Goal: Task Accomplishment & Management: Manage account settings

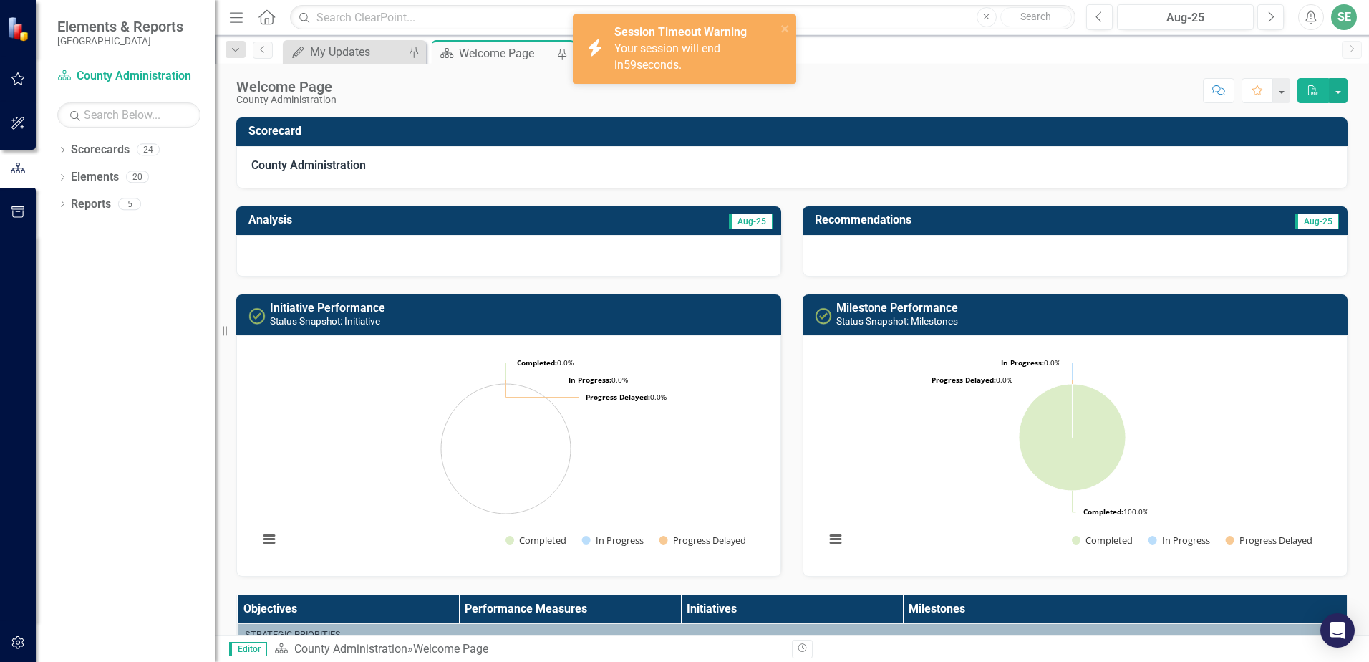
scroll to position [536, 0]
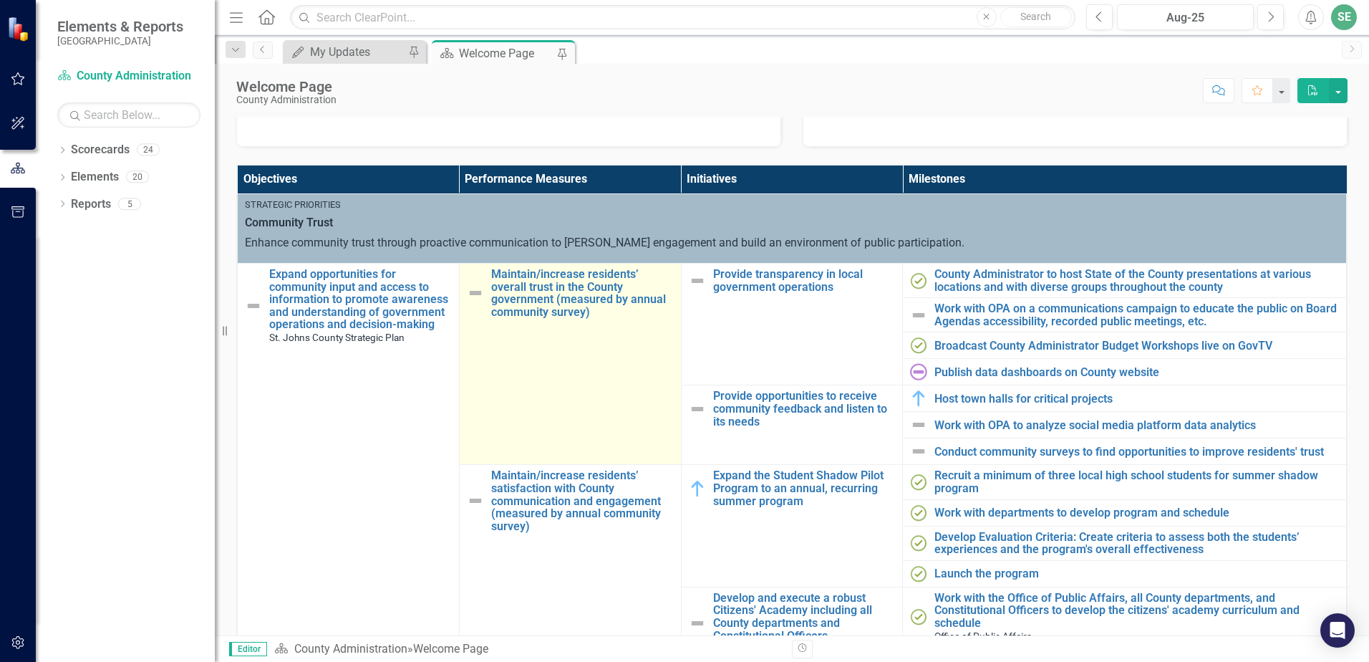
scroll to position [72, 0]
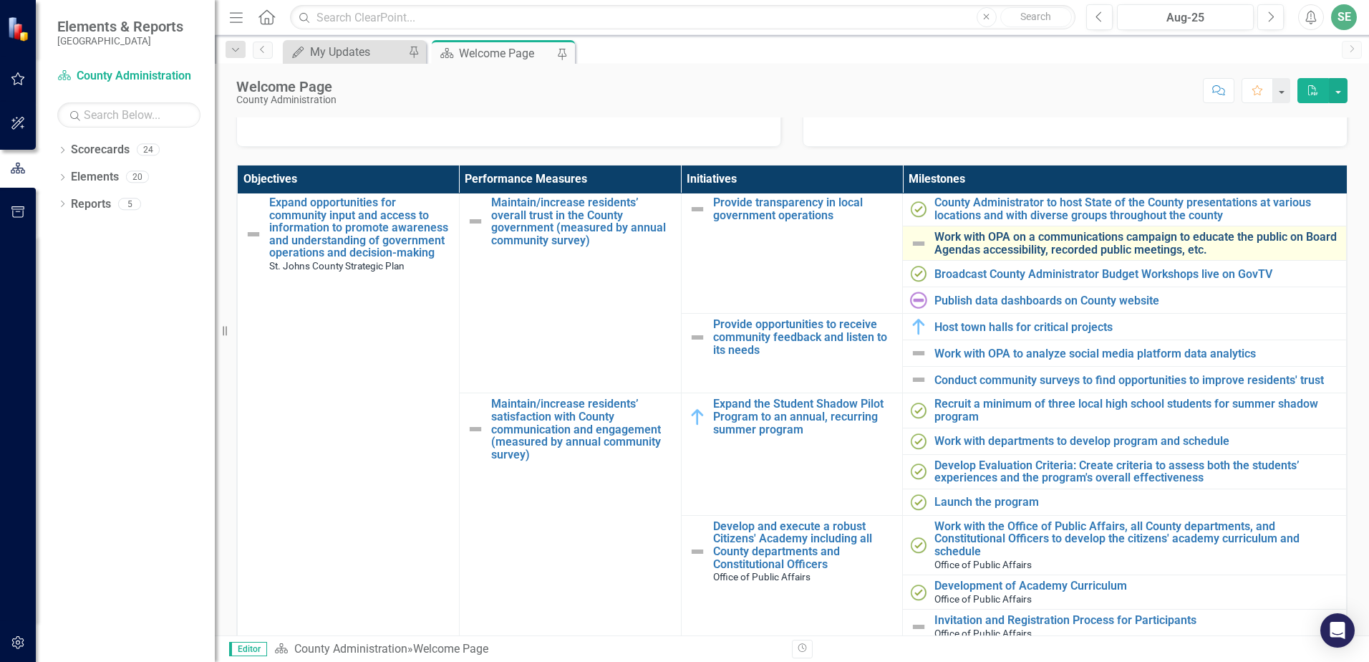
click at [971, 252] on link "Work with OPA on a communications campaign to educate the public on Board Agend…" at bounding box center [1137, 243] width 405 height 25
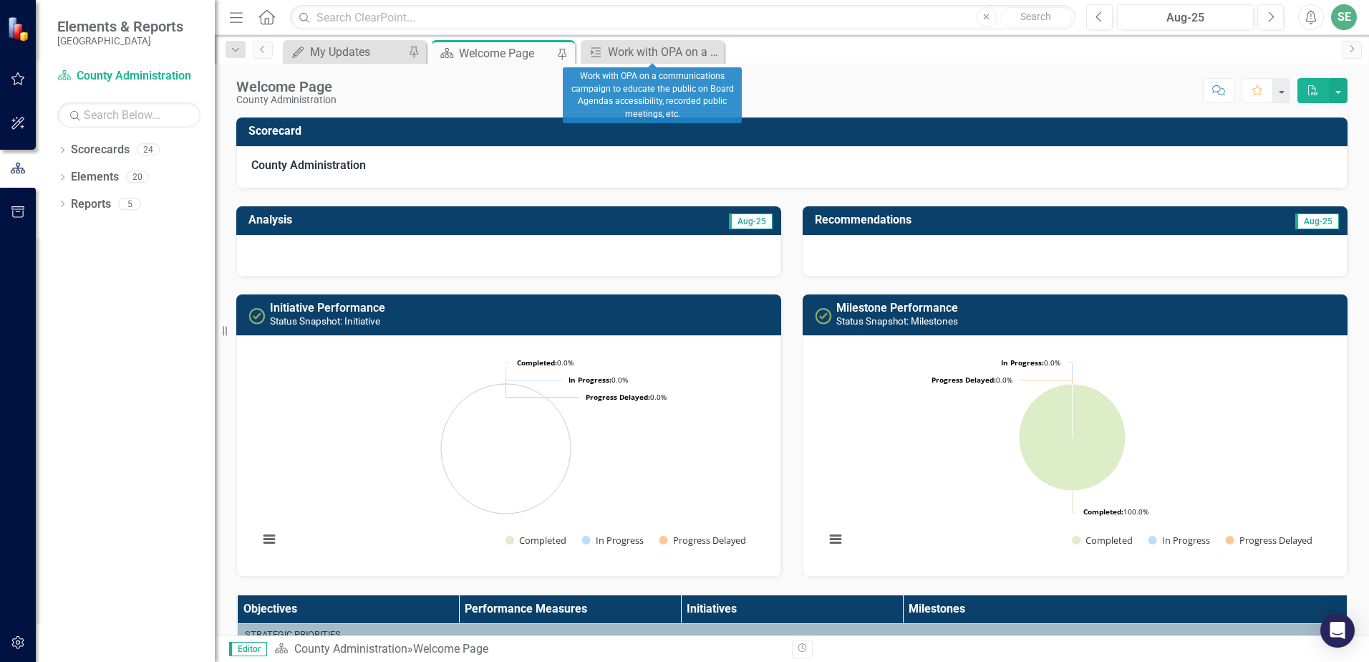
drag, startPoint x: 714, startPoint y: 50, endPoint x: 734, endPoint y: 211, distance: 162.4
click at [0, 0] on icon "Close" at bounding box center [0, 0] width 0 height 0
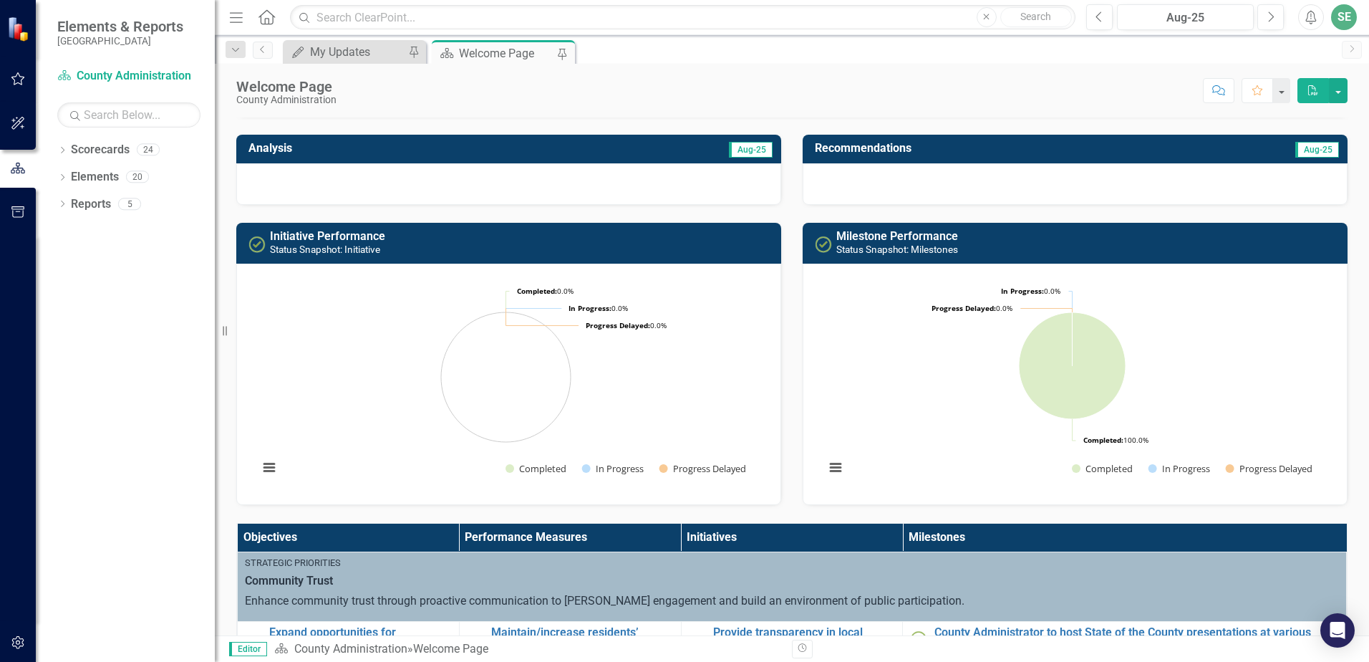
scroll to position [501, 0]
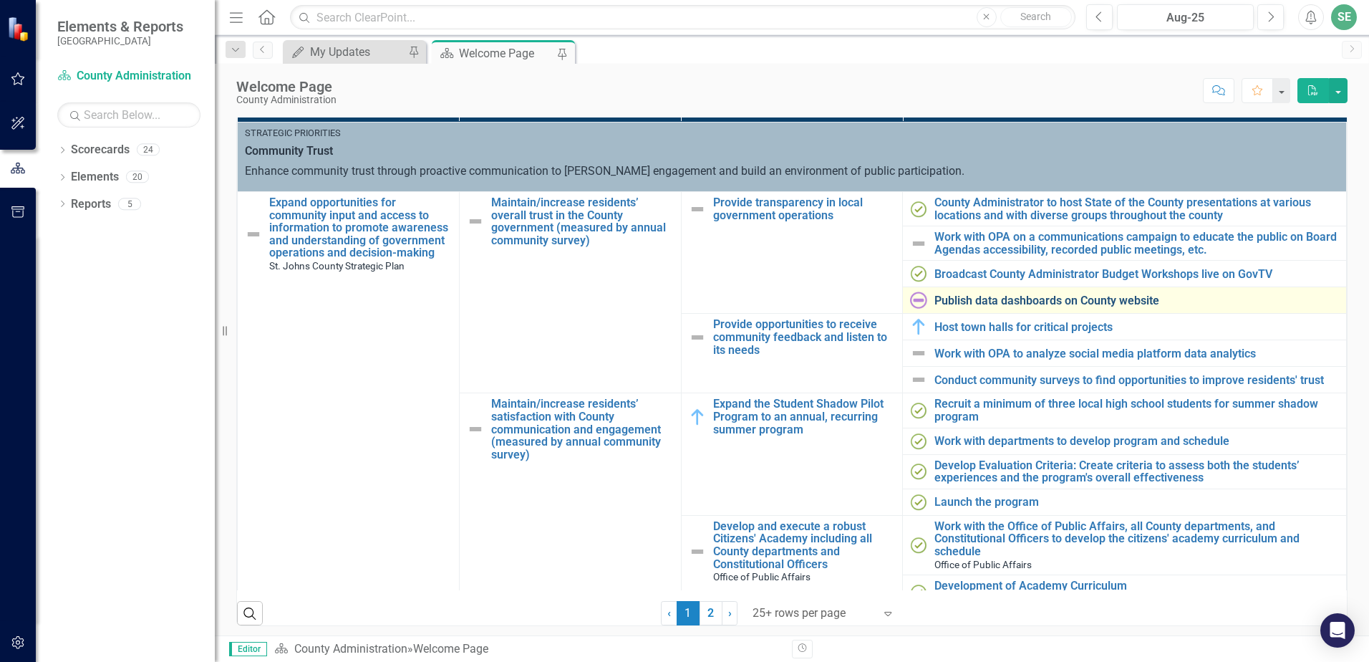
click at [952, 302] on link "Publish data dashboards on County website" at bounding box center [1137, 300] width 405 height 13
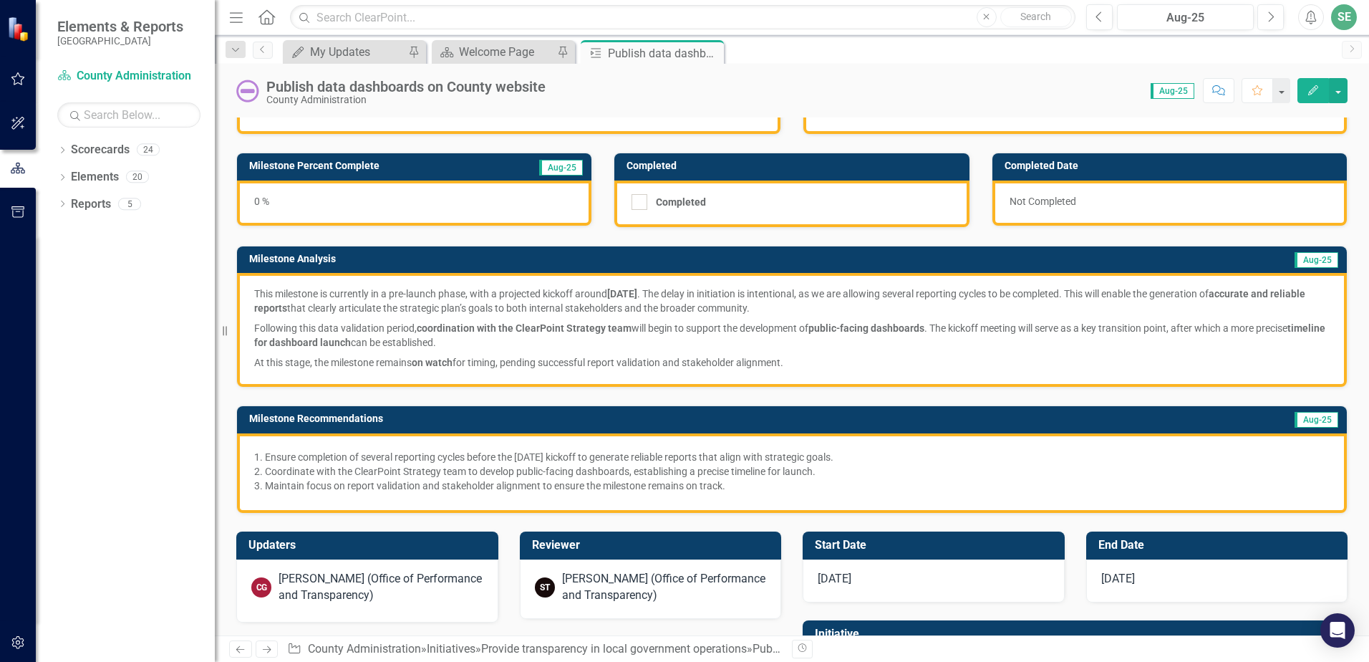
scroll to position [72, 0]
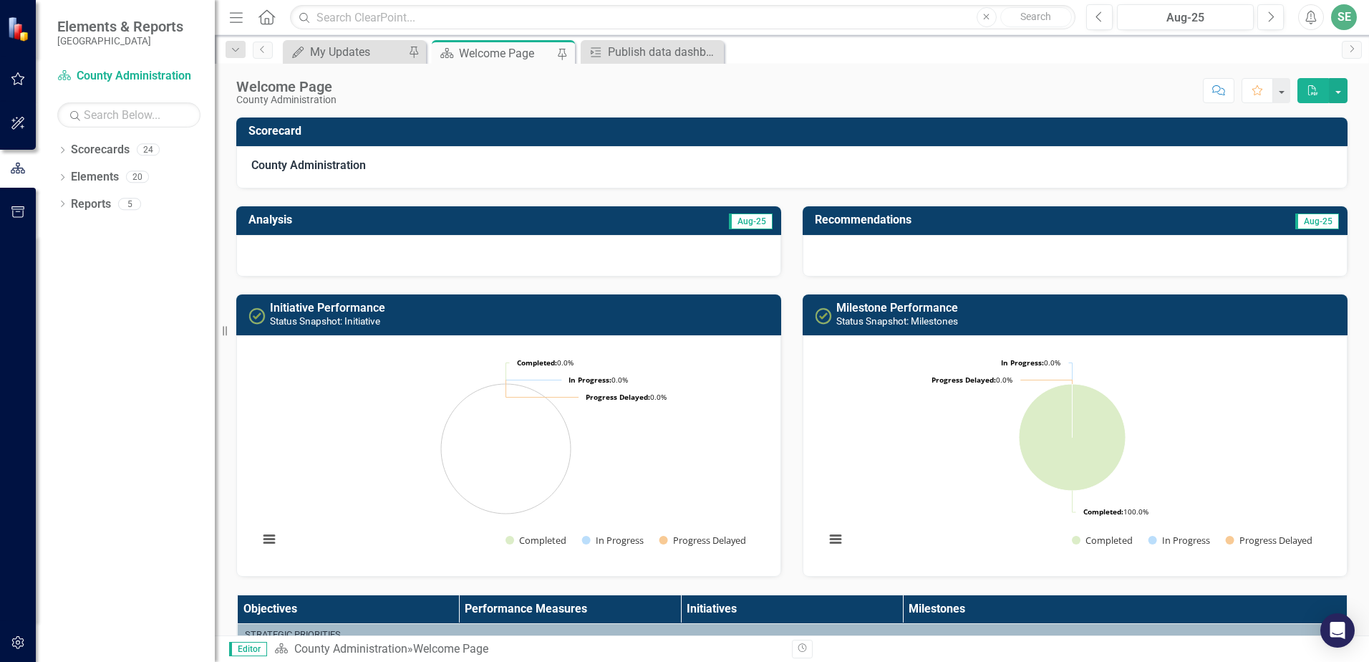
drag, startPoint x: 713, startPoint y: 57, endPoint x: 1190, endPoint y: 509, distance: 657.1
click at [0, 0] on icon "Close" at bounding box center [0, 0] width 0 height 0
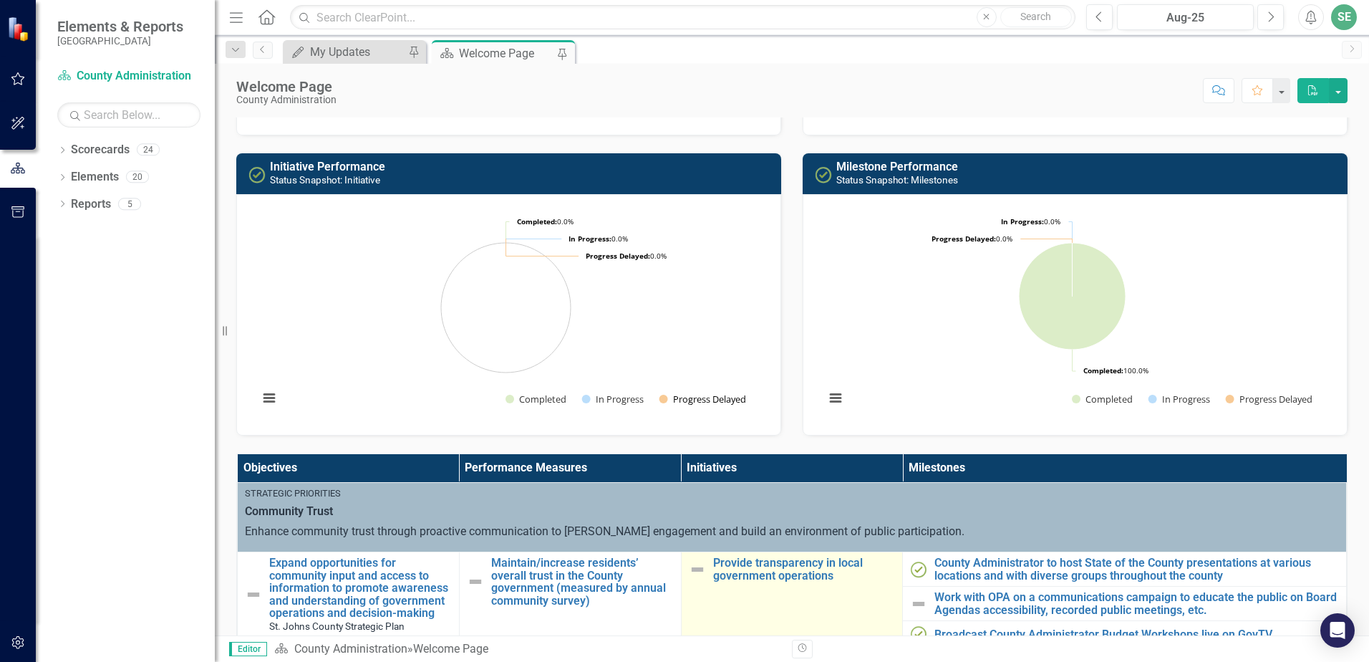
scroll to position [358, 0]
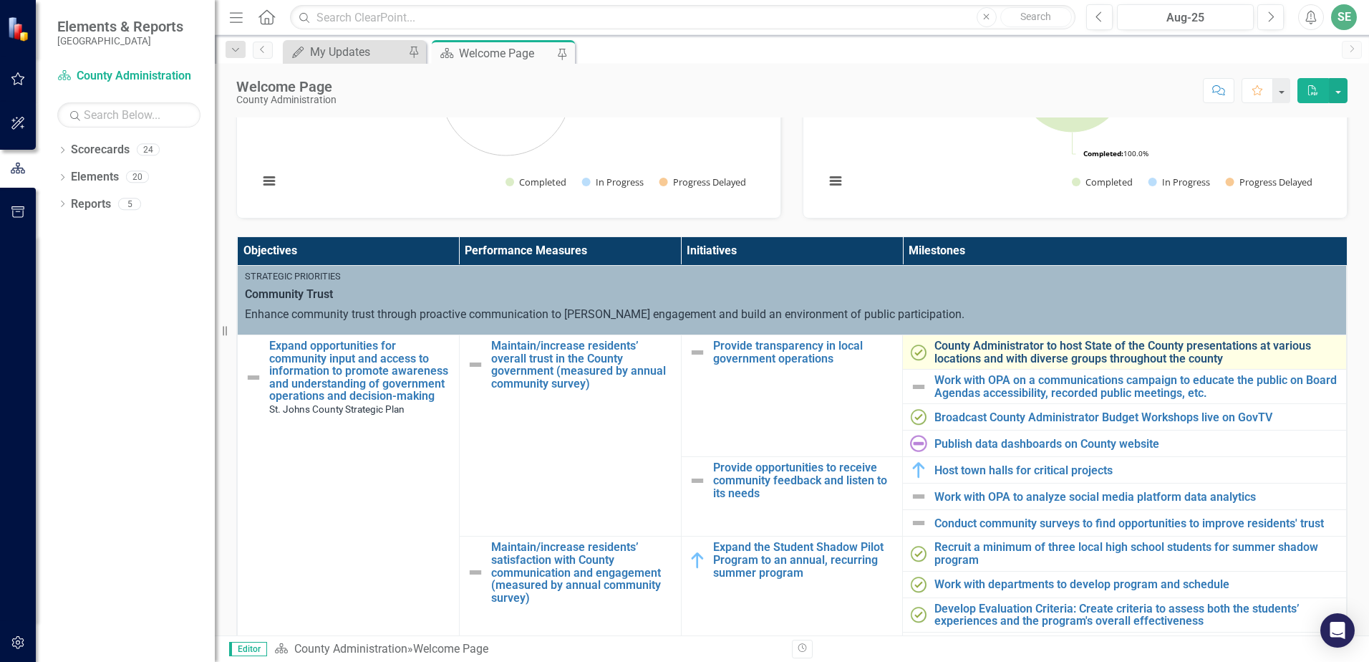
click at [996, 357] on link "County Administrator to host State of the County presentations at various locat…" at bounding box center [1137, 351] width 405 height 25
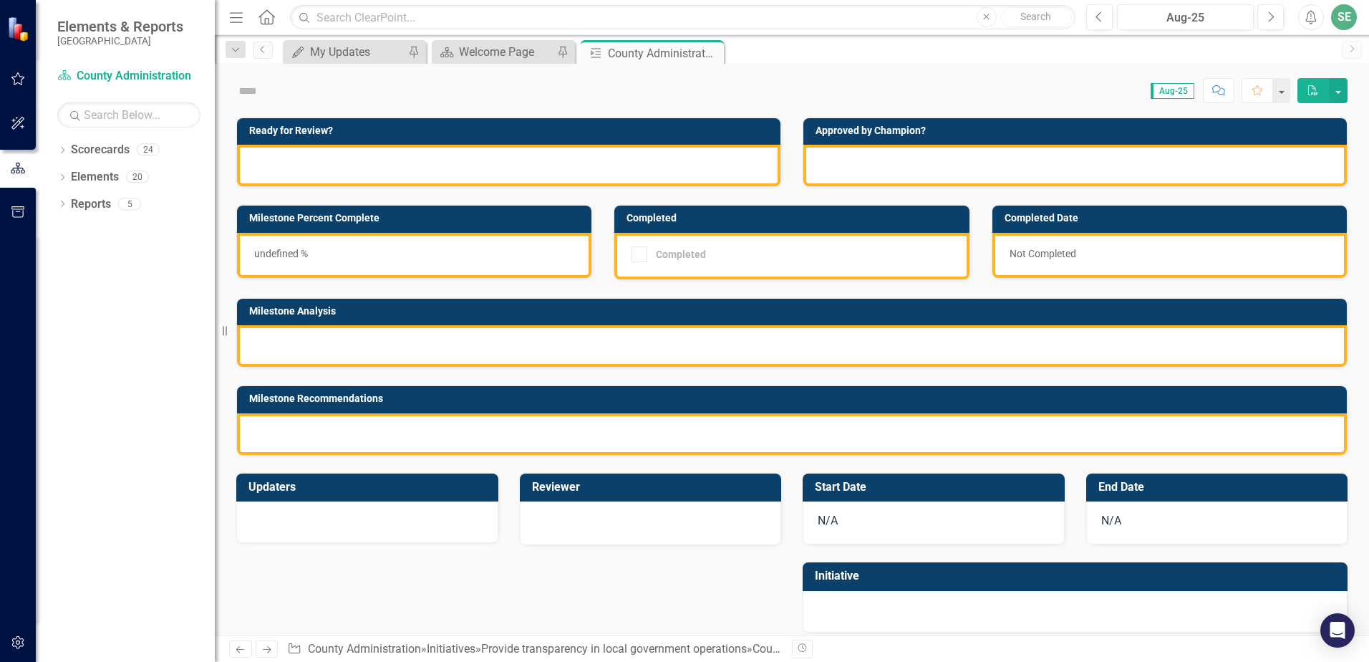
checkbox input "true"
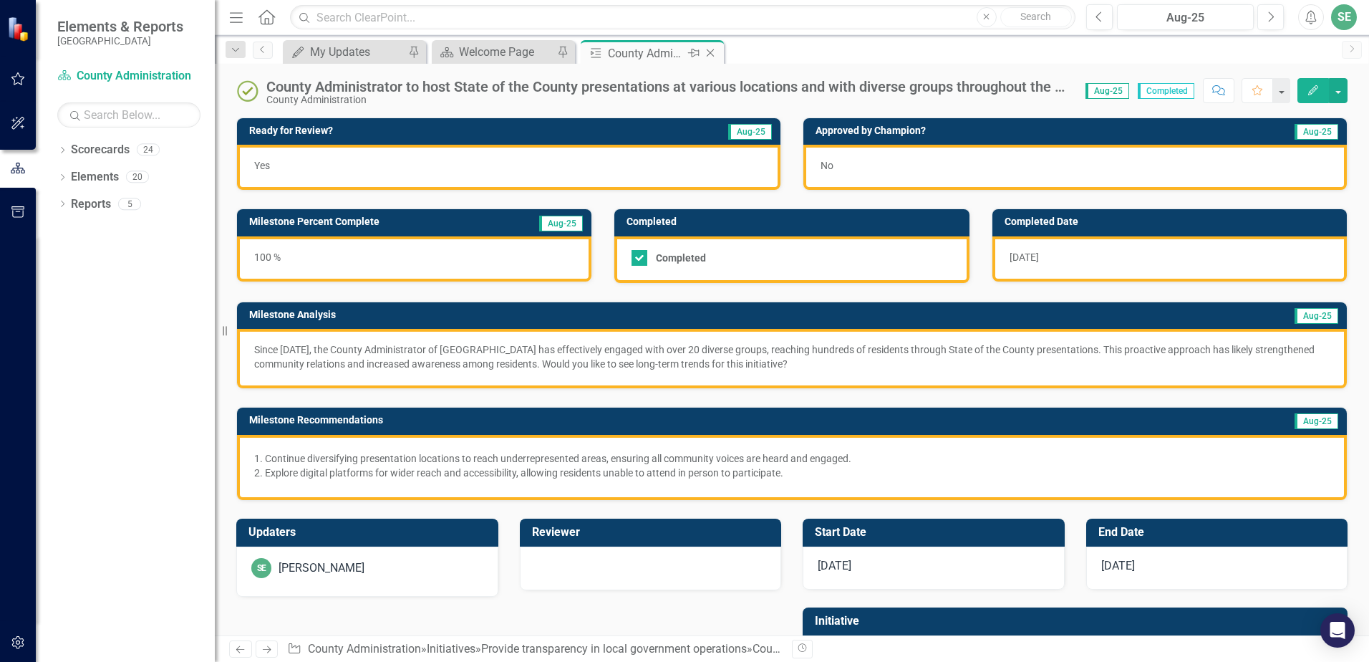
click at [712, 52] on icon "Close" at bounding box center [710, 52] width 14 height 11
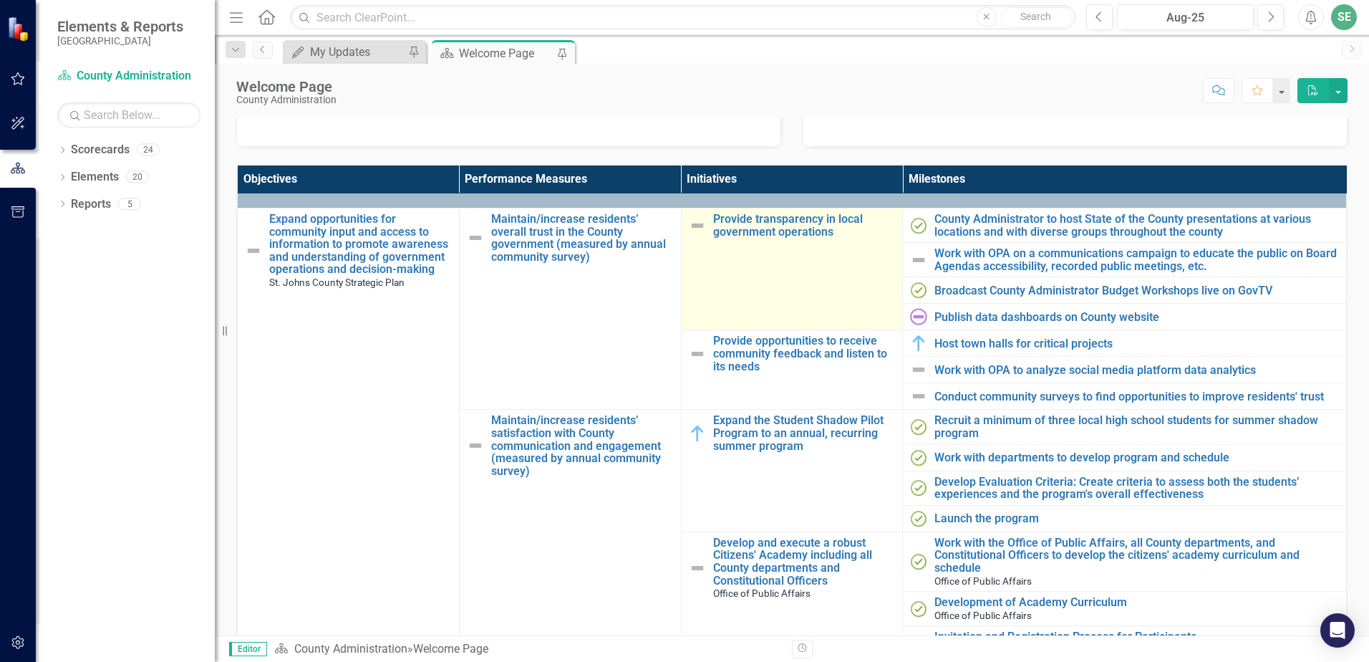
scroll to position [72, 0]
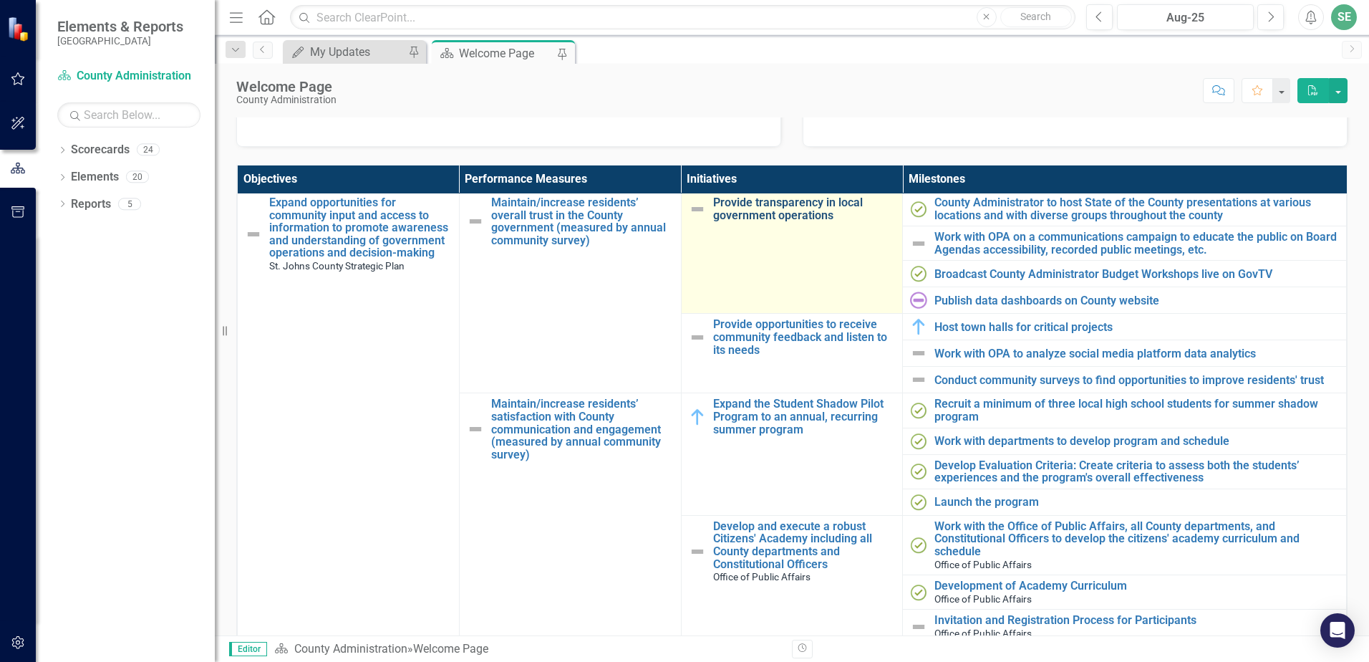
click at [796, 203] on link "Provide transparency in local government operations" at bounding box center [804, 208] width 183 height 25
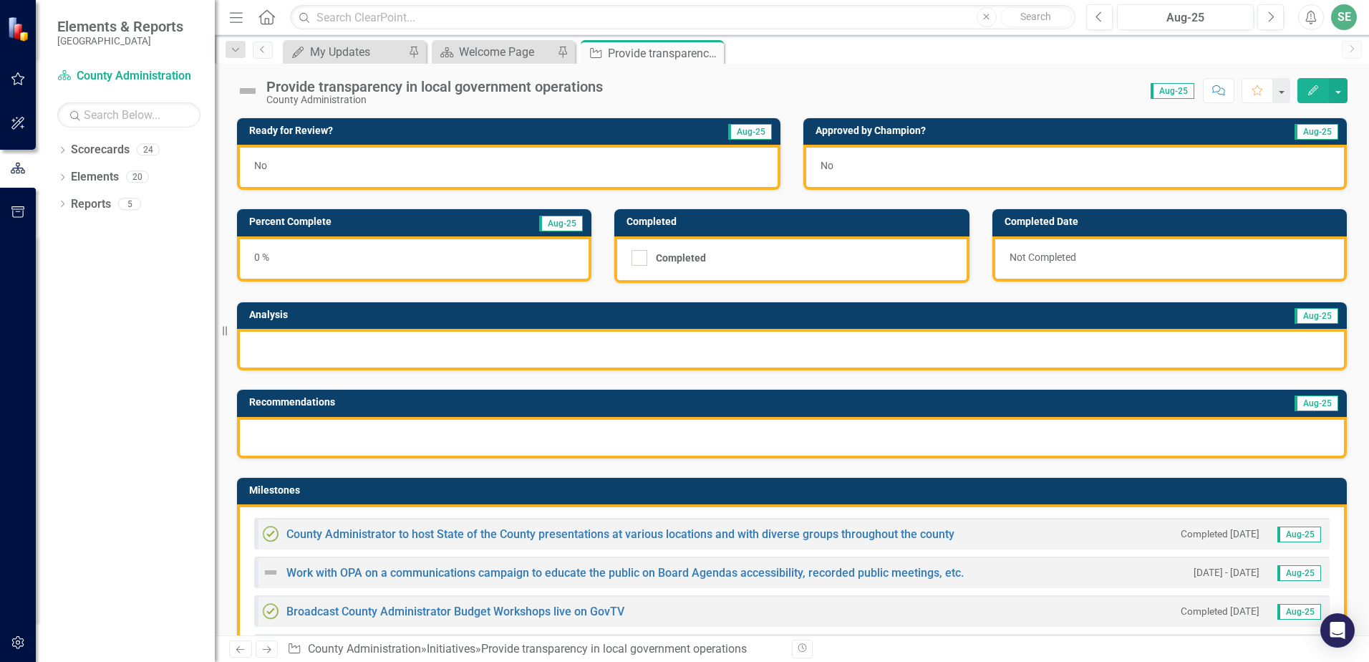
click at [467, 350] on div at bounding box center [792, 350] width 1110 height 42
click at [377, 351] on div at bounding box center [792, 350] width 1110 height 42
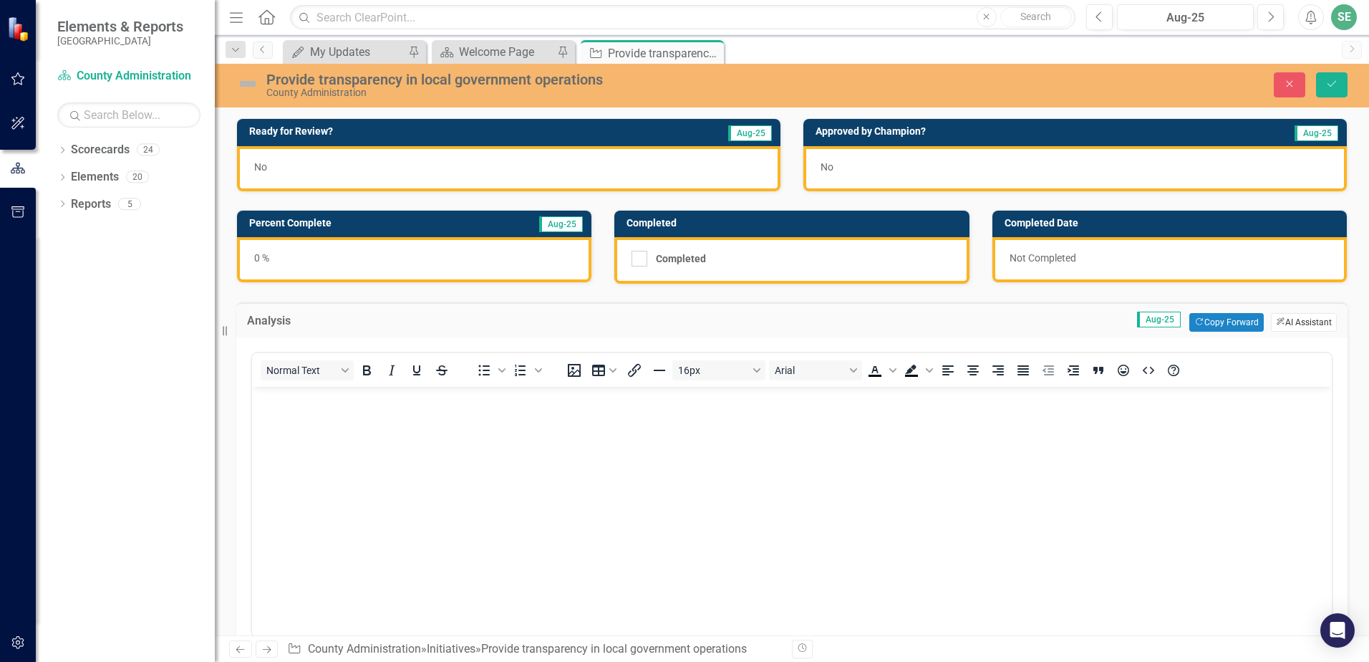
click at [1293, 323] on button "ClearPoint AI AI Assistant" at bounding box center [1304, 322] width 66 height 19
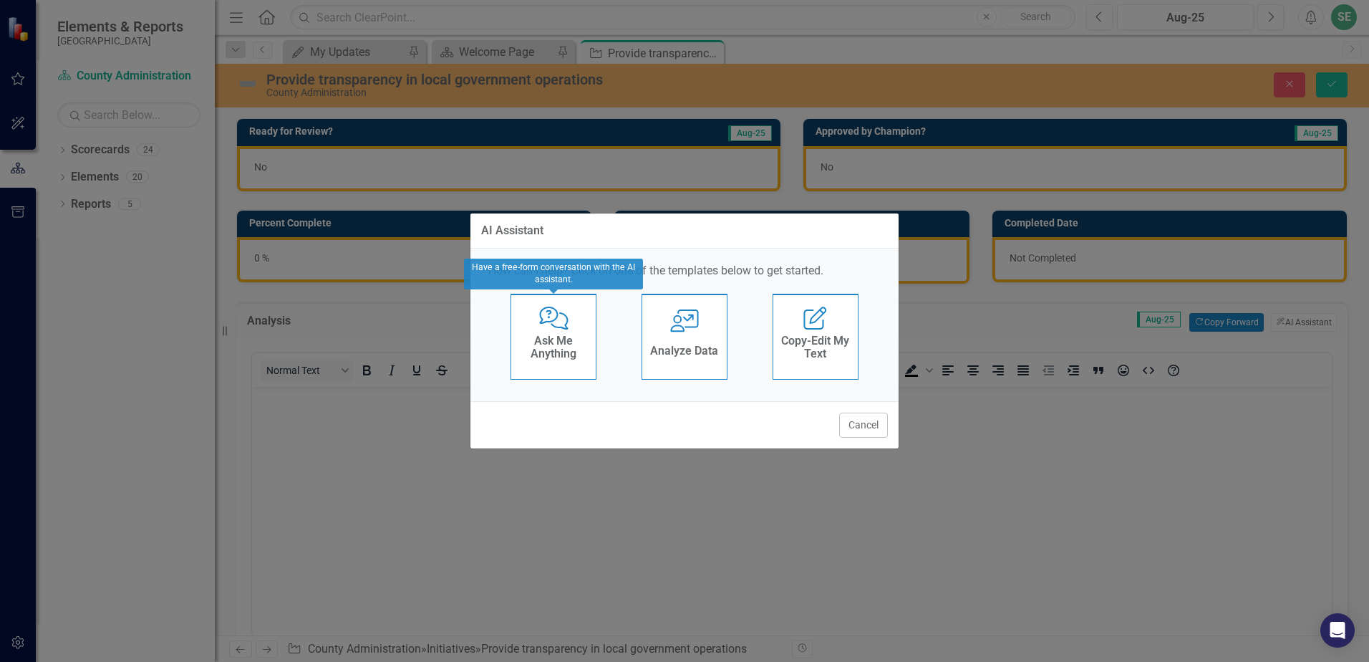
click at [534, 339] on h4 "Ask Me Anything" at bounding box center [554, 346] width 70 height 25
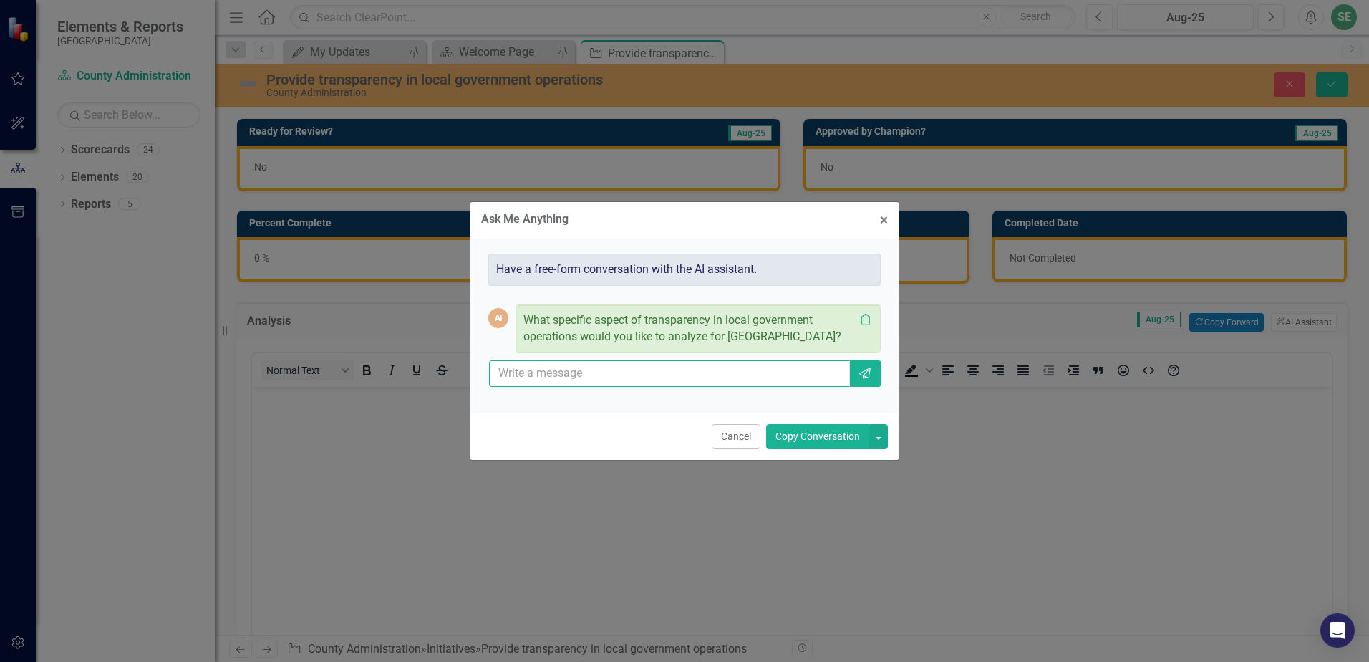
click at [551, 379] on input "text" at bounding box center [669, 373] width 361 height 26
type input "I would say that overall, The County Administrator has placed transparency at t…"
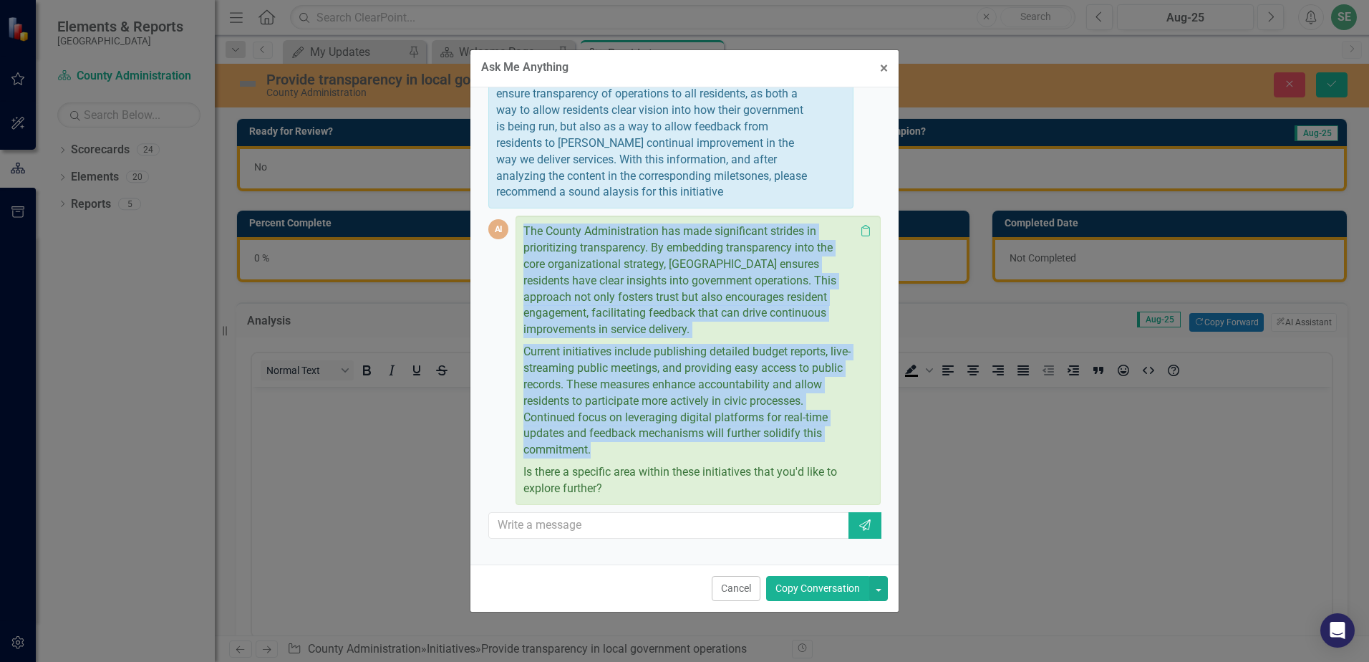
drag, startPoint x: 607, startPoint y: 461, endPoint x: 502, endPoint y: 240, distance: 244.1
click at [502, 240] on div "AI The County Administration has made significant strides in prioritizing trans…" at bounding box center [684, 360] width 392 height 289
drag, startPoint x: 502, startPoint y: 240, endPoint x: 536, endPoint y: 278, distance: 51.2
copy div "The County Administration has made significant strides in prioritizing transpar…"
click at [889, 69] on button "× Close" at bounding box center [883, 68] width 29 height 37
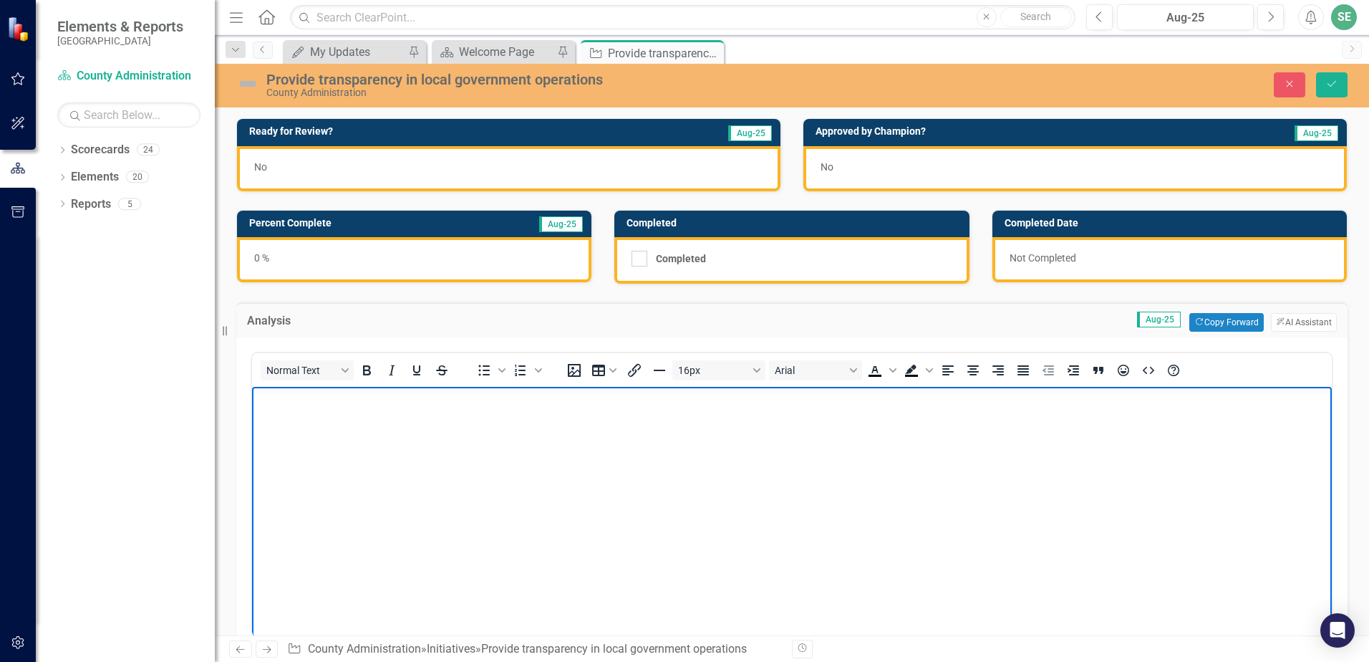
click at [350, 441] on body "Rich Text Area. Press ALT-0 for help." at bounding box center [792, 494] width 1080 height 215
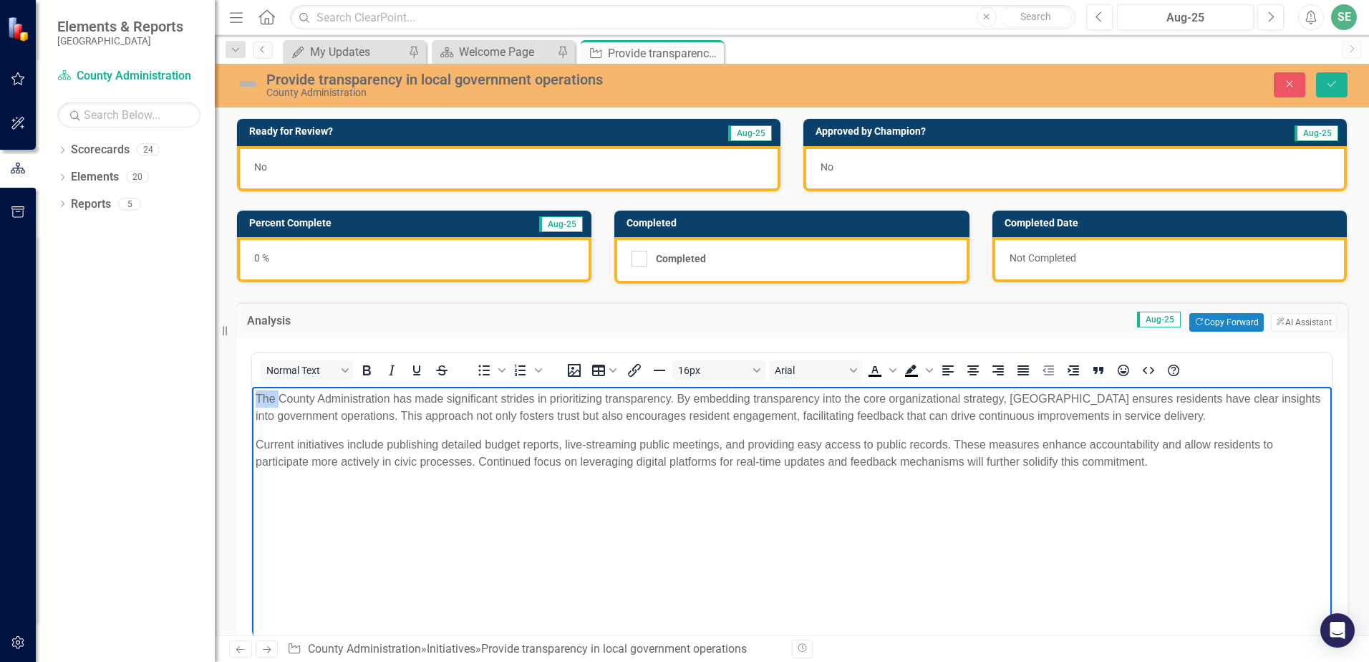
drag, startPoint x: 280, startPoint y: 395, endPoint x: 494, endPoint y: 779, distance: 439.6
click at [252, 392] on html "The County Administration has made significant strides in prioritizing transpar…" at bounding box center [792, 494] width 1080 height 215
click at [368, 397] on p "County Administration has made significant strides in prioritizing transparency…" at bounding box center [792, 407] width 1073 height 34
click at [388, 397] on p "County Administration has made significant strides in prioritizing transparency…" at bounding box center [792, 407] width 1073 height 34
drag, startPoint x: 420, startPoint y: 397, endPoint x: 370, endPoint y: 397, distance: 50.1
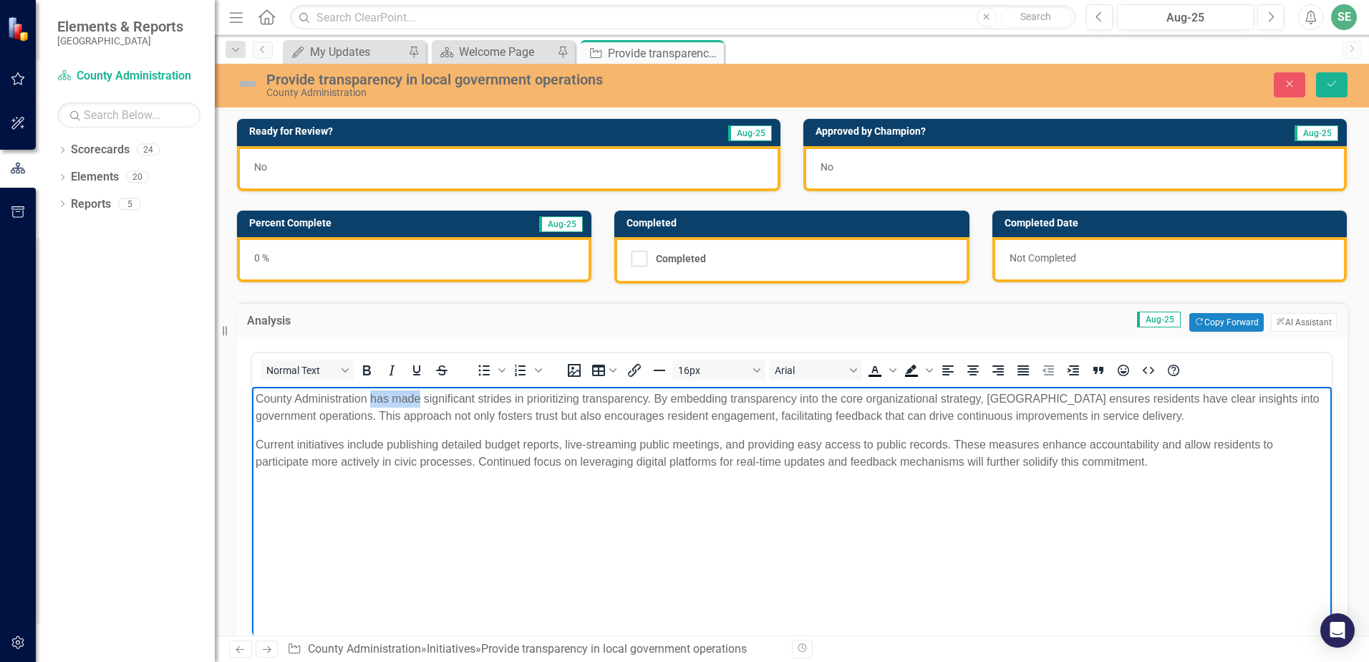
click at [370, 397] on p "County Administration has made significant strides in prioritizing transparency…" at bounding box center [792, 407] width 1073 height 34
click at [443, 443] on p "Current initiatives include publishing detailed budget reports, live-streaming …" at bounding box center [792, 453] width 1073 height 34
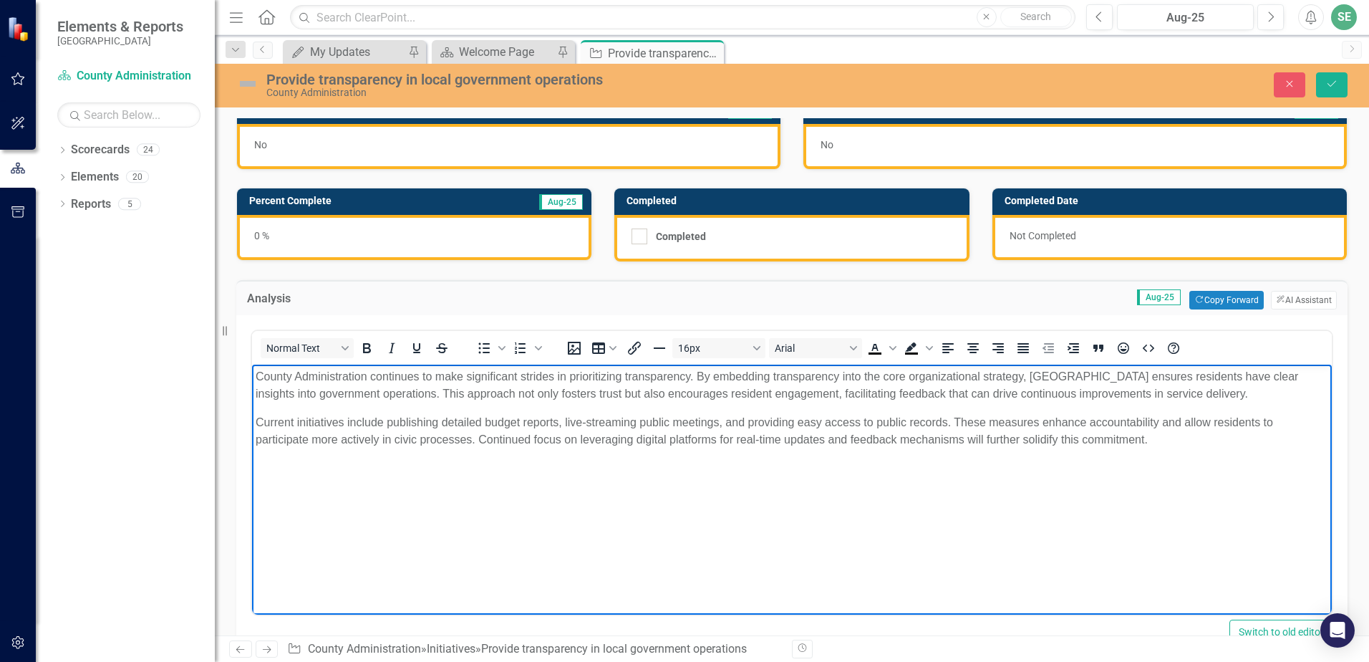
scroll to position [0, 0]
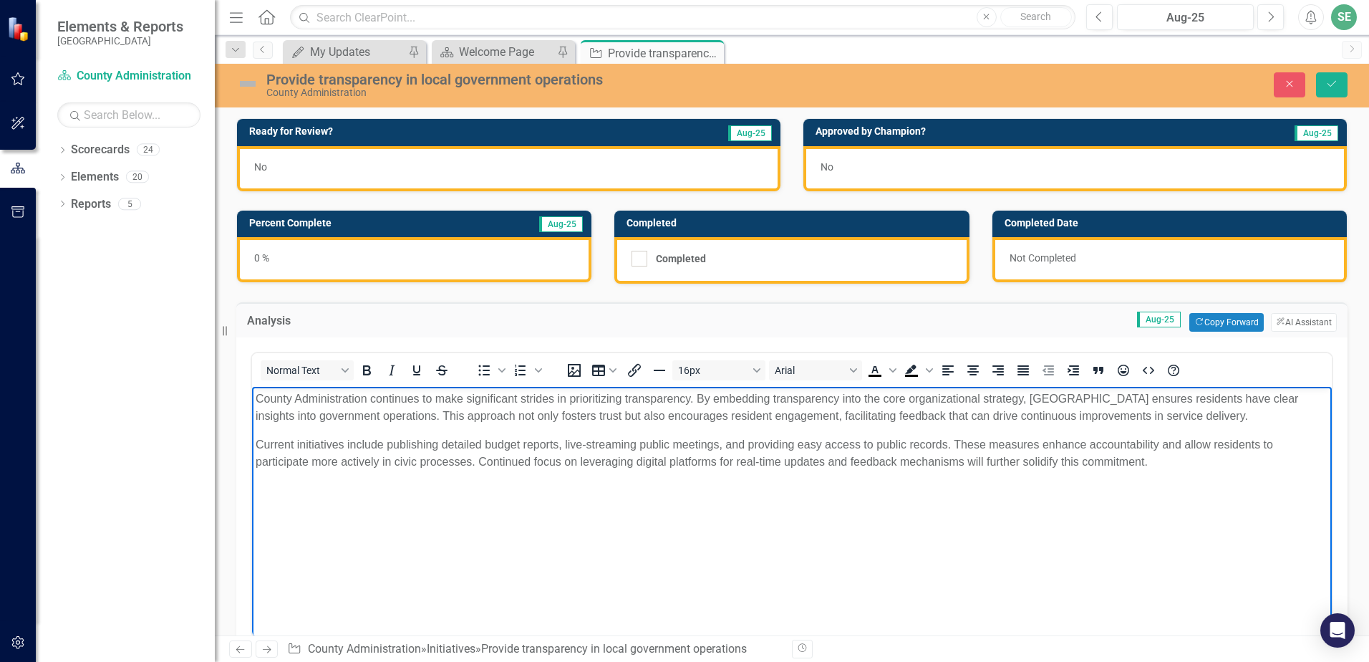
click at [386, 443] on p "Current initiatives include publishing detailed budget reports, live-streaming …" at bounding box center [792, 453] width 1073 height 34
drag, startPoint x: 557, startPoint y: 442, endPoint x: 548, endPoint y: 442, distance: 9.3
click at [548, 442] on p "Current initiatives include publishing detailed budget reports, live-streaming …" at bounding box center [792, 453] width 1073 height 34
click at [456, 464] on p "Current initiatives include publishing detailed budget reports, live-streaming …" at bounding box center [792, 453] width 1073 height 34
drag, startPoint x: 557, startPoint y: 443, endPoint x: 385, endPoint y: 443, distance: 171.9
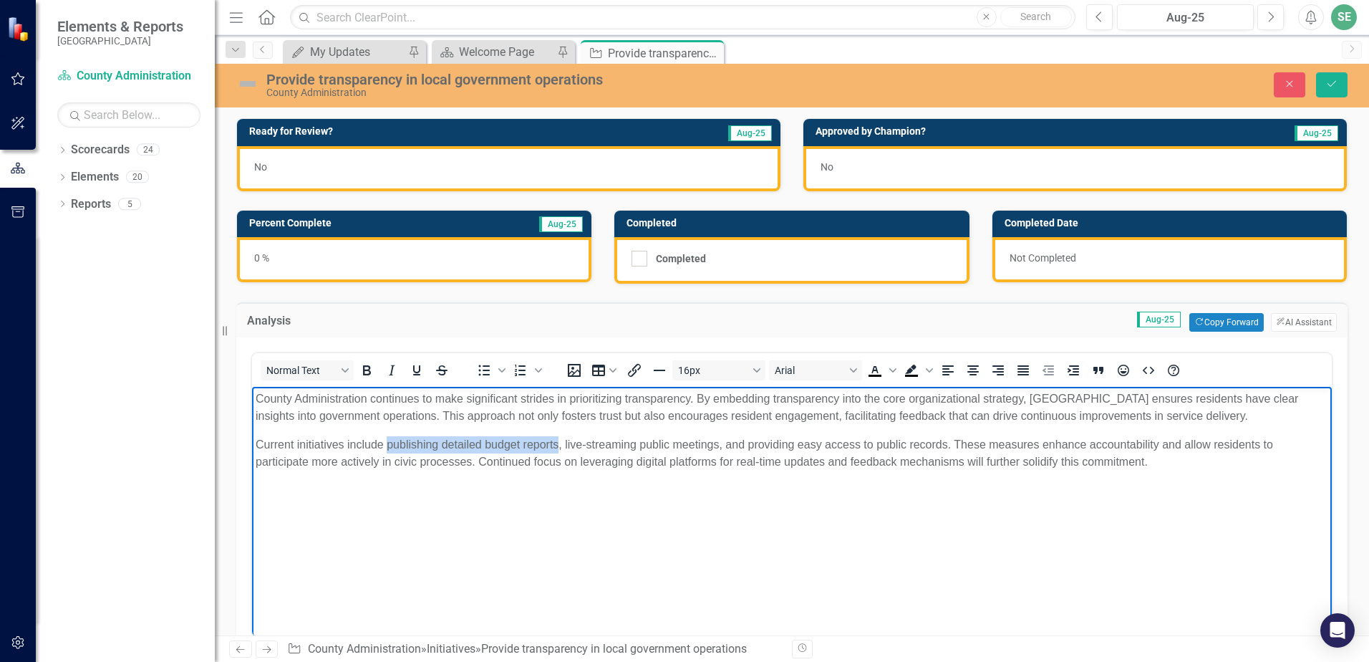
click at [385, 443] on p "Current initiatives include publishing detailed budget reports, live-streaming …" at bounding box center [792, 453] width 1073 height 34
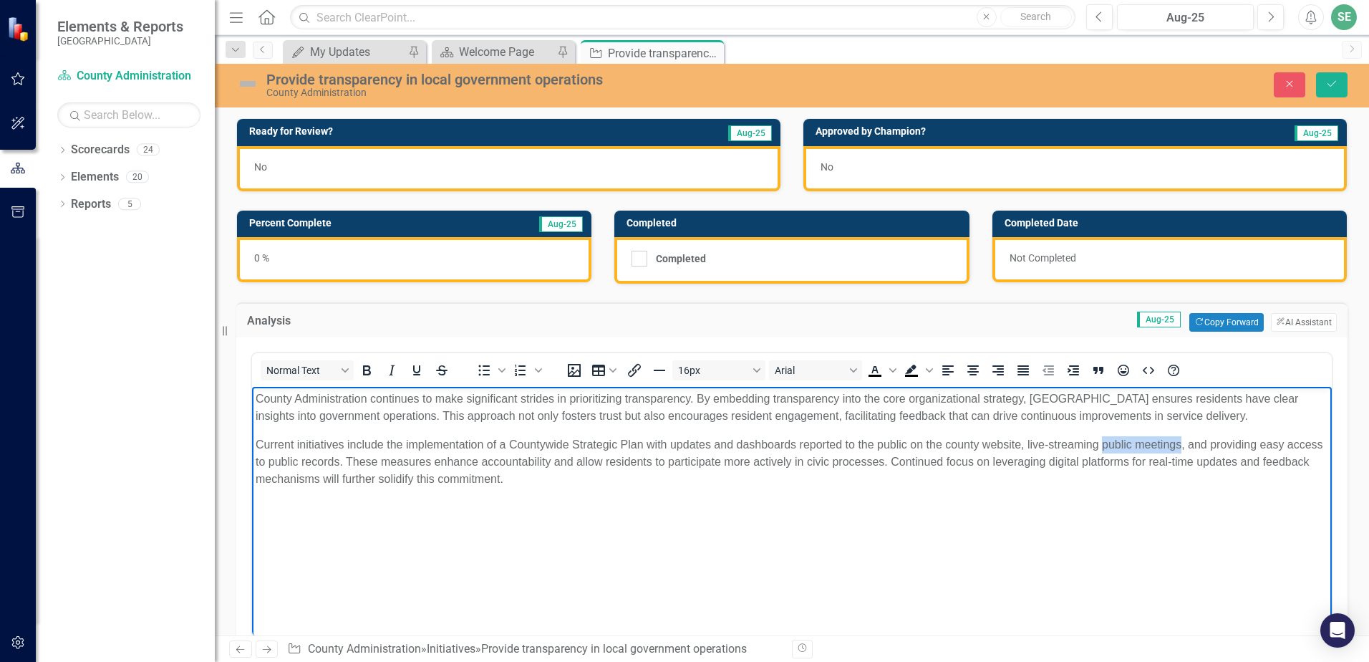
drag, startPoint x: 1180, startPoint y: 445, endPoint x: 1105, endPoint y: 447, distance: 75.2
click at [1105, 447] on p "Current initiatives include the implementation of a Countywide Strategic Plan w…" at bounding box center [792, 462] width 1073 height 52
drag, startPoint x: 453, startPoint y: 463, endPoint x: 256, endPoint y: 463, distance: 197.0
click at [256, 463] on p "Current initiatives include the implementation of a Countywide Strategic Plan w…" at bounding box center [792, 462] width 1073 height 52
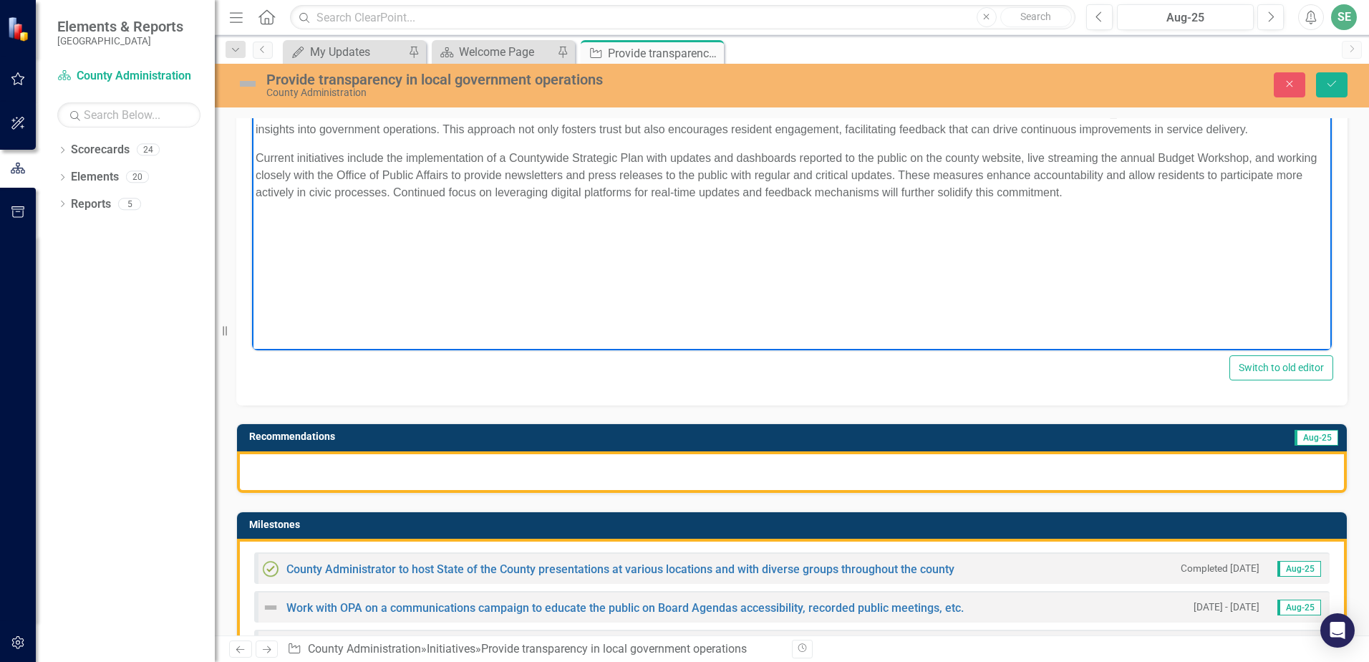
scroll to position [72, 0]
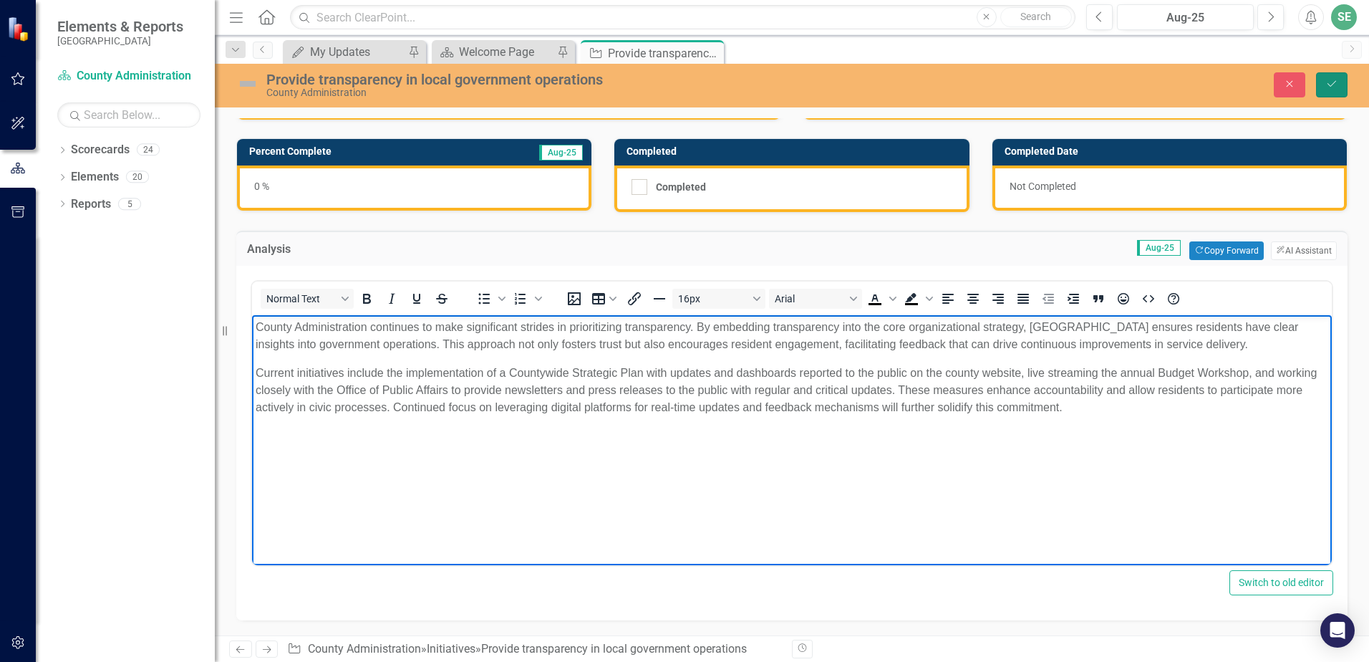
click at [1338, 82] on icon "Save" at bounding box center [1332, 84] width 13 height 10
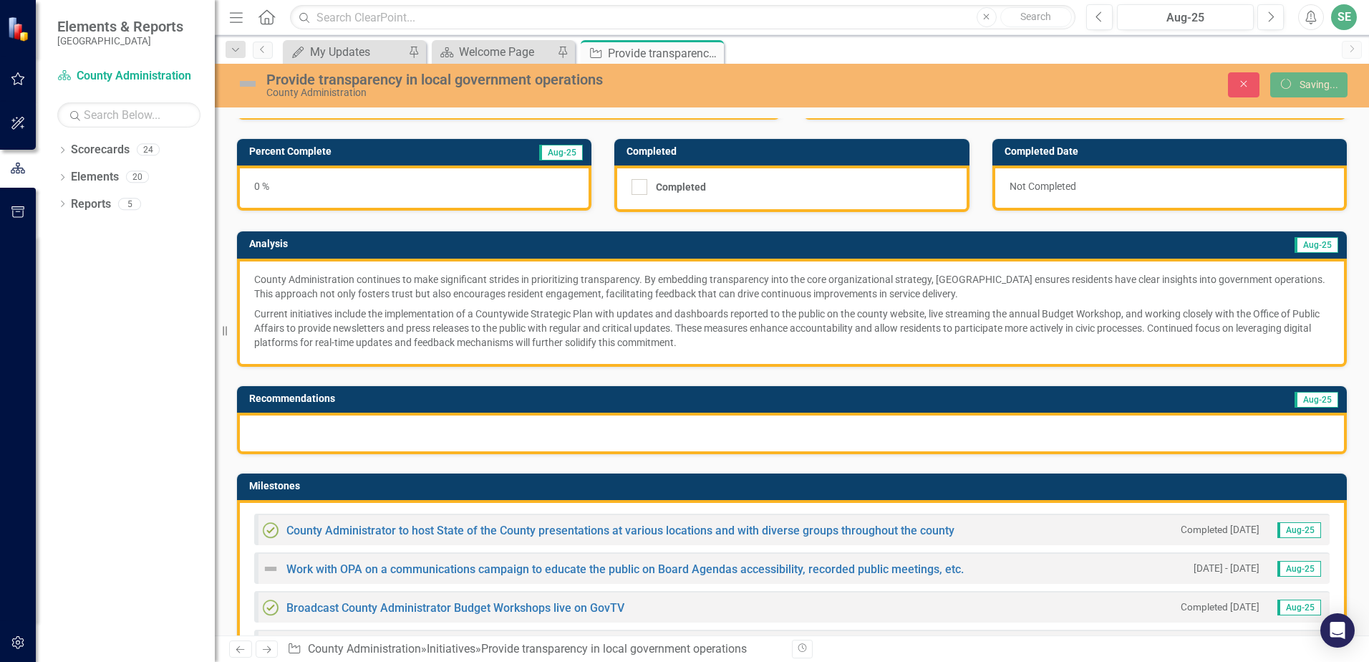
click at [555, 437] on div at bounding box center [792, 434] width 1110 height 42
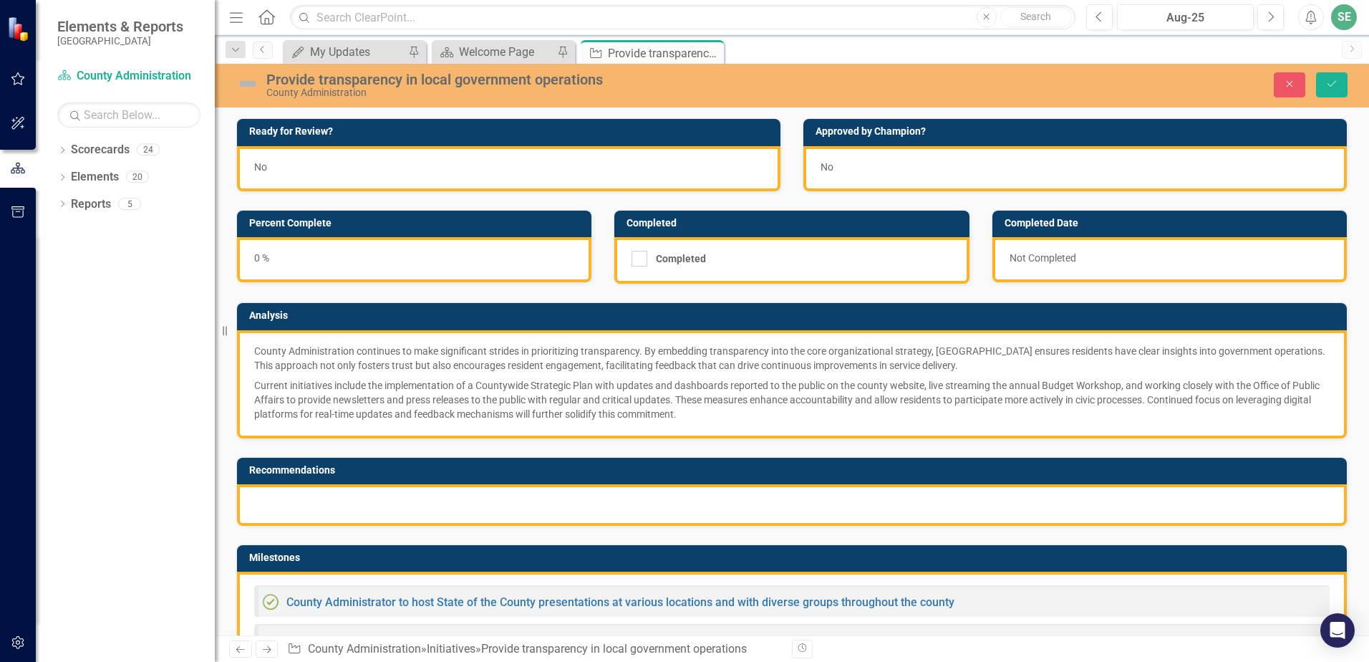
click at [561, 440] on div "Recommendations" at bounding box center [792, 482] width 1133 height 87
drag, startPoint x: 561, startPoint y: 442, endPoint x: 559, endPoint y: 500, distance: 58.0
click at [560, 500] on div at bounding box center [792, 505] width 1110 height 42
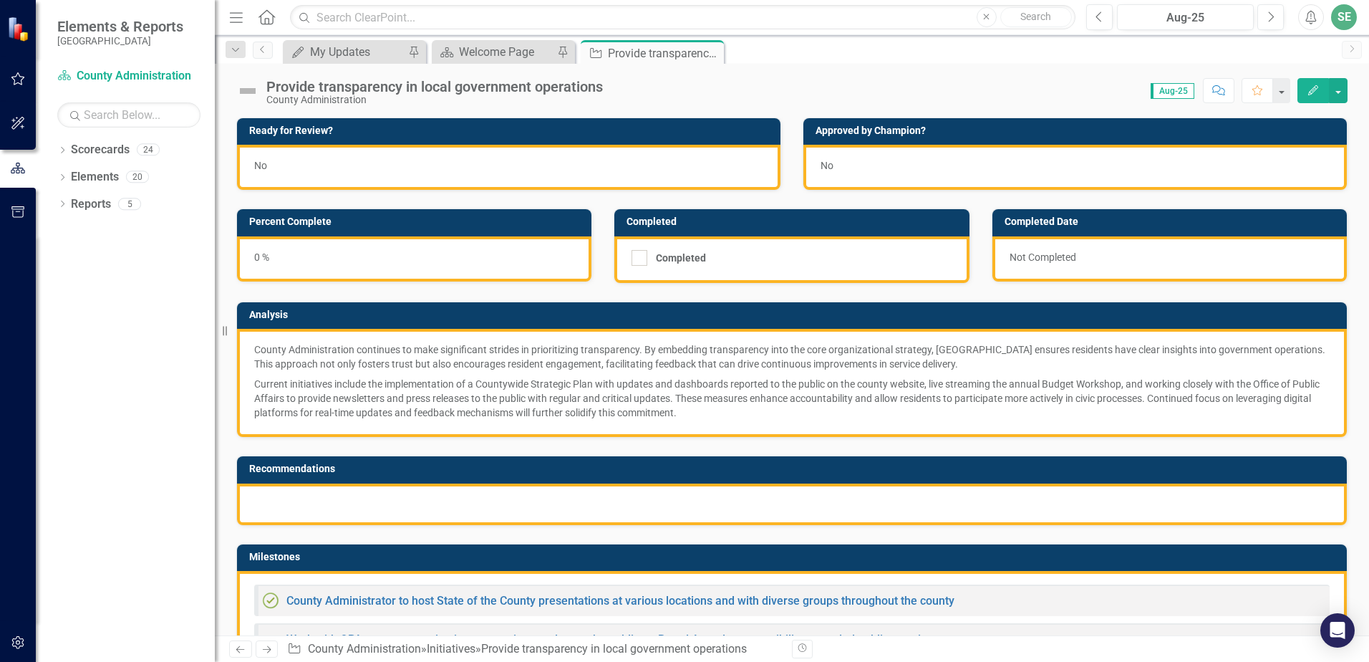
click at [559, 500] on div at bounding box center [792, 504] width 1110 height 42
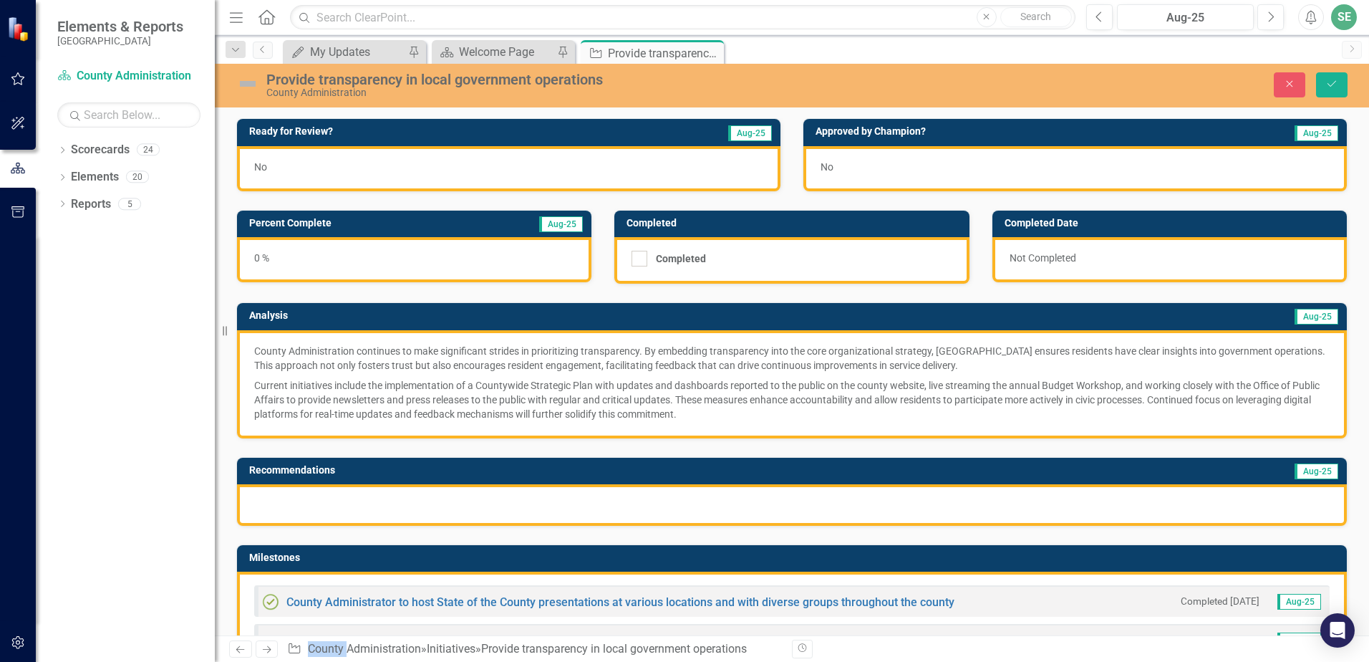
scroll to position [215, 0]
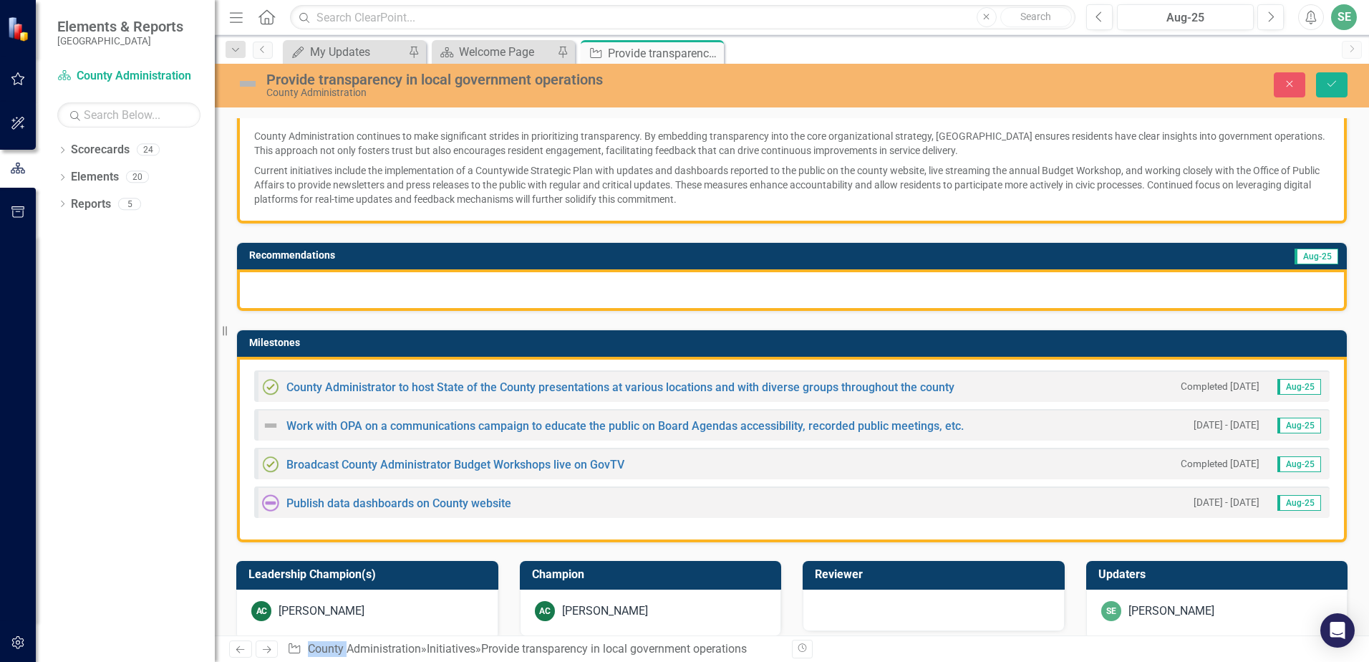
click at [432, 303] on div at bounding box center [792, 290] width 1110 height 42
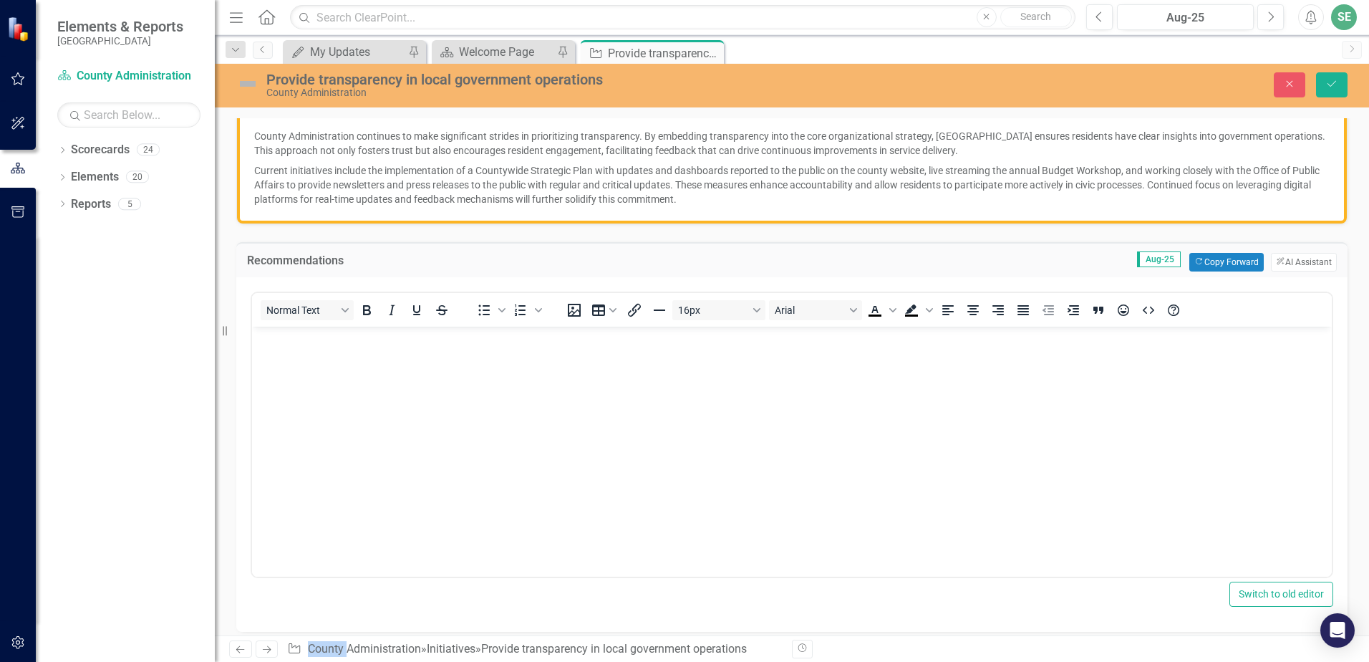
scroll to position [0, 0]
click at [1278, 260] on button "ClearPoint AI AI Assistant" at bounding box center [1304, 262] width 66 height 19
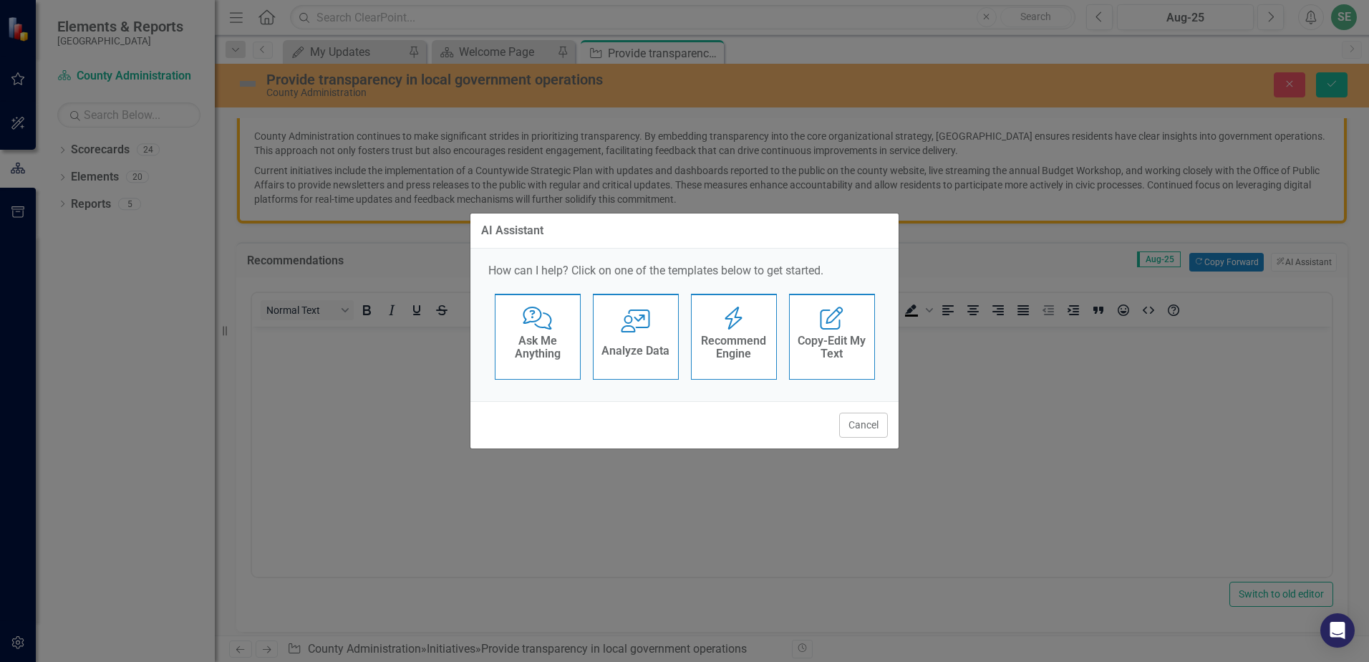
click at [764, 319] on div "Recommend Engine Recommend Engine" at bounding box center [734, 337] width 86 height 86
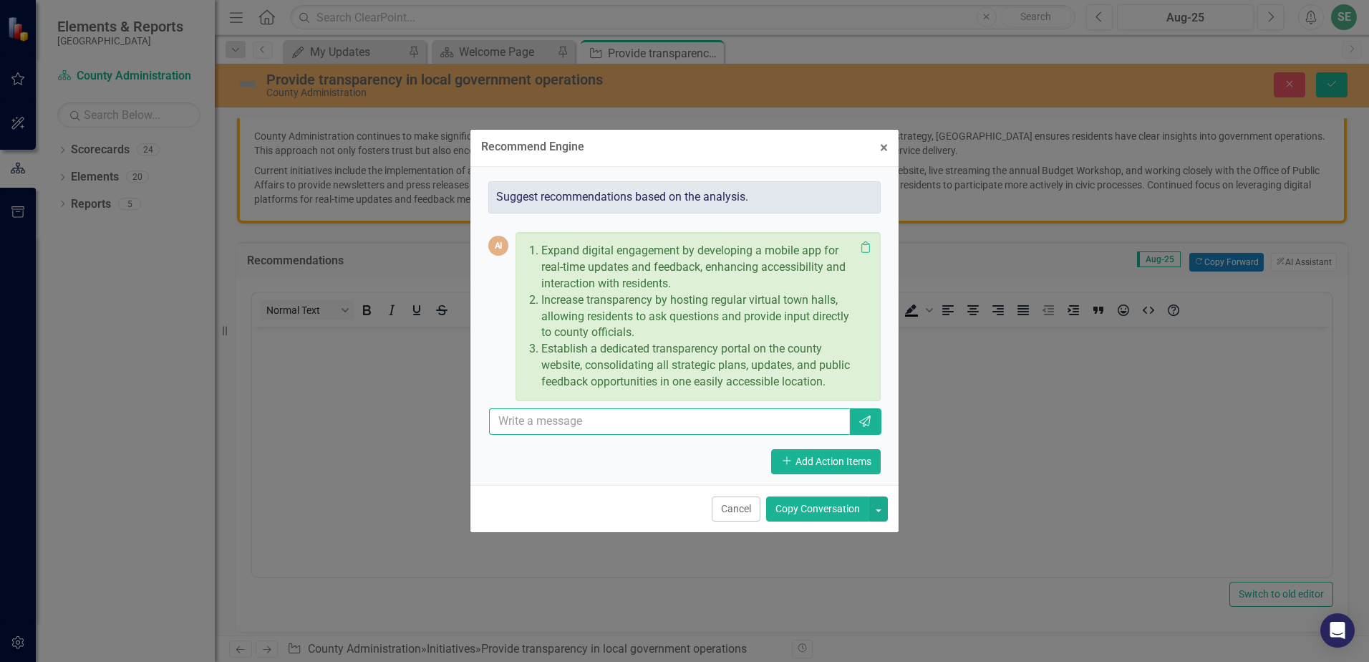
click at [629, 416] on input "text" at bounding box center [669, 421] width 361 height 26
type input "recommend other things. These are either already being done, or not relevant"
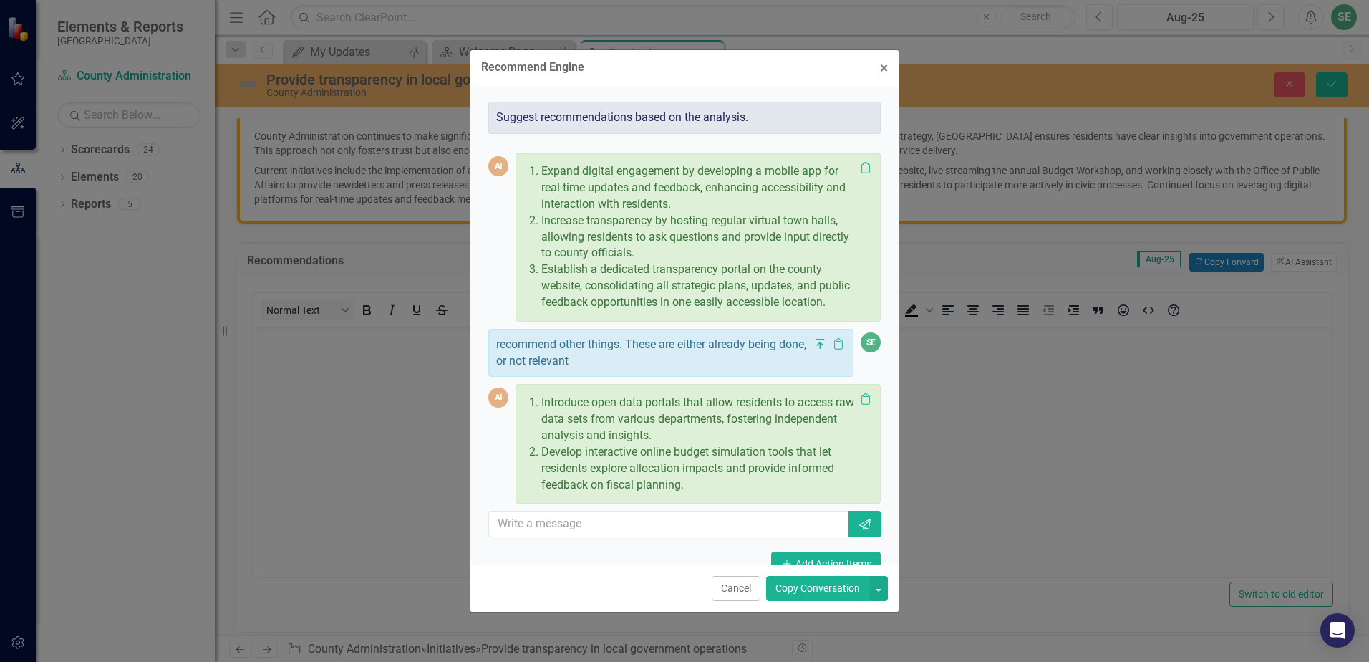
scroll to position [4, 0]
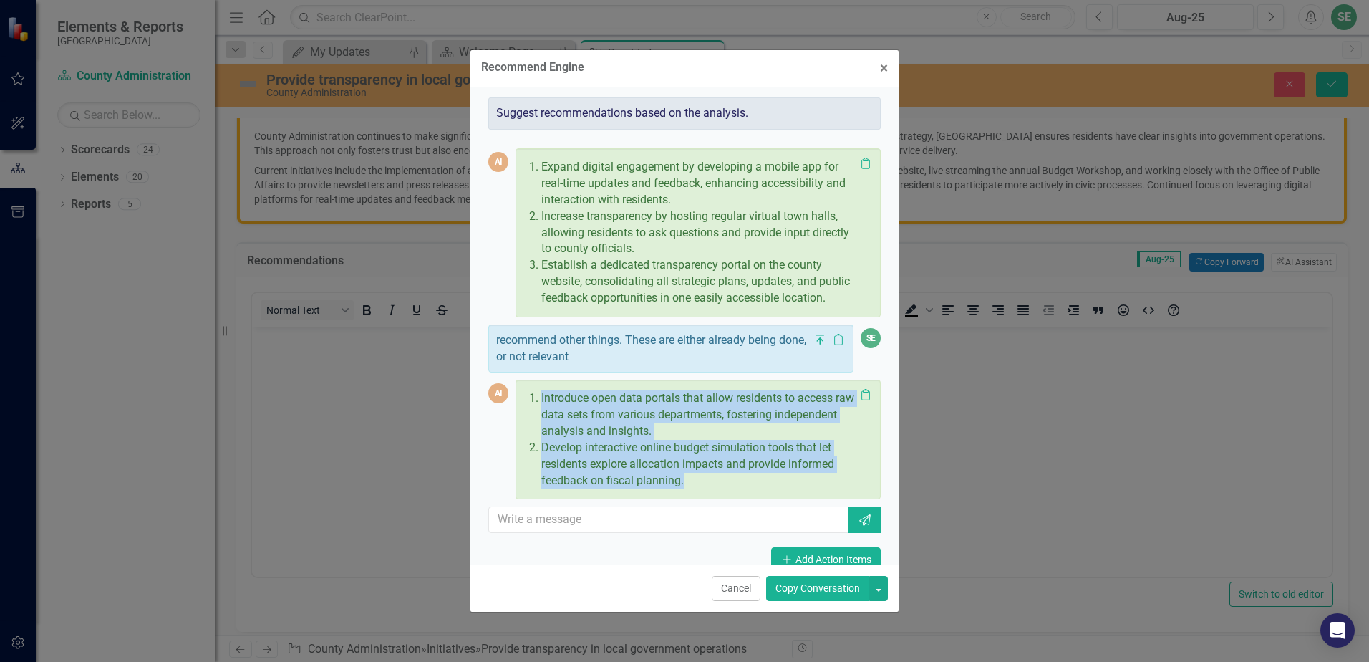
drag, startPoint x: 699, startPoint y: 494, endPoint x: 531, endPoint y: 418, distance: 184.9
click at [534, 418] on ol "Introduce open data portals that allow residents to access raw data sets from v…" at bounding box center [694, 439] width 321 height 98
drag, startPoint x: 531, startPoint y: 418, endPoint x: 554, endPoint y: 419, distance: 23.7
copy ol "Introduce open data portals that allow residents to access raw data sets from v…"
drag, startPoint x: 816, startPoint y: 587, endPoint x: 267, endPoint y: 227, distance: 656.5
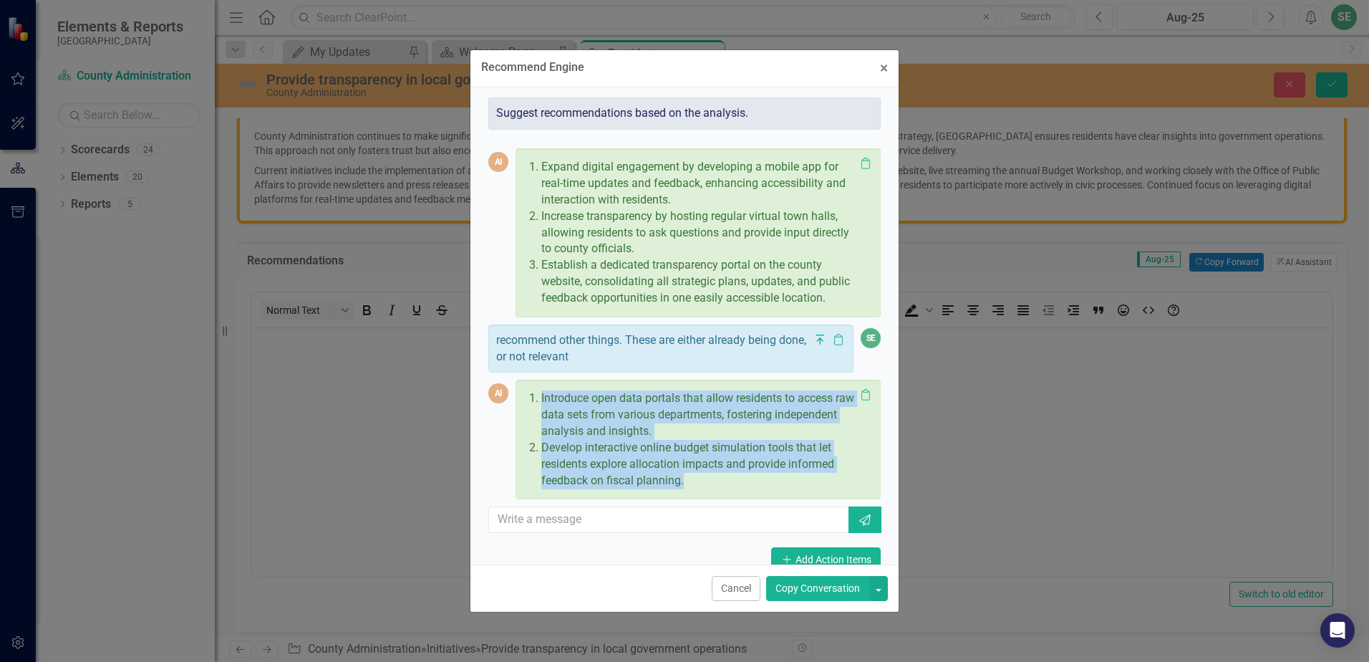
click at [816, 587] on button "Copy Conversation" at bounding box center [817, 588] width 103 height 25
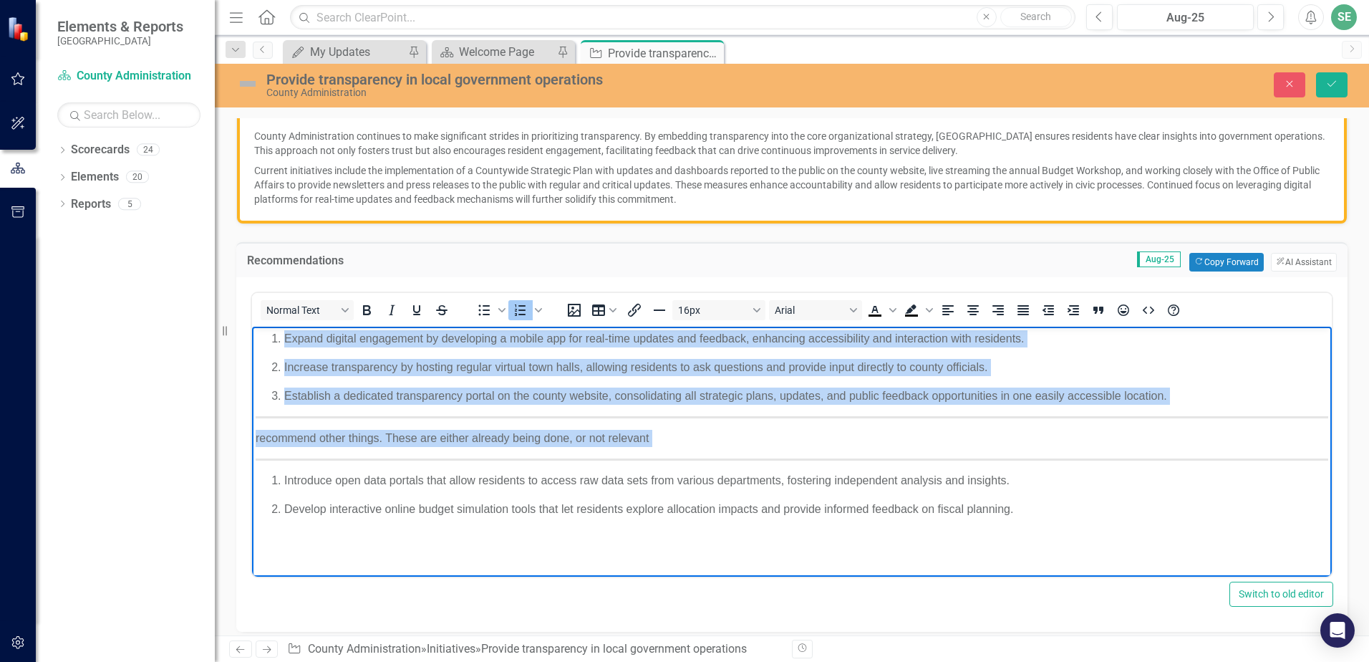
drag, startPoint x: 393, startPoint y: 466, endPoint x: 491, endPoint y: 661, distance: 218.4
click at [252, 334] on html "Expand digital engagement by developing a mobile app for real-time updates and …" at bounding box center [792, 433] width 1080 height 215
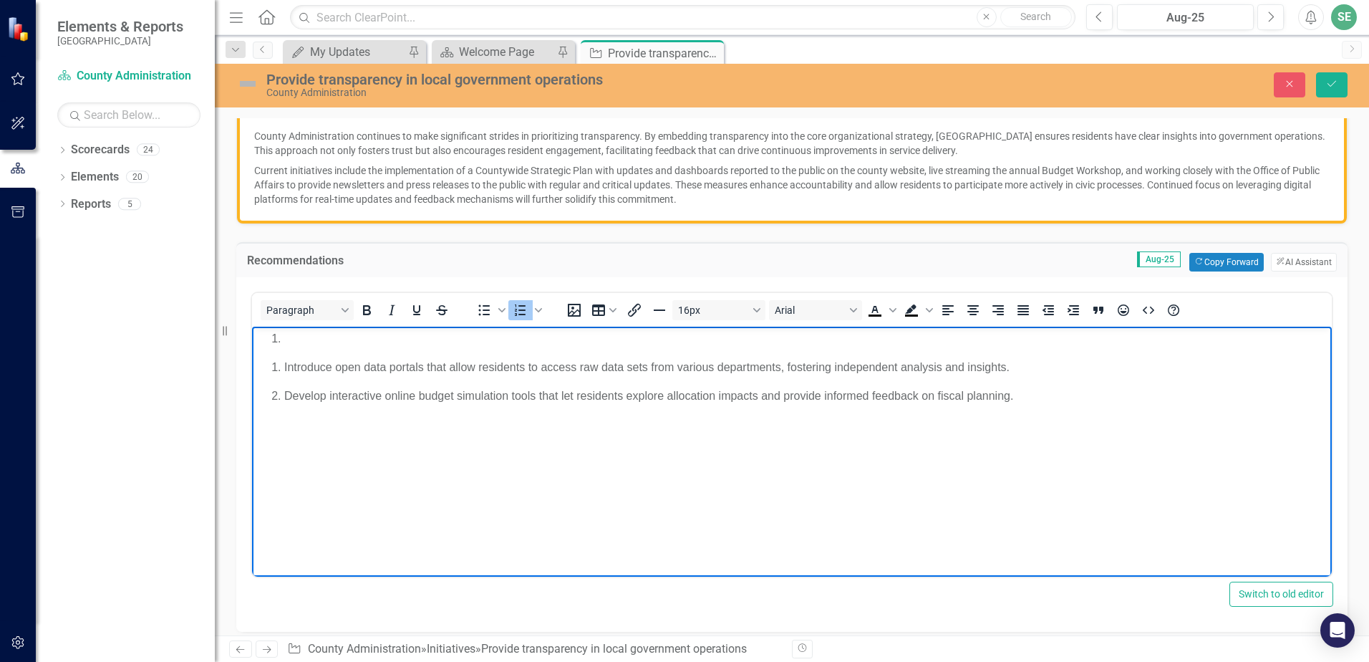
drag, startPoint x: 300, startPoint y: 347, endPoint x: 258, endPoint y: 344, distance: 42.4
click at [258, 344] on body "Introduce open data portals that allow residents to access raw data sets from v…" at bounding box center [792, 433] width 1080 height 215
click at [289, 343] on li "Rich Text Area. Press ALT-0 for help." at bounding box center [806, 337] width 1044 height 17
click at [271, 365] on ol "Introduce open data portals that allow residents to access raw data sets from v…" at bounding box center [792, 381] width 1073 height 46
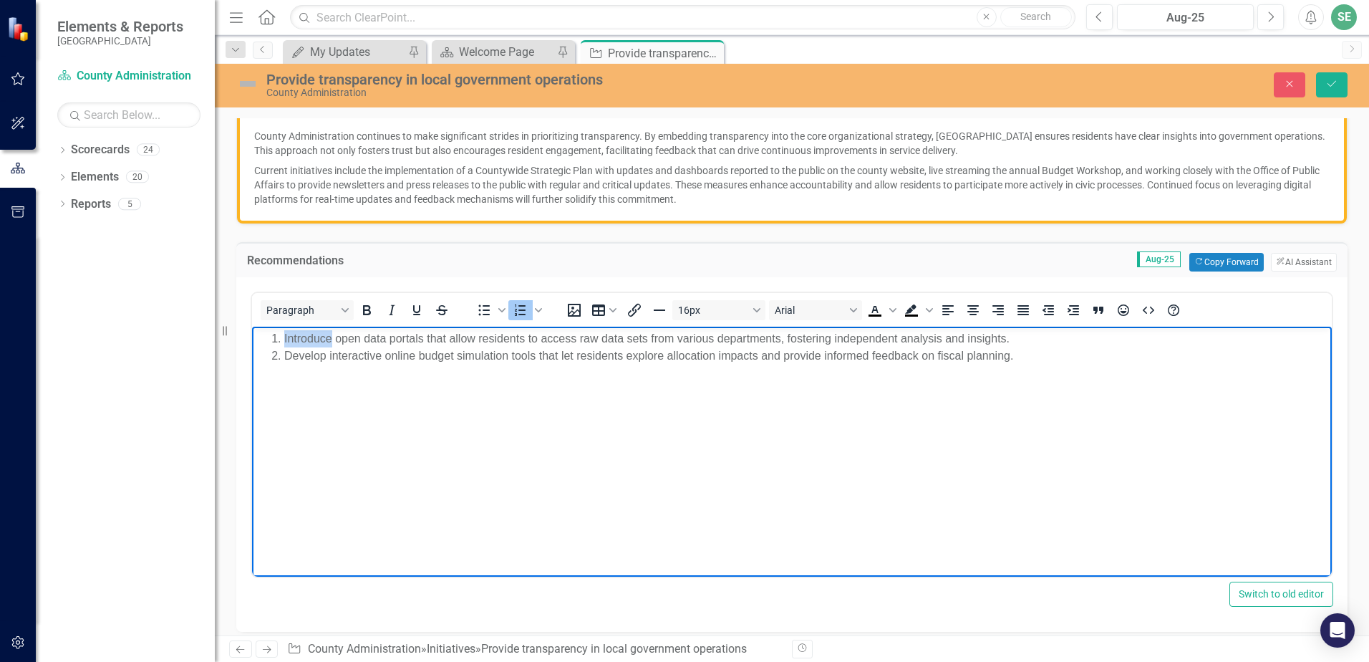
drag, startPoint x: 326, startPoint y: 337, endPoint x: 285, endPoint y: 335, distance: 40.8
click at [285, 335] on li "Introduce open data portals that allow residents to access raw data sets from v…" at bounding box center [806, 337] width 1044 height 17
drag, startPoint x: 1339, startPoint y: 81, endPoint x: 1339, endPoint y: 90, distance: 8.6
click at [1339, 81] on button "Save" at bounding box center [1332, 84] width 32 height 25
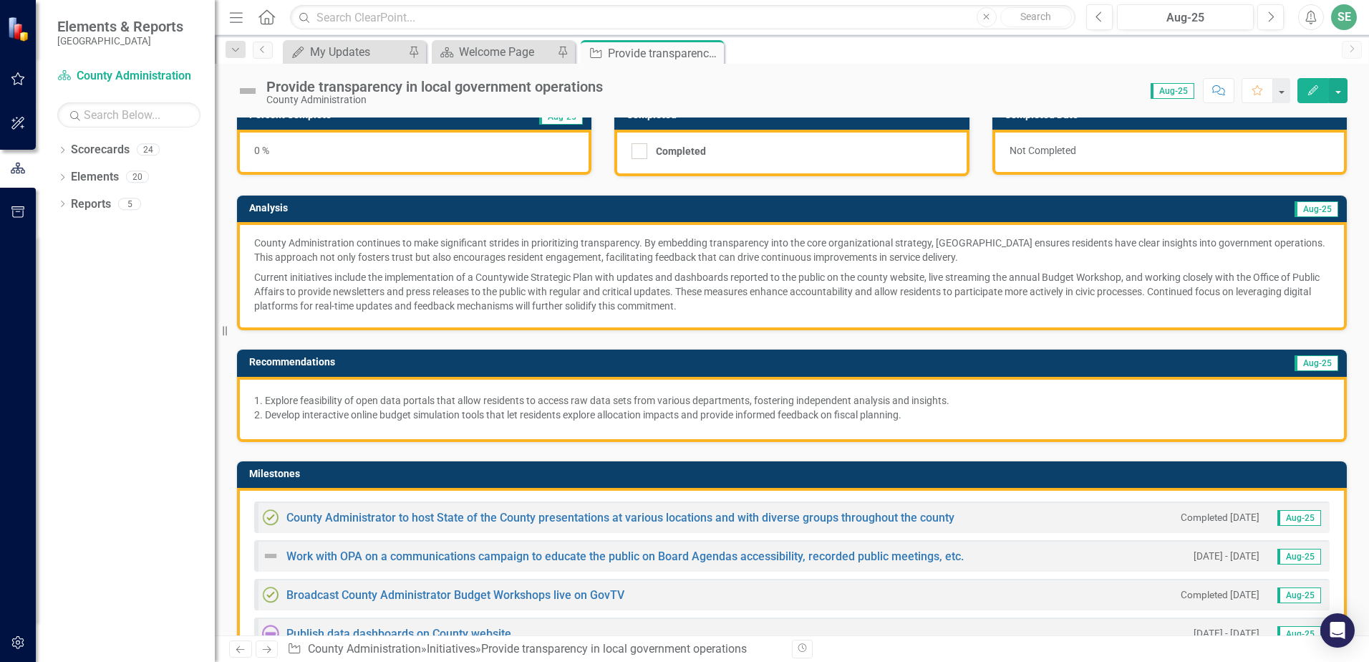
scroll to position [0, 0]
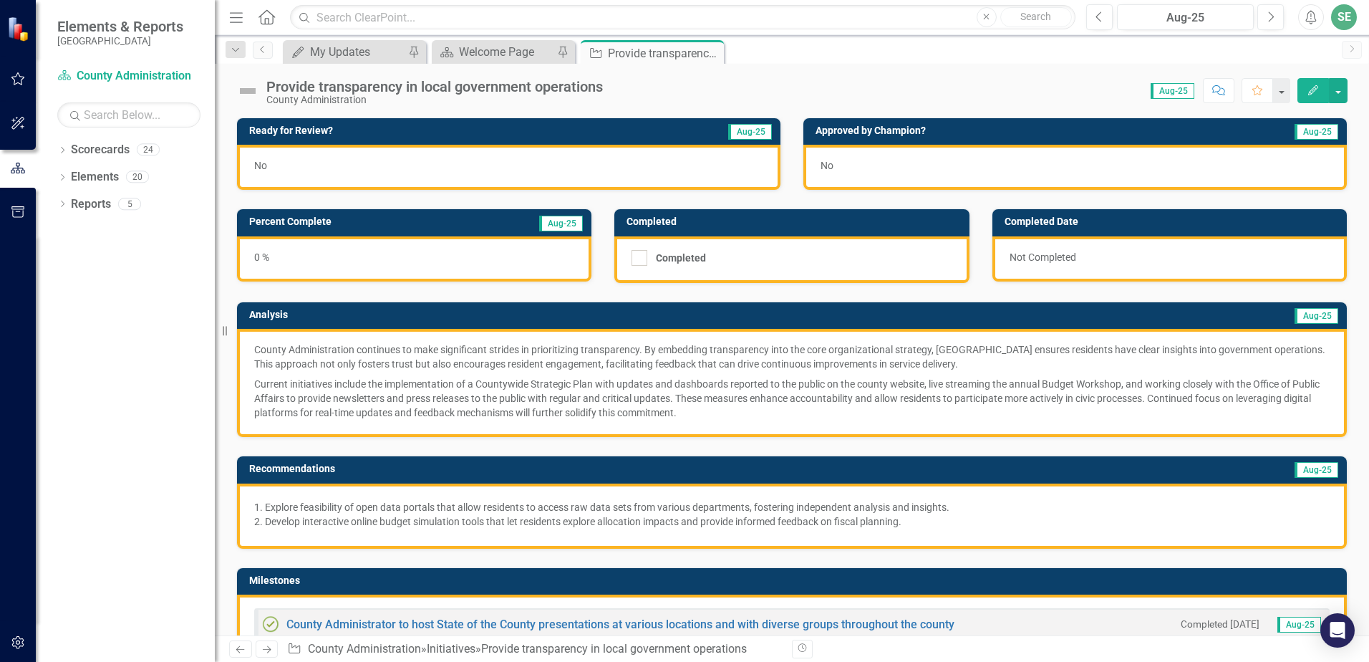
click at [251, 87] on img at bounding box center [247, 90] width 23 height 23
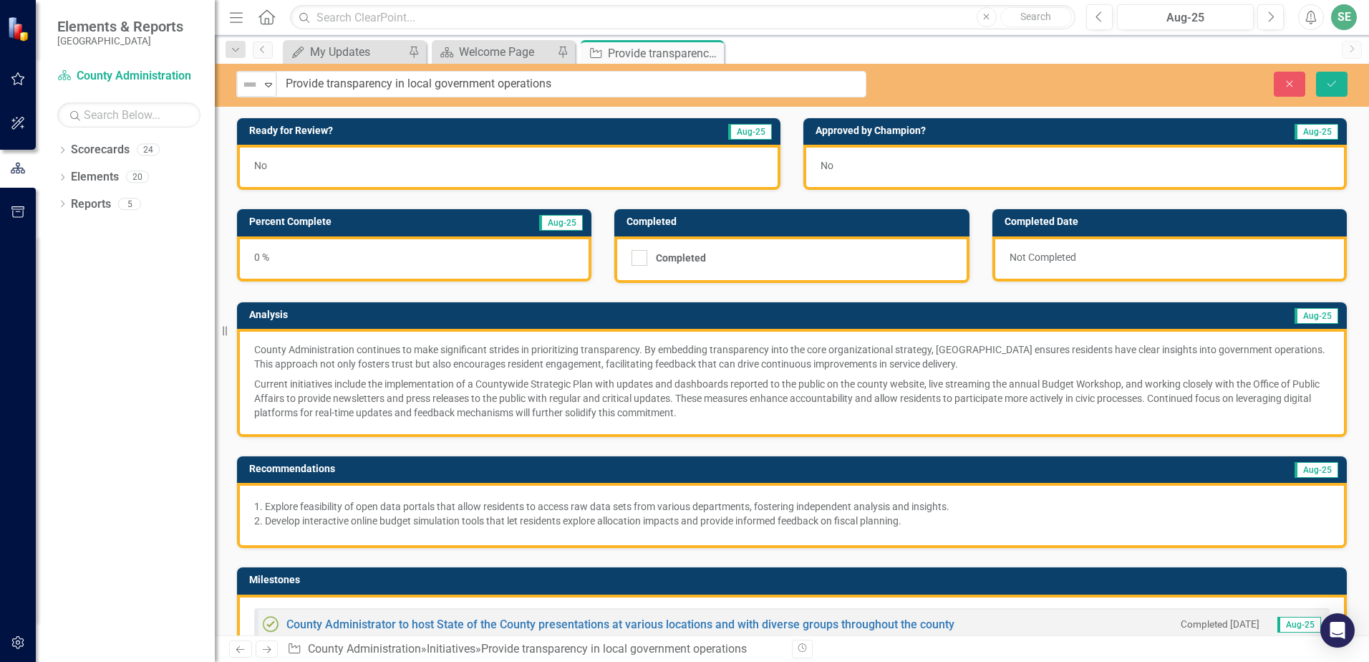
click at [251, 87] on img at bounding box center [249, 84] width 17 height 17
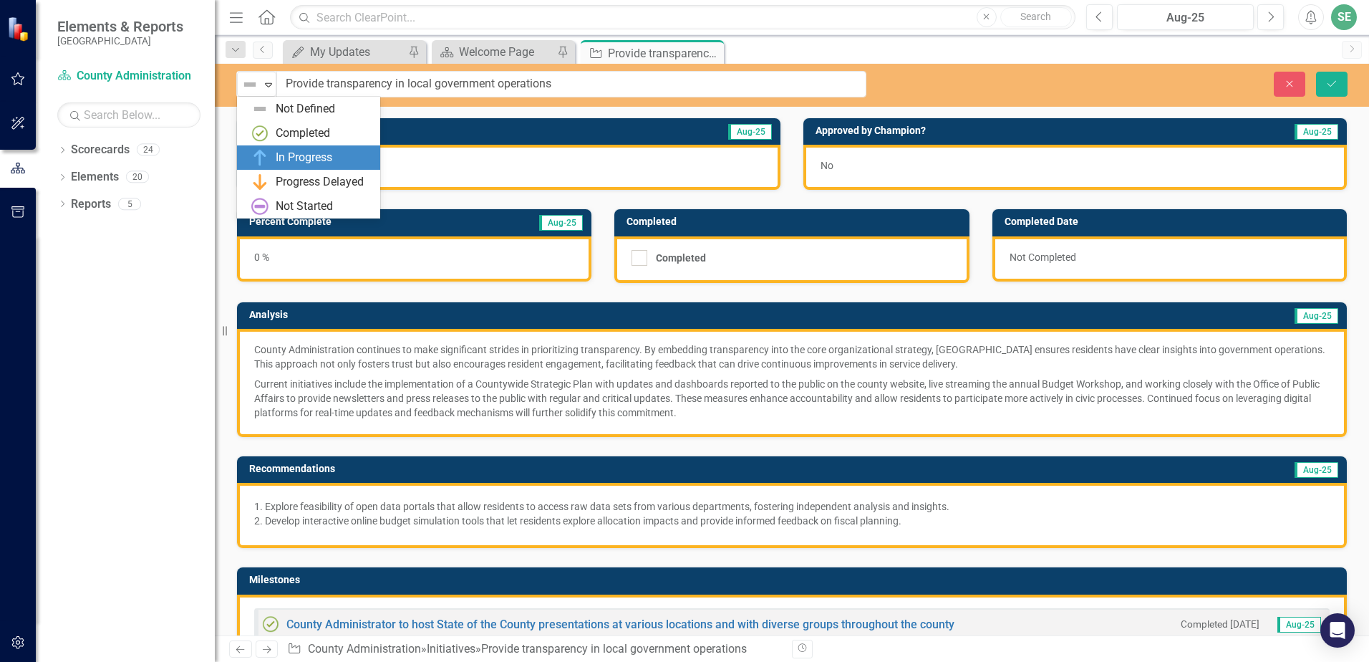
click at [280, 163] on div "In Progress" at bounding box center [304, 158] width 57 height 16
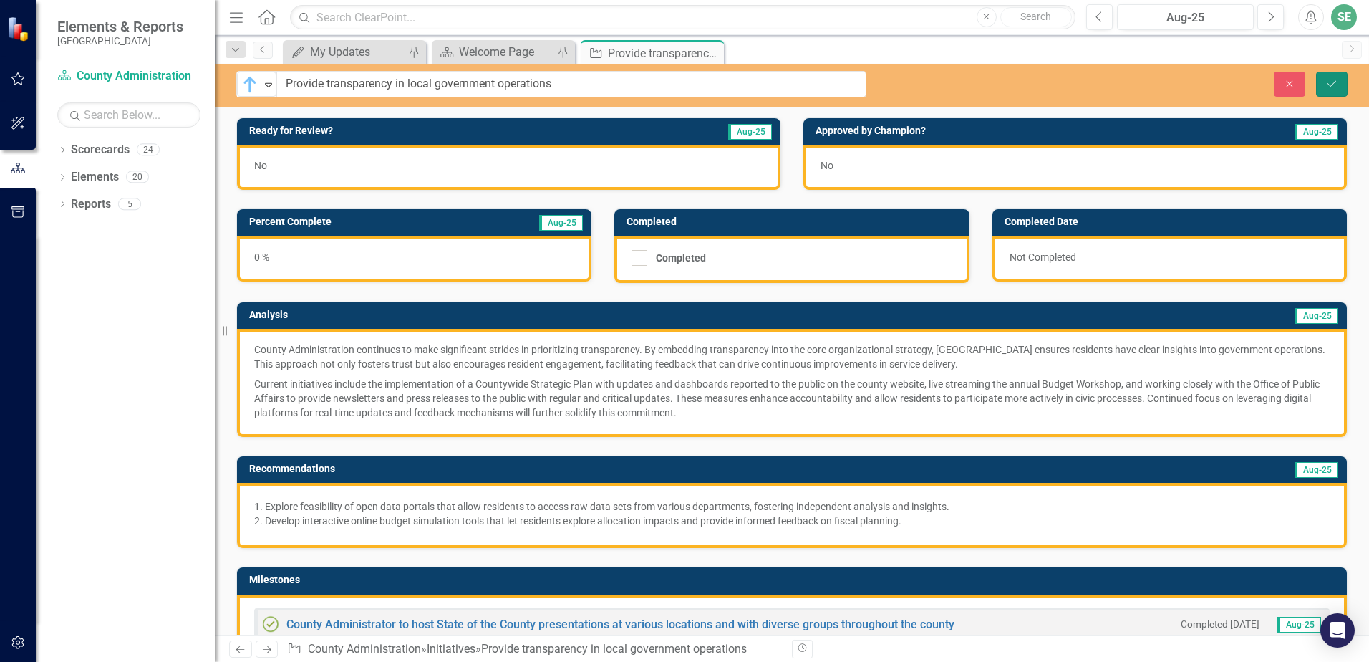
click at [1327, 76] on button "Save" at bounding box center [1332, 84] width 32 height 25
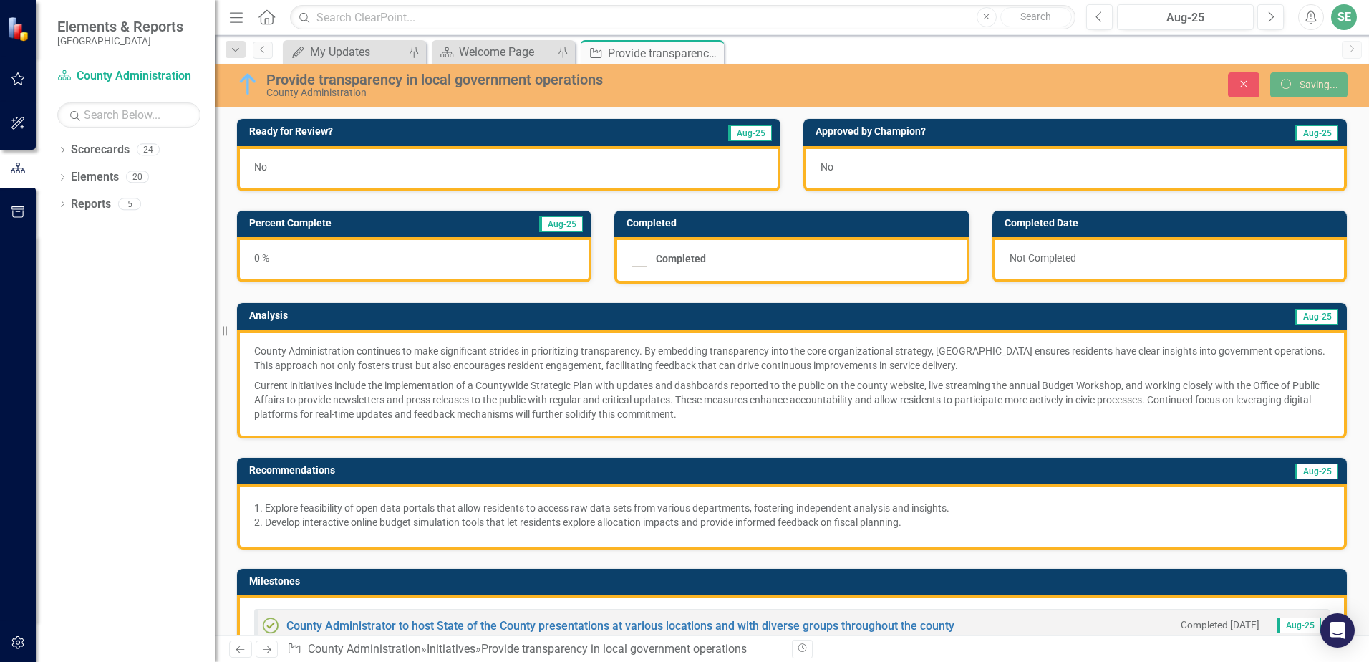
click at [345, 170] on div "No" at bounding box center [509, 168] width 544 height 45
click at [345, 169] on div "No" at bounding box center [509, 168] width 544 height 45
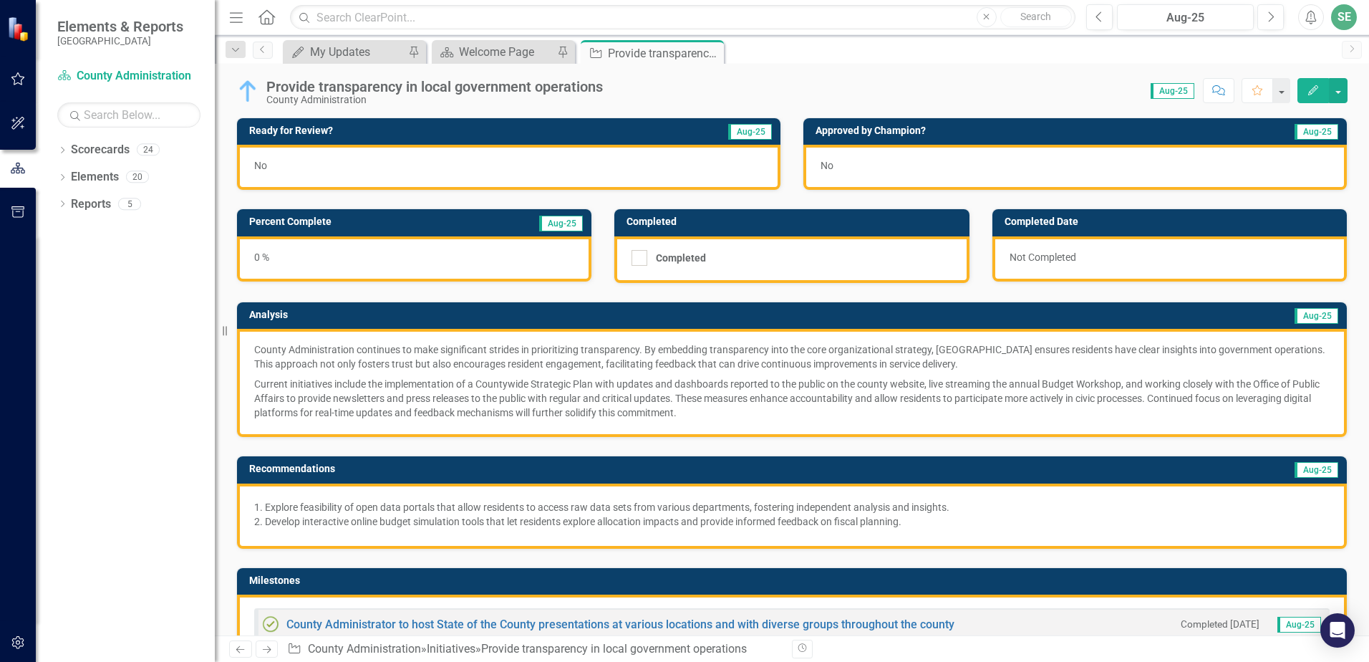
click at [510, 174] on div "No" at bounding box center [509, 167] width 544 height 45
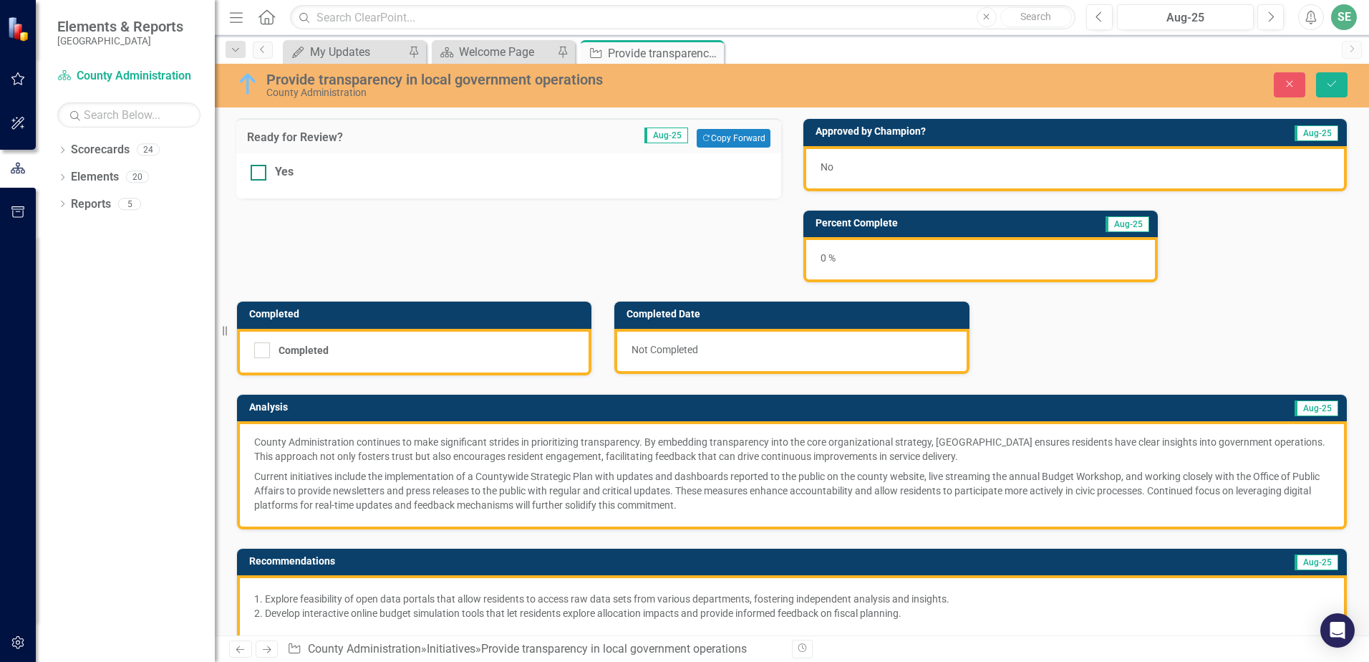
click at [257, 175] on div at bounding box center [259, 173] width 16 height 16
click at [257, 174] on input "Yes" at bounding box center [255, 169] width 9 height 9
checkbox input "true"
click at [1337, 85] on icon "Save" at bounding box center [1332, 84] width 13 height 10
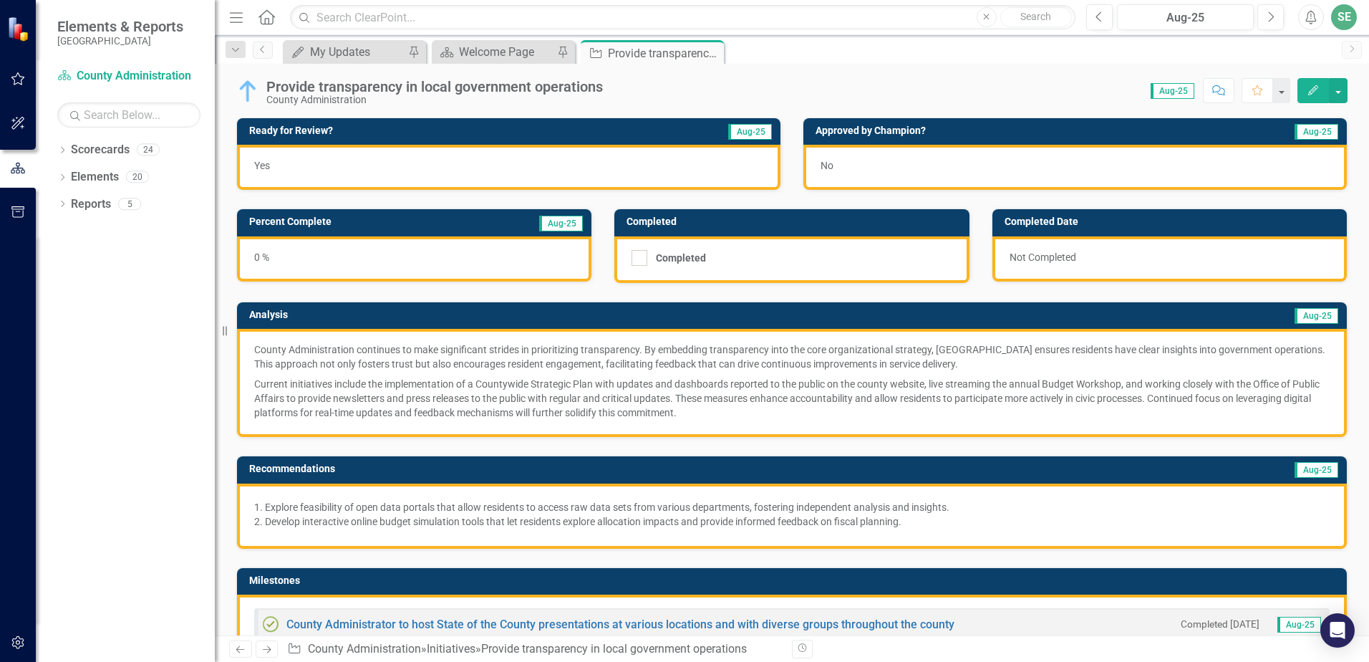
click at [413, 267] on div "0 %" at bounding box center [414, 258] width 355 height 45
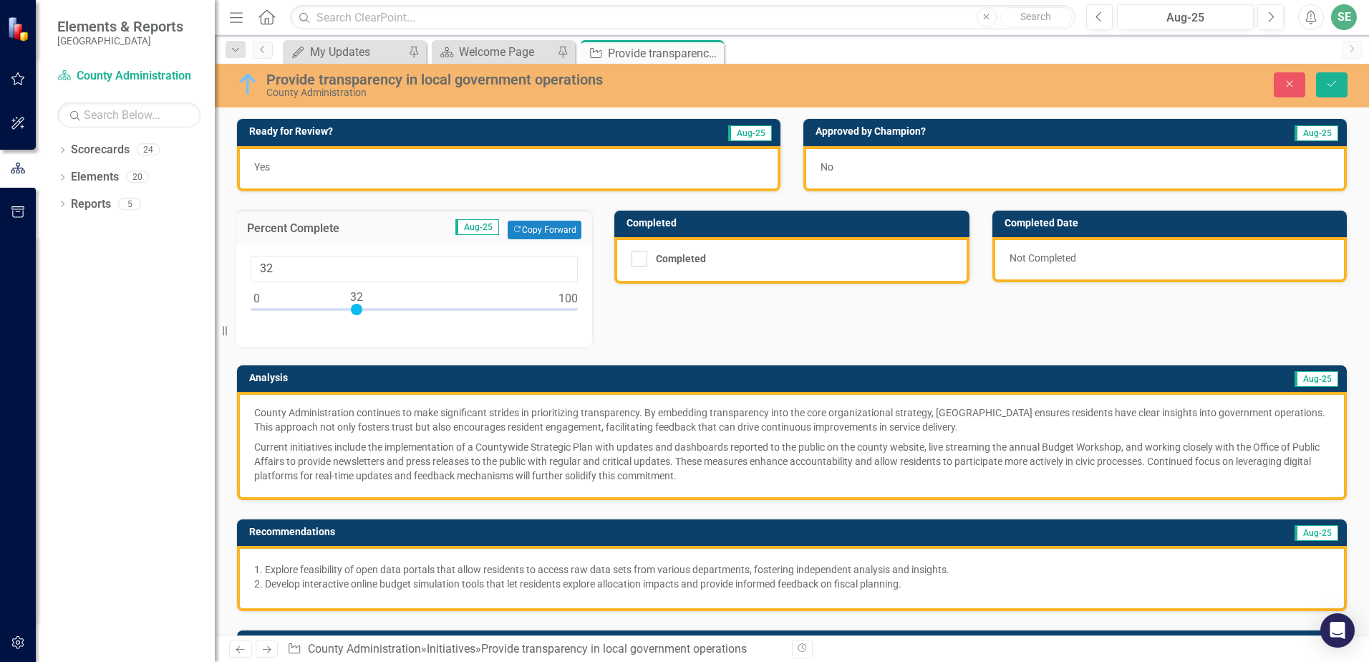
type input "33"
drag, startPoint x: 256, startPoint y: 313, endPoint x: 360, endPoint y: 314, distance: 103.9
click at [360, 314] on div at bounding box center [359, 309] width 11 height 11
click at [1325, 91] on button "Save" at bounding box center [1332, 84] width 32 height 25
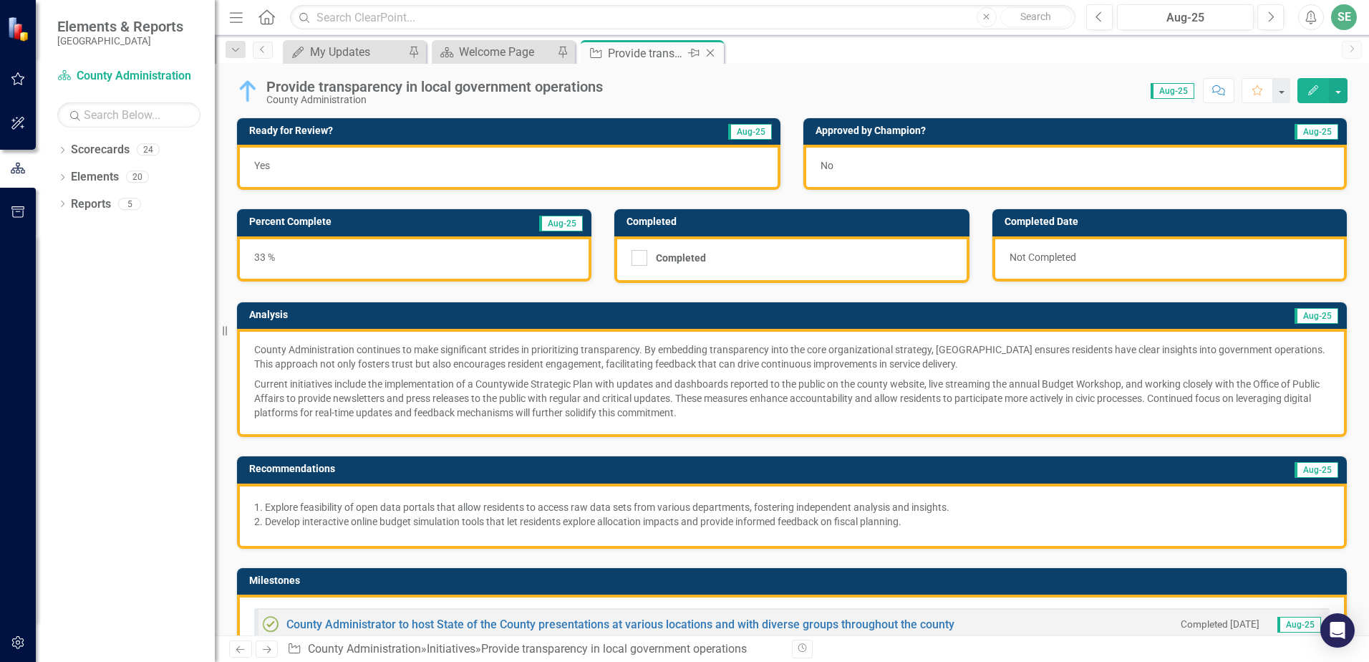
click at [713, 55] on icon at bounding box center [711, 53] width 8 height 8
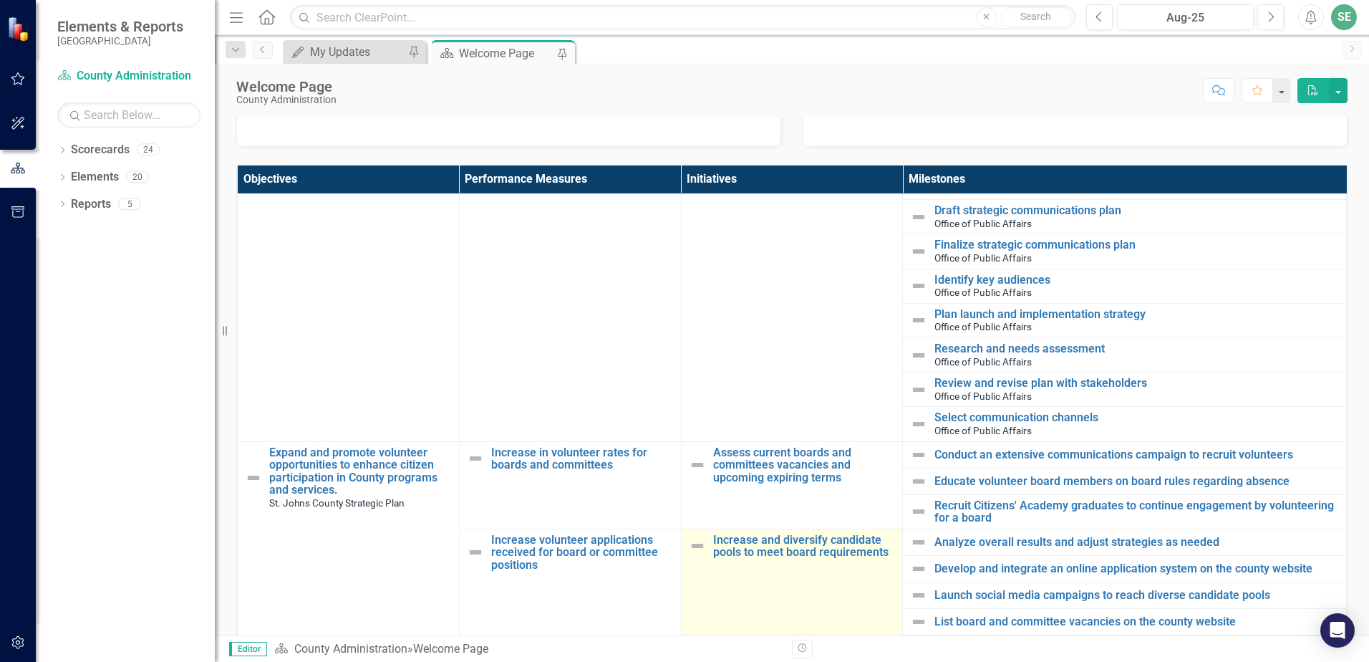
scroll to position [859, 0]
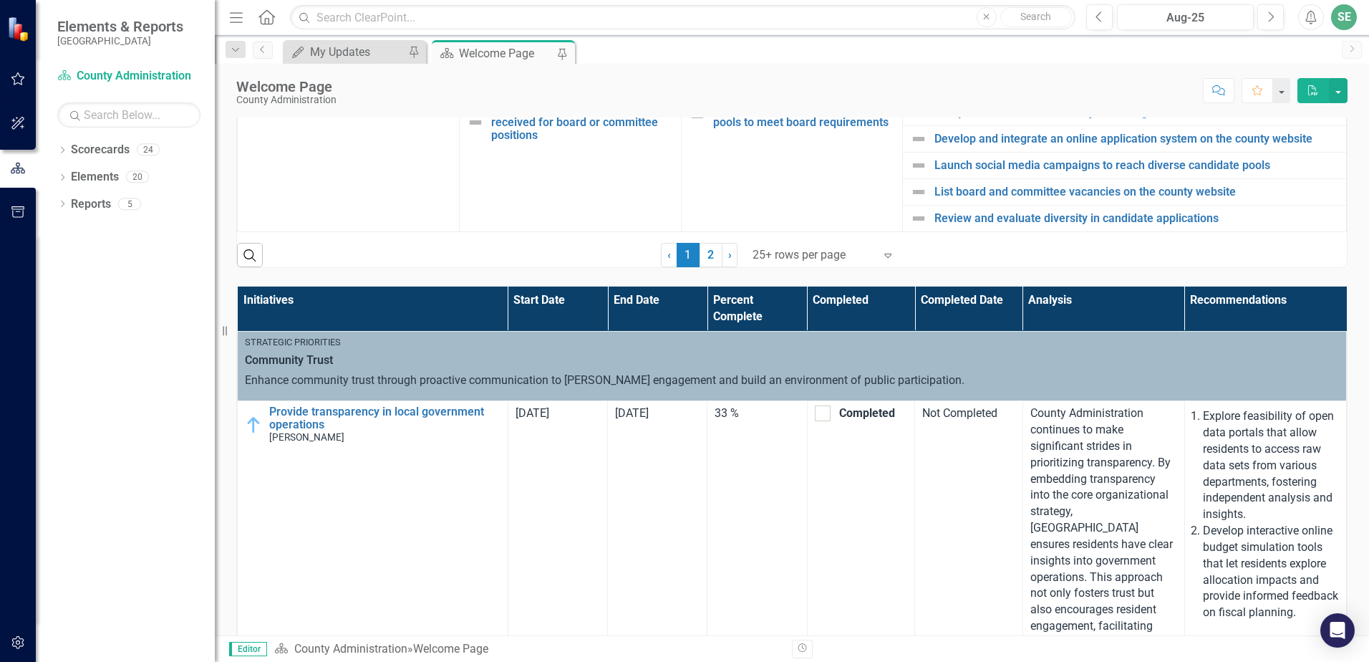
drag, startPoint x: 536, startPoint y: 54, endPoint x: 546, endPoint y: 57, distance: 11.1
click at [536, 54] on div "Welcome Page" at bounding box center [506, 53] width 95 height 18
click at [385, 59] on div "My Updates" at bounding box center [357, 52] width 95 height 18
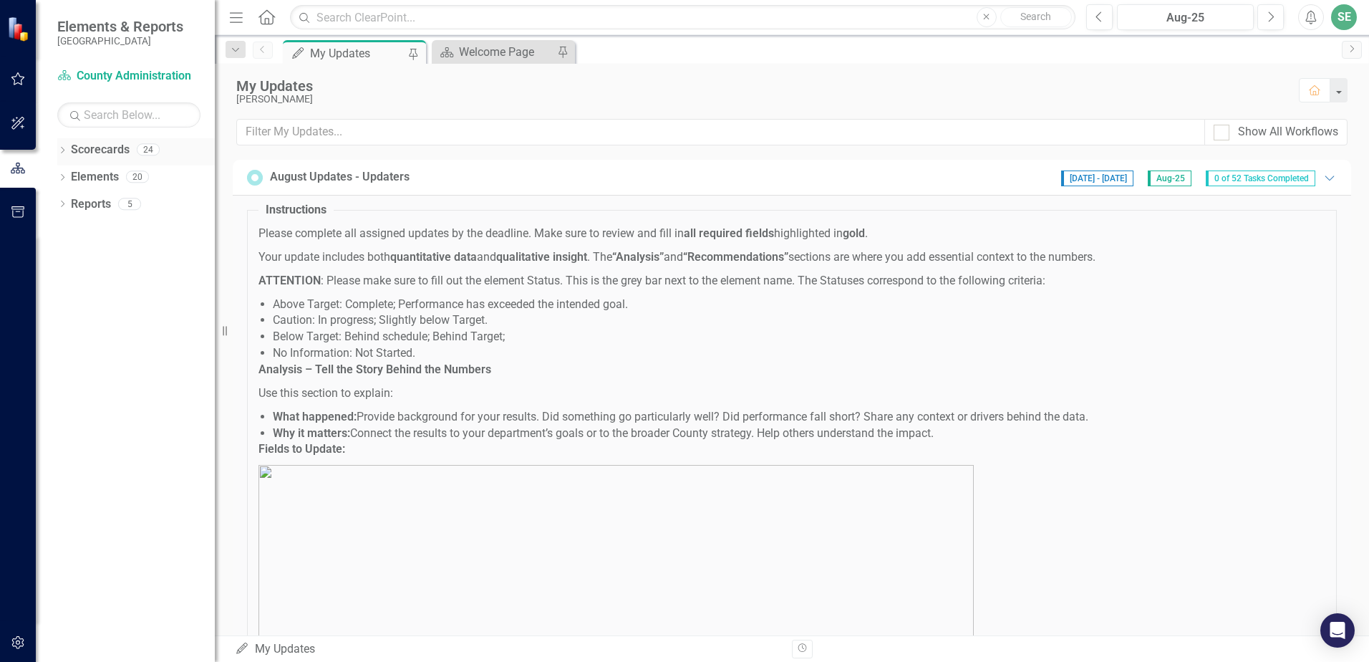
click at [67, 148] on icon "Dropdown" at bounding box center [62, 152] width 10 height 8
click at [90, 178] on link "St. Johns County Strategic Plan" at bounding box center [147, 177] width 136 height 16
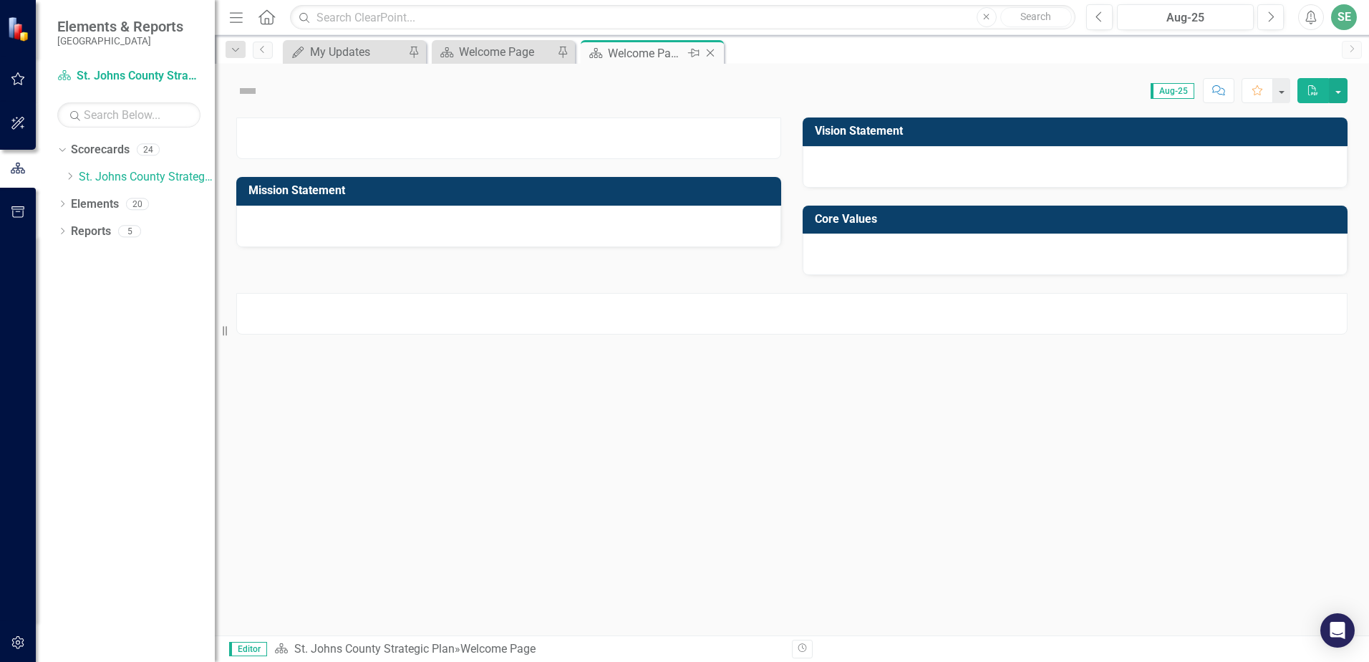
click at [711, 54] on icon "Close" at bounding box center [710, 52] width 14 height 11
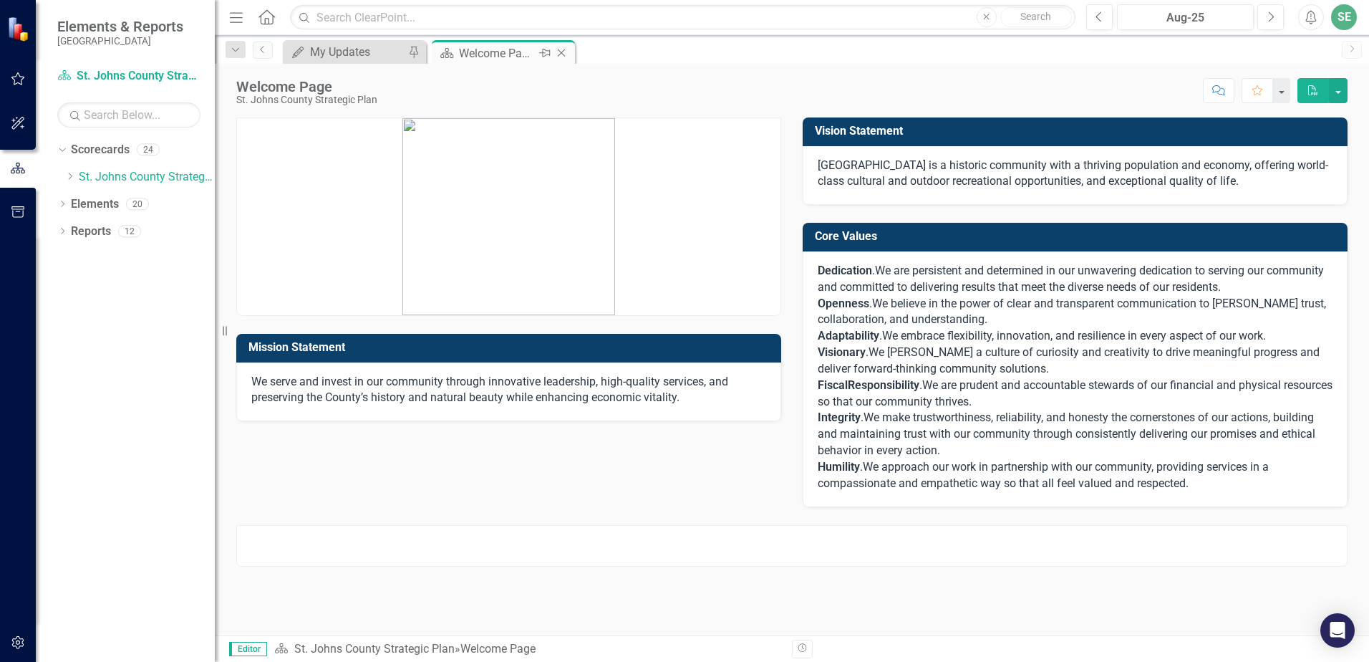
click at [566, 53] on icon "Close" at bounding box center [561, 52] width 14 height 11
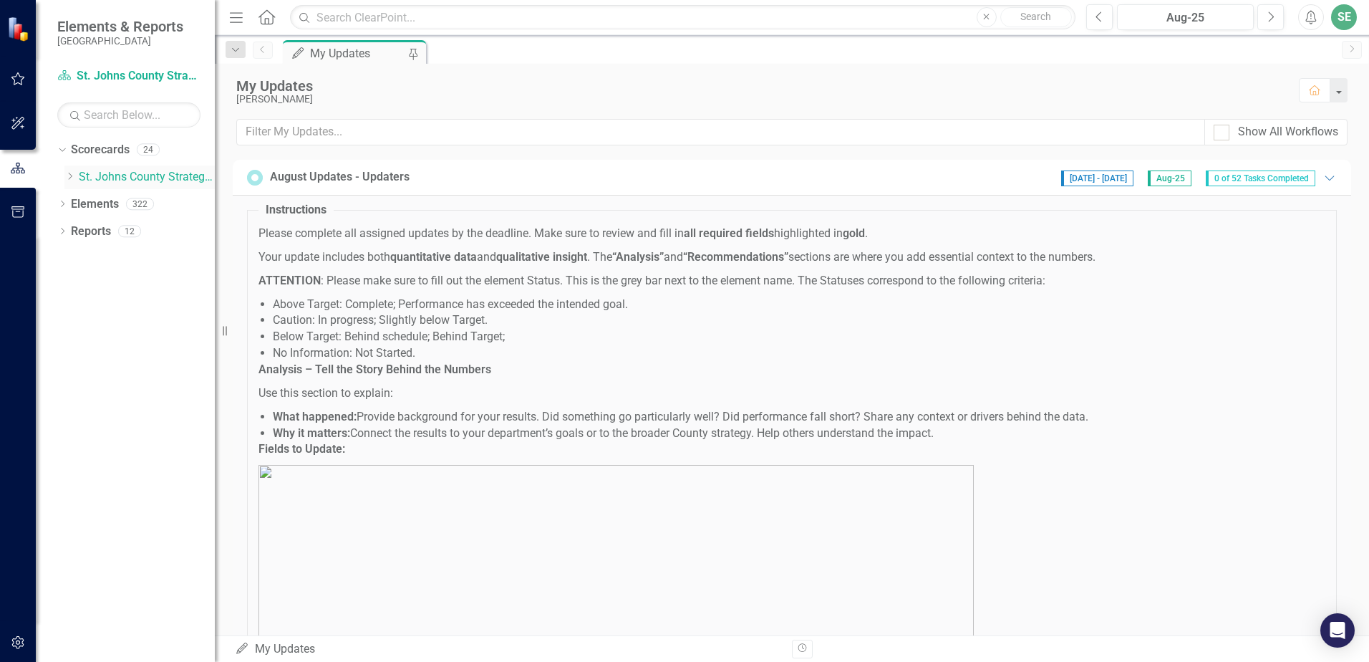
click at [68, 175] on icon "Dropdown" at bounding box center [69, 176] width 11 height 9
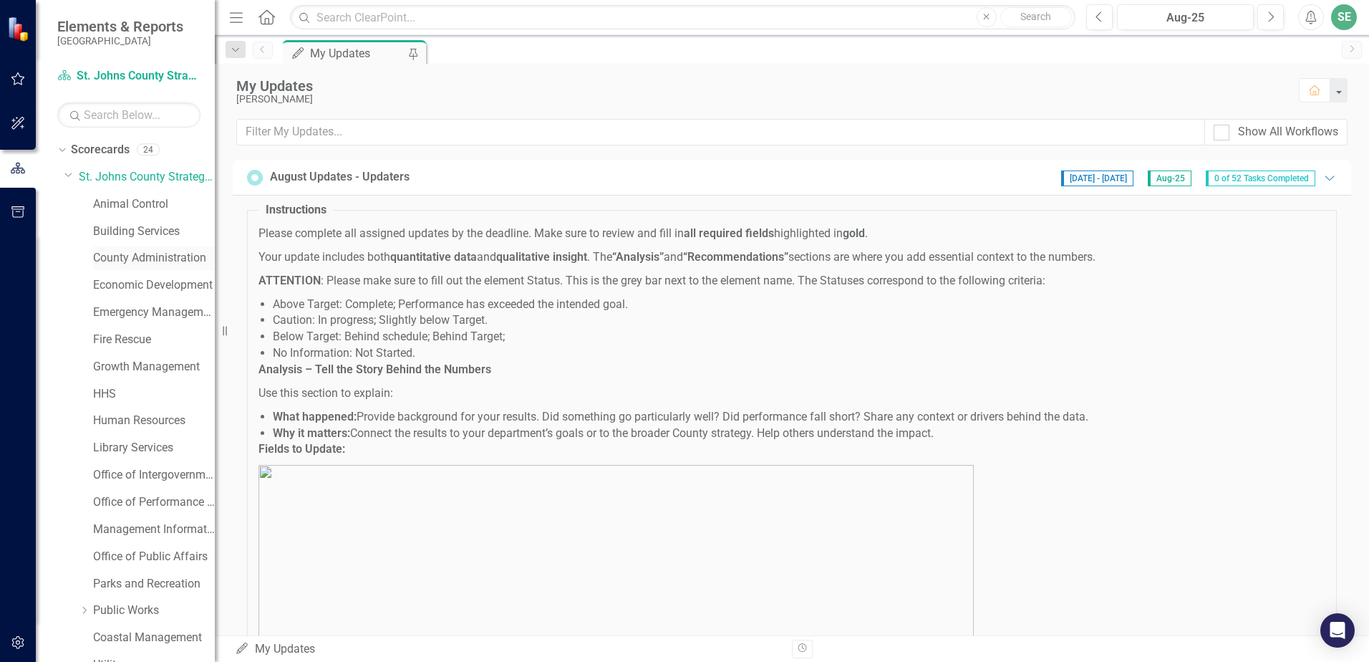
click at [139, 256] on link "County Administration" at bounding box center [154, 258] width 122 height 16
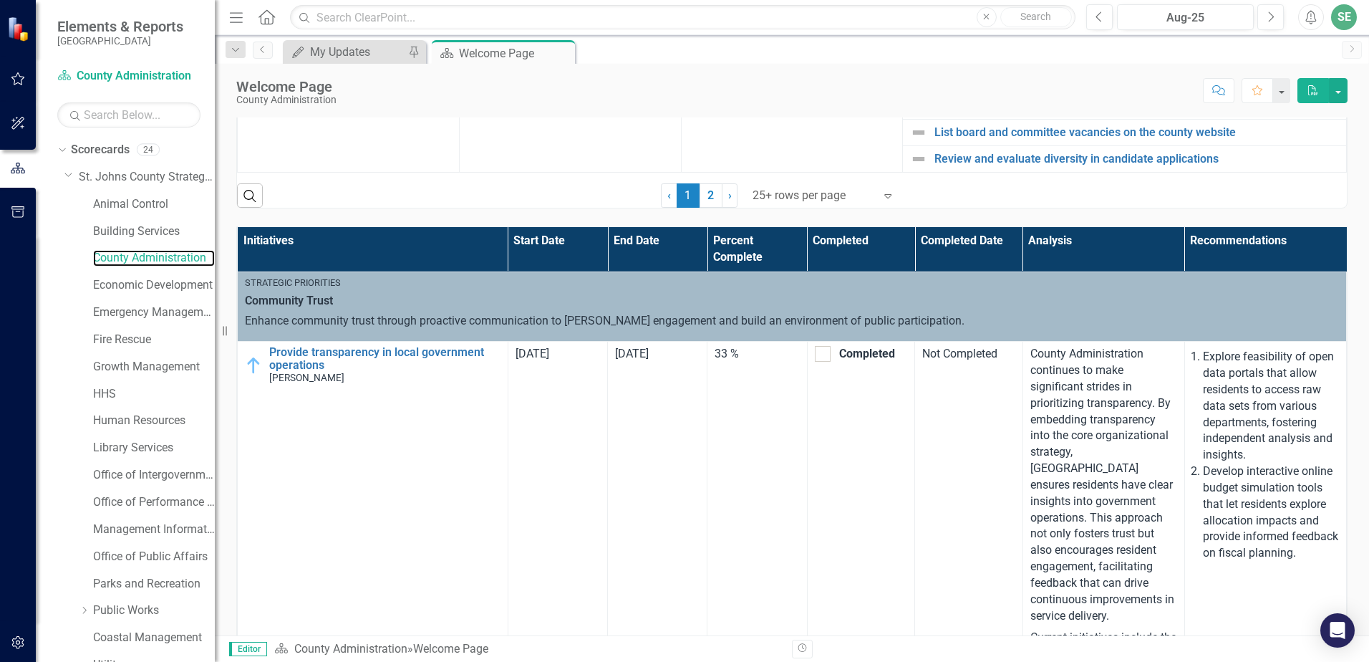
scroll to position [931, 0]
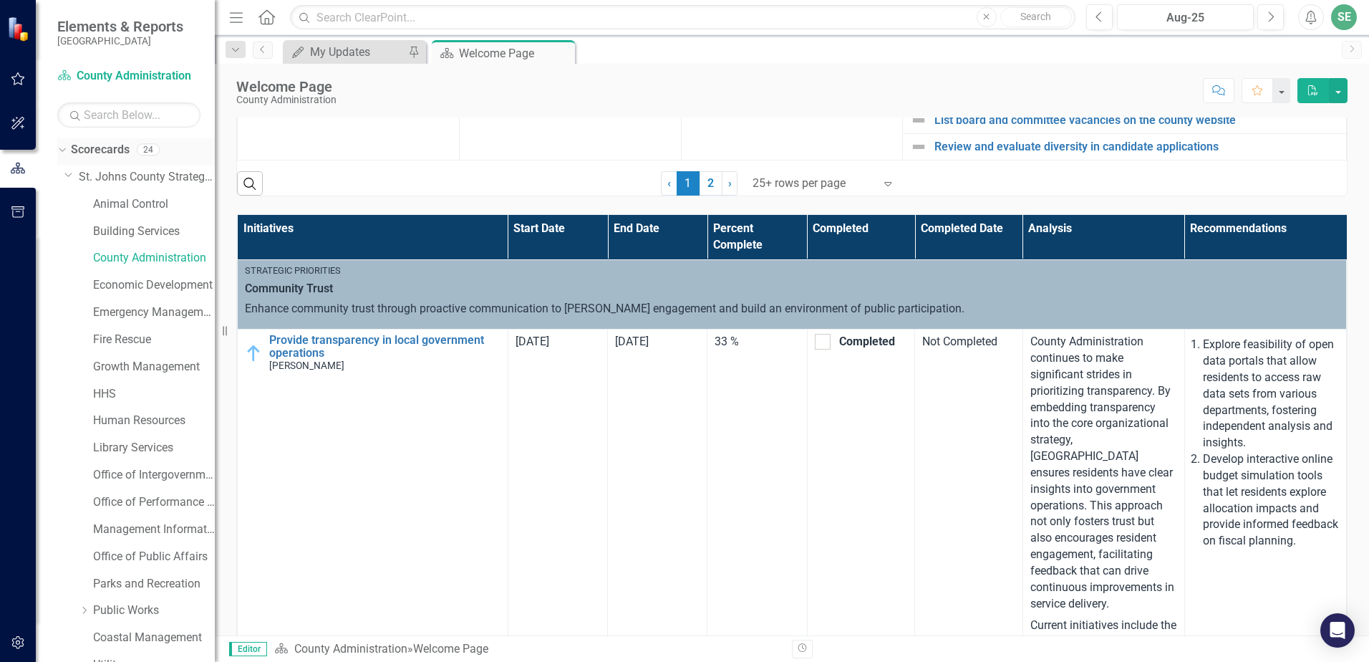
click at [58, 150] on icon "Dropdown" at bounding box center [61, 149] width 8 height 10
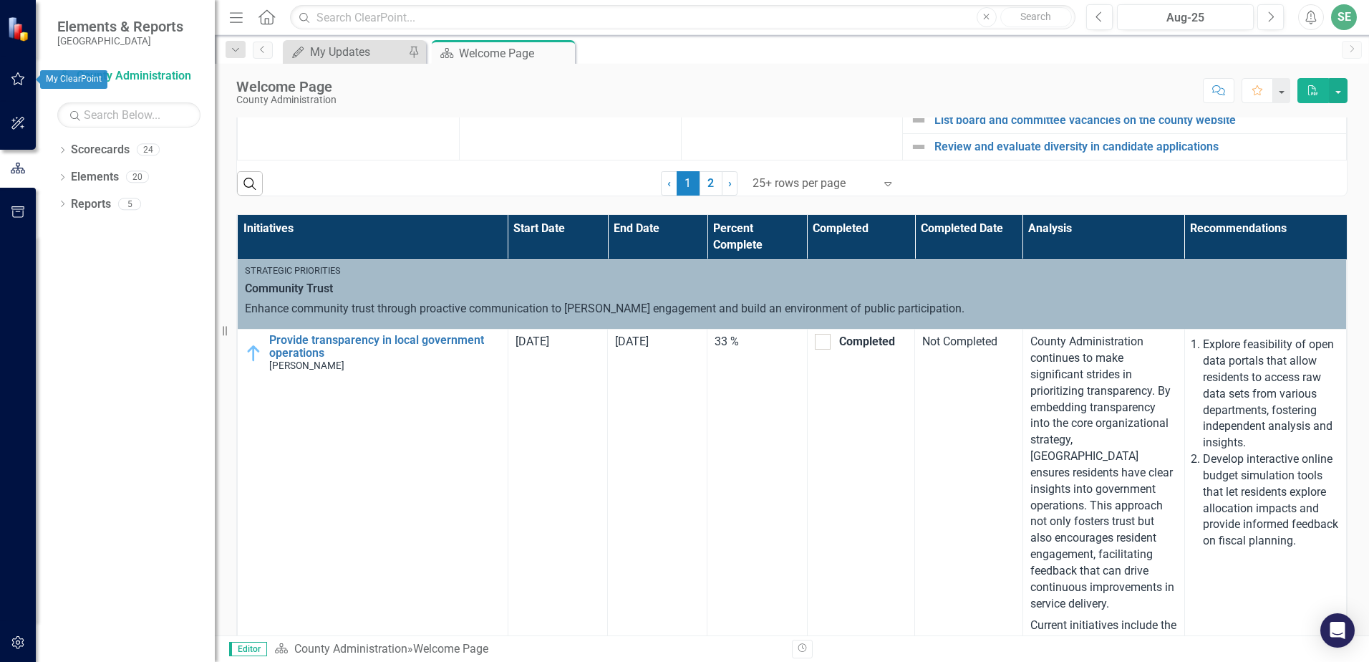
click at [21, 78] on icon "button" at bounding box center [18, 78] width 15 height 11
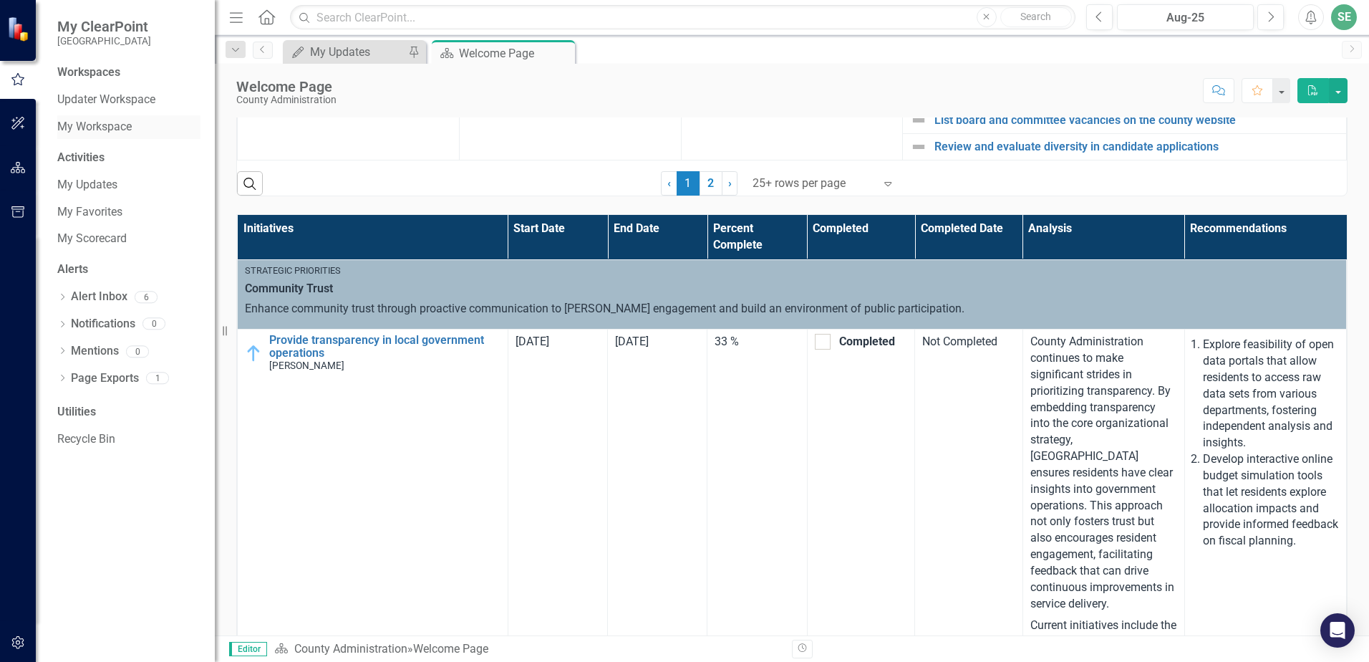
click at [71, 122] on link "My Workspace" at bounding box center [128, 127] width 143 height 16
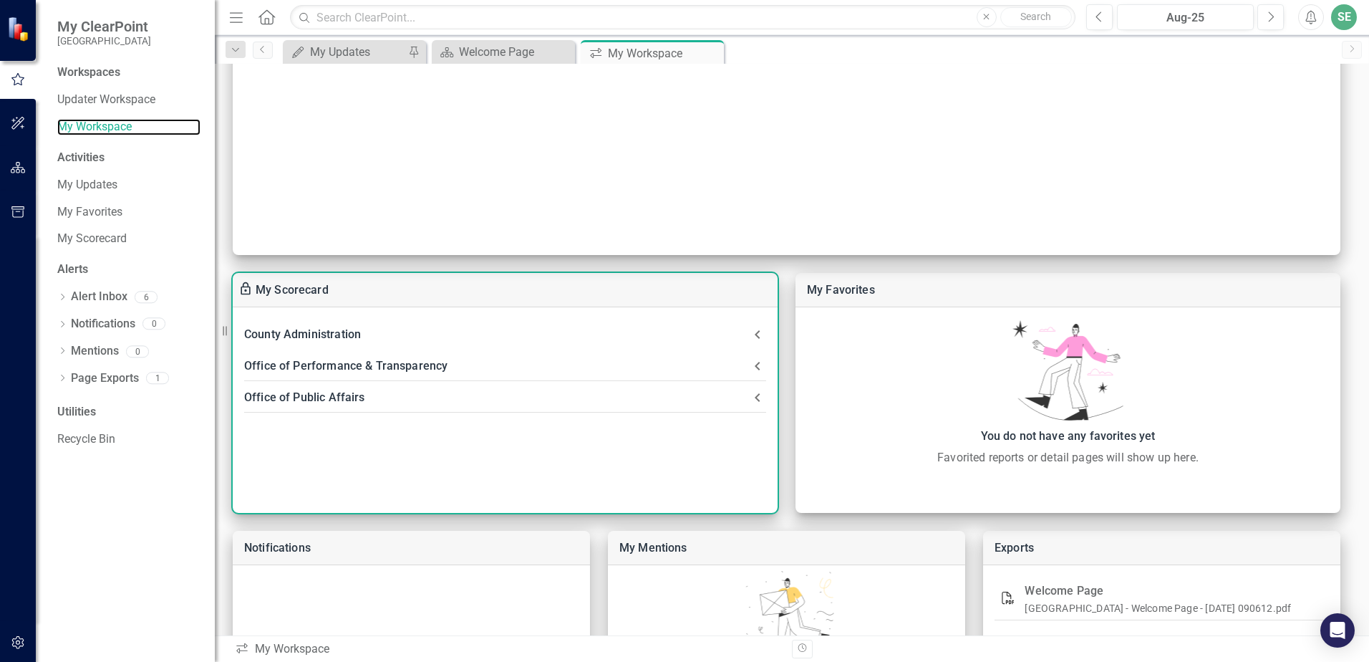
scroll to position [587, 0]
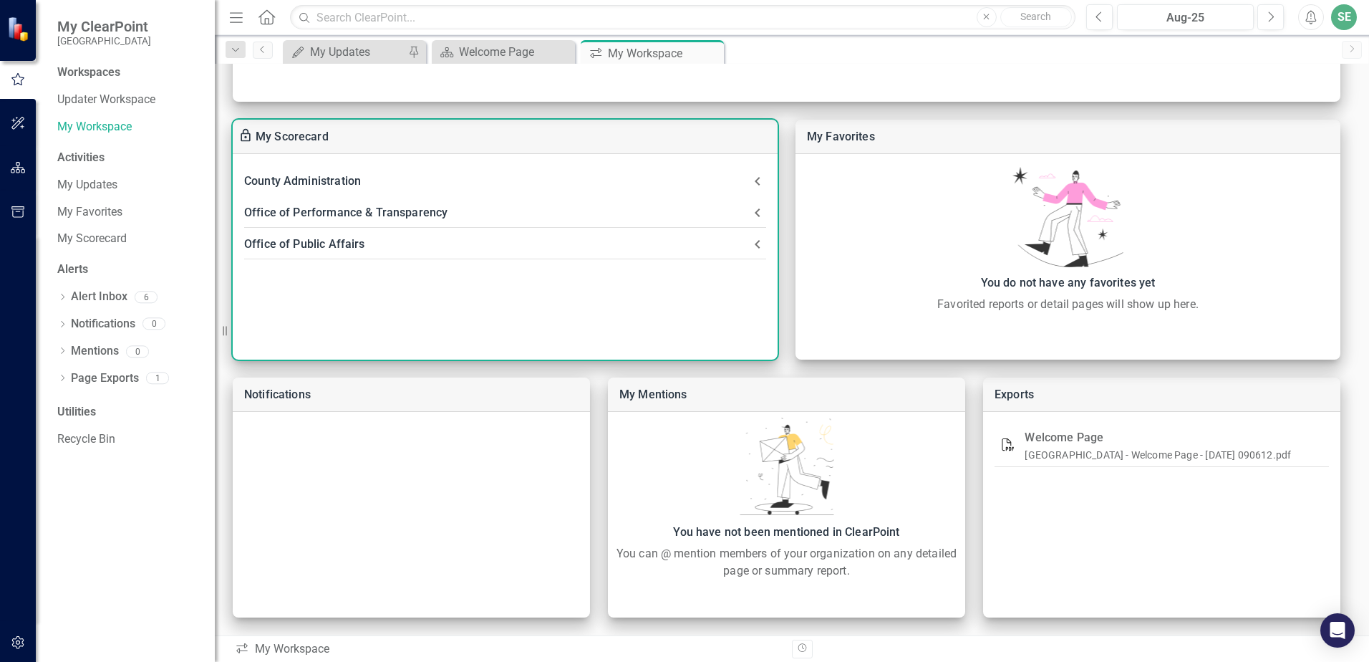
click at [339, 183] on div "County Administration" at bounding box center [496, 181] width 505 height 20
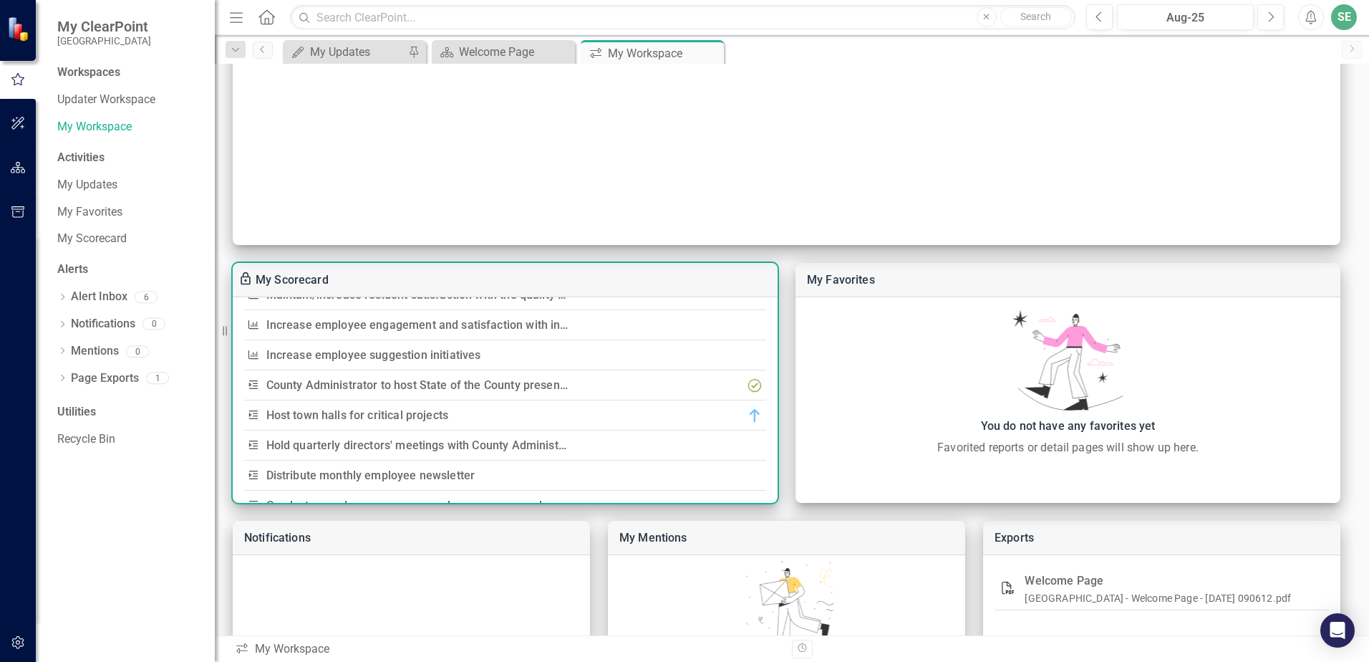
scroll to position [430, 0]
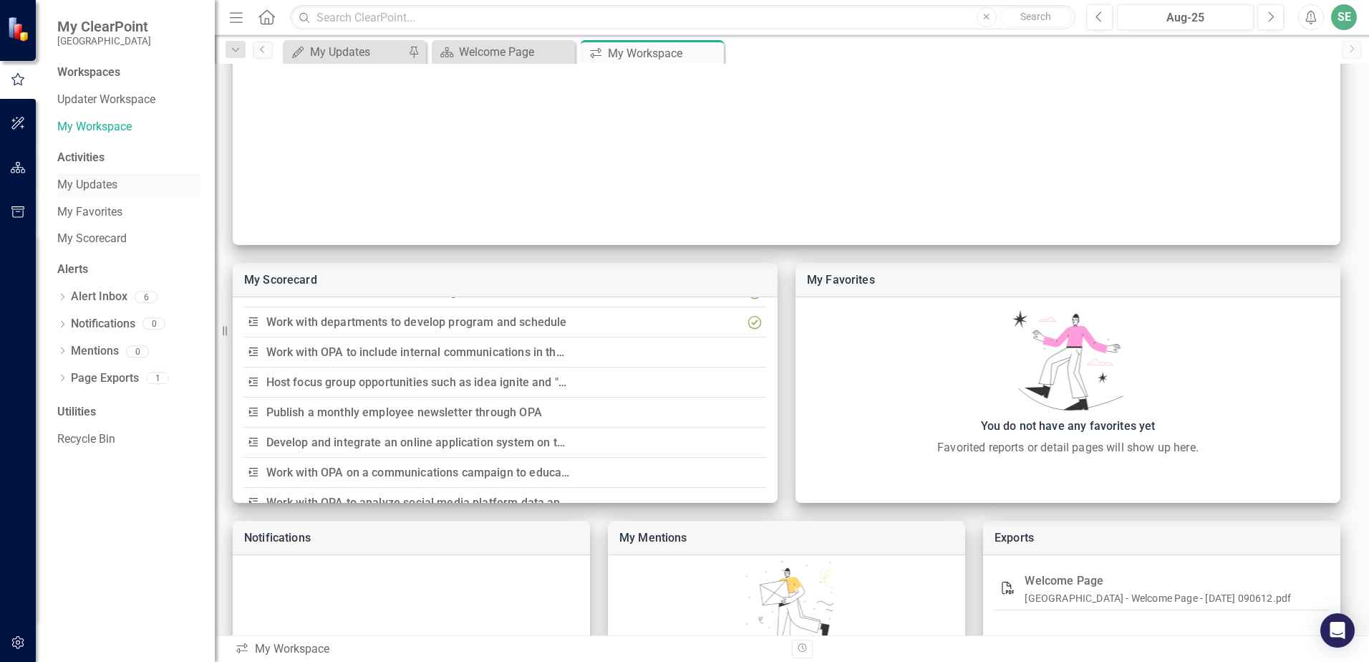
click at [97, 180] on link "My Updates" at bounding box center [128, 185] width 143 height 16
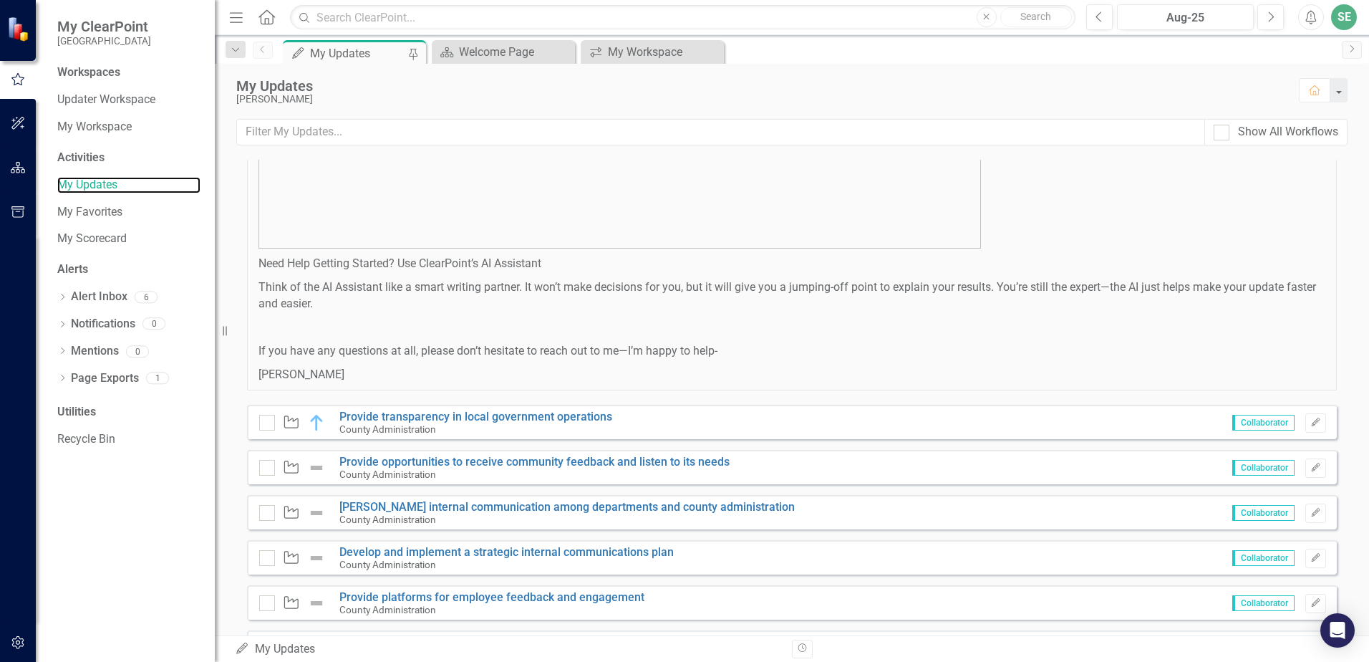
scroll to position [816, 0]
click at [140, 236] on link "My Scorecard" at bounding box center [128, 239] width 143 height 16
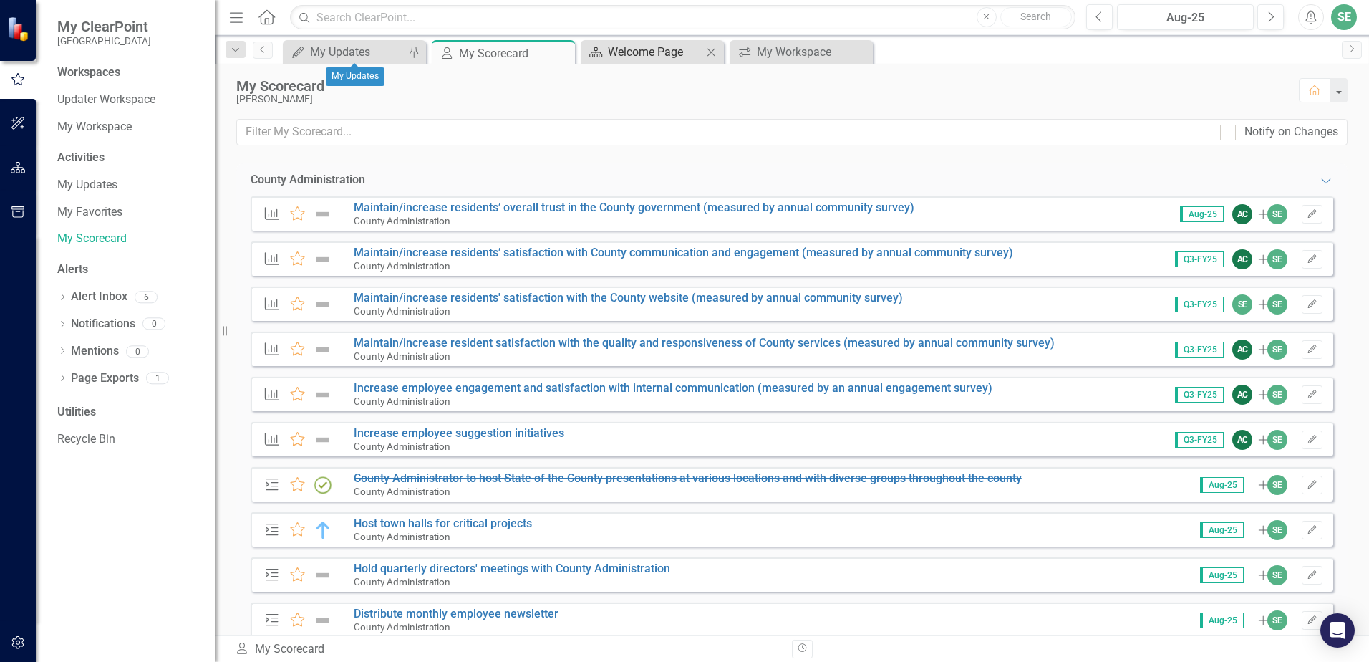
click at [627, 52] on div "Welcome Page" at bounding box center [655, 52] width 95 height 18
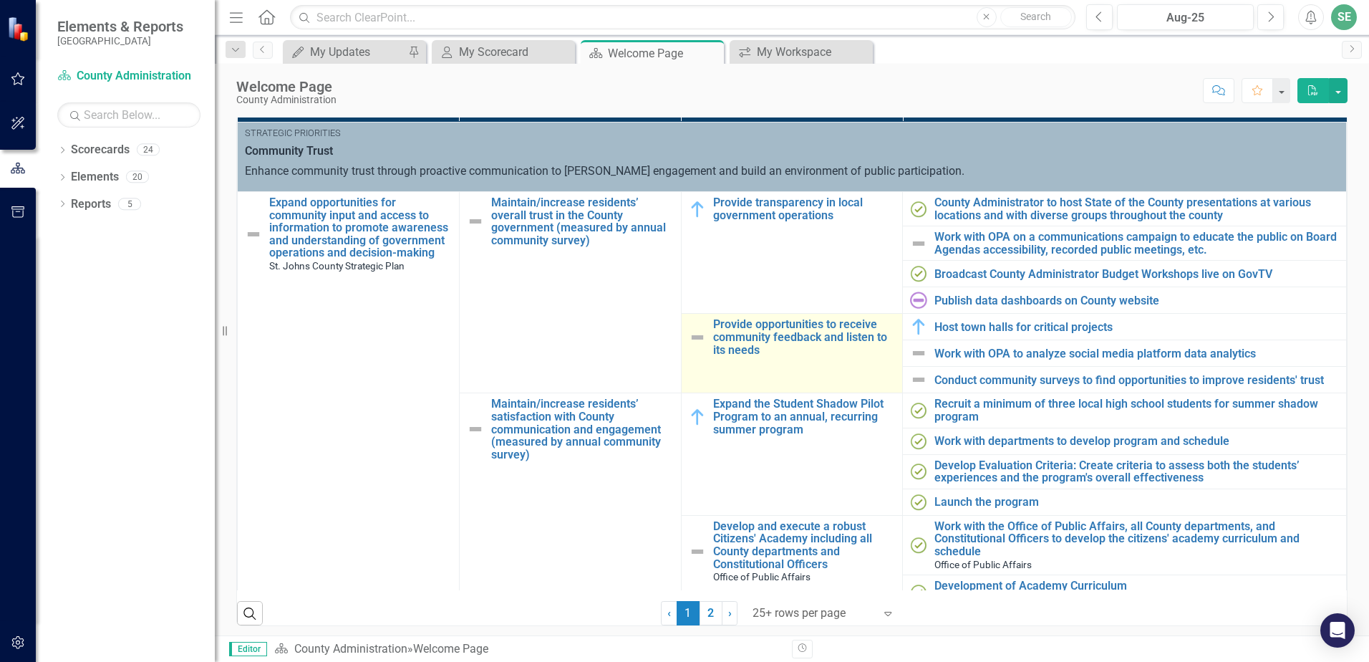
scroll to position [72, 0]
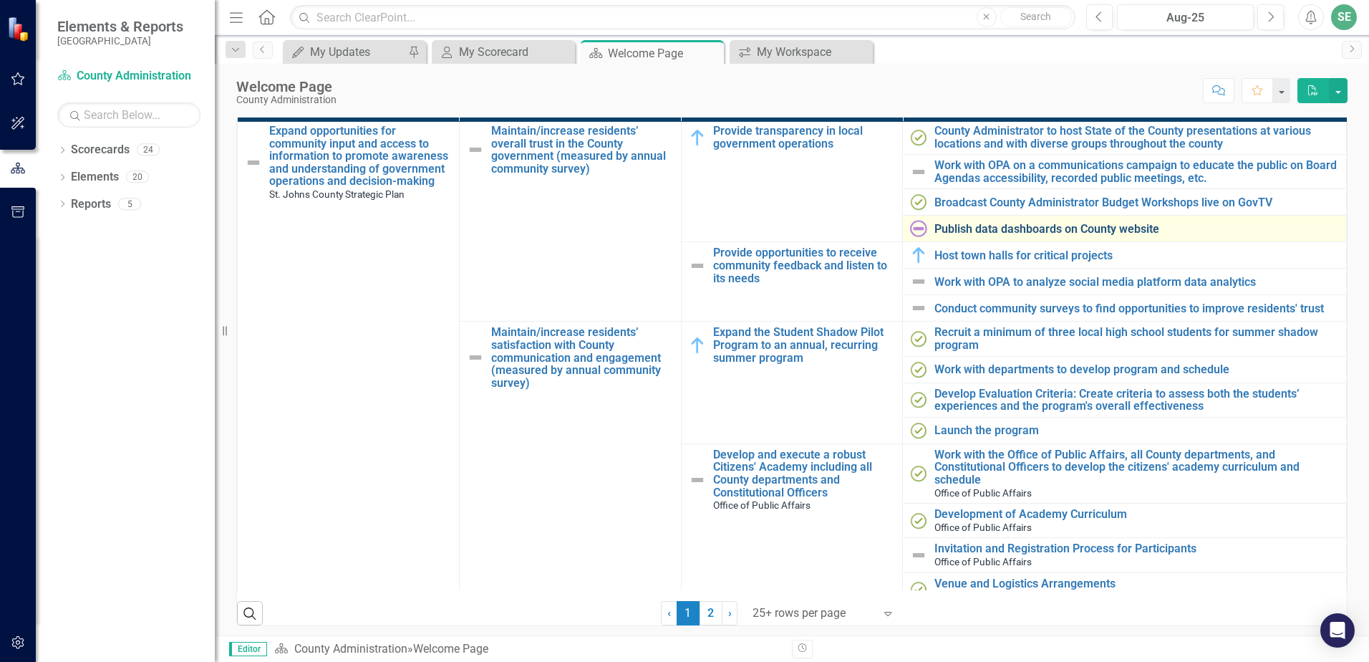
click at [1054, 225] on link "Publish data dashboards on County website" at bounding box center [1137, 229] width 405 height 13
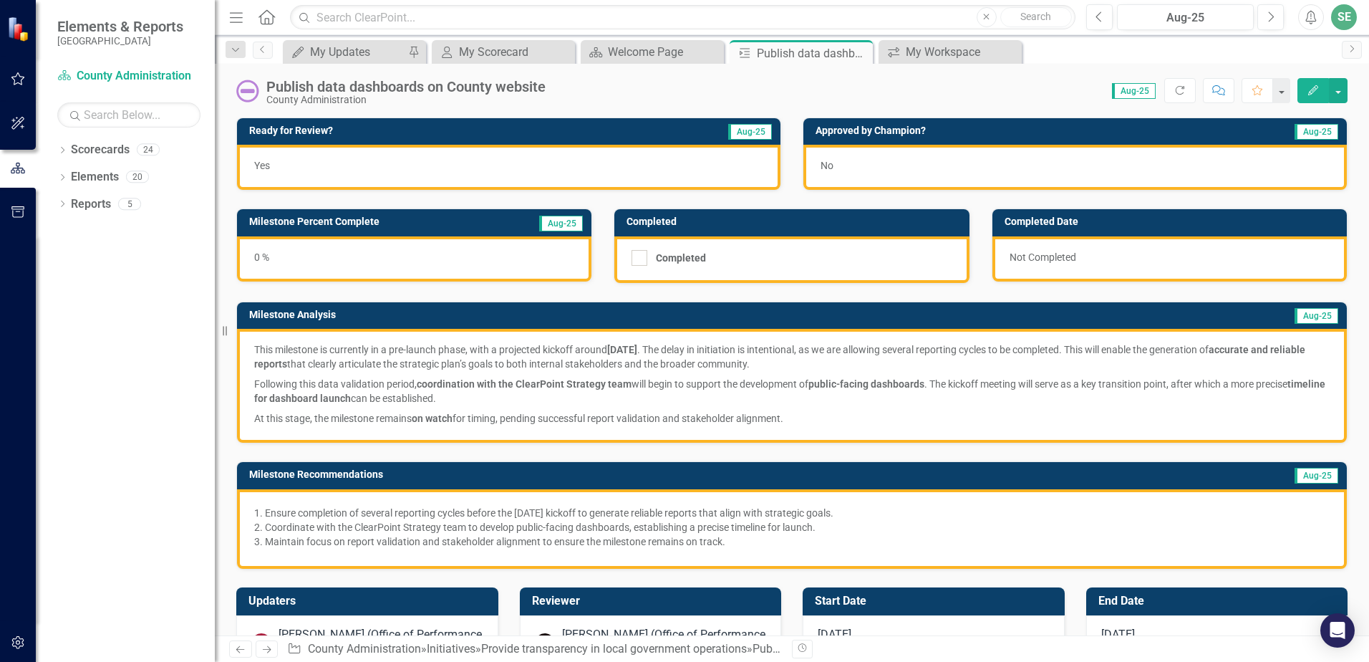
scroll to position [72, 0]
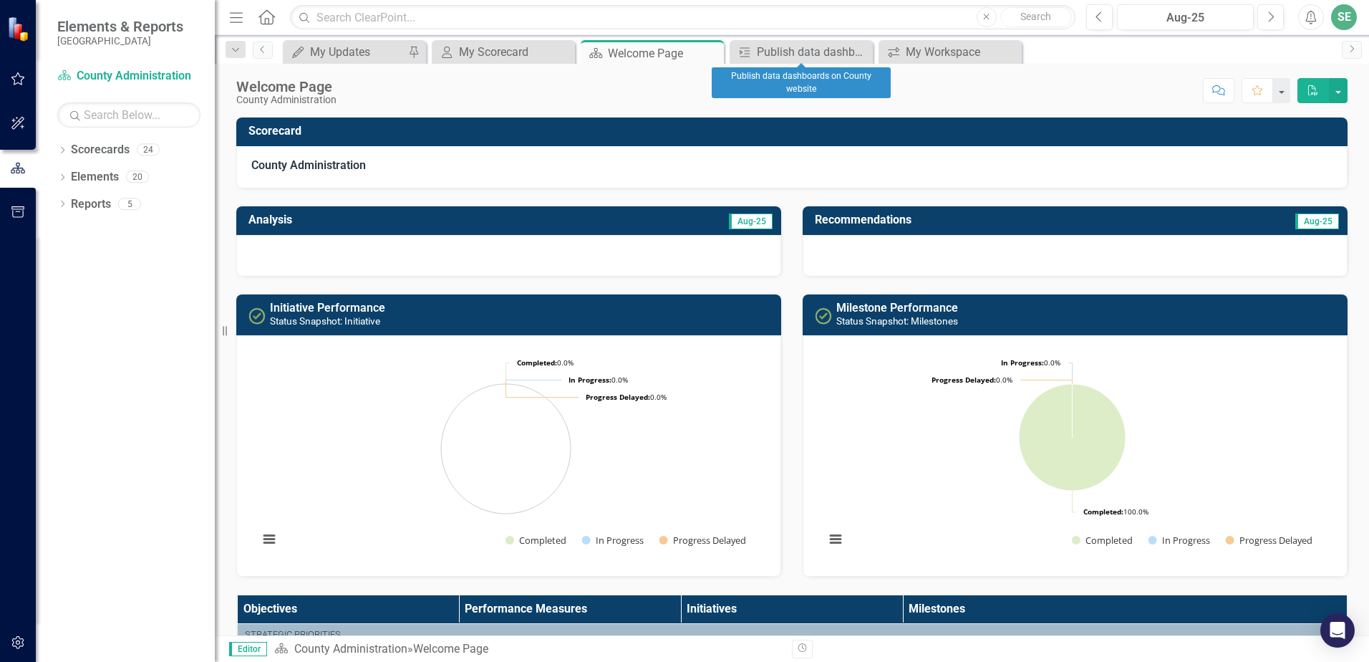
drag, startPoint x: 857, startPoint y: 57, endPoint x: 882, endPoint y: 71, distance: 29.5
click at [0, 0] on icon "Close" at bounding box center [0, 0] width 0 height 0
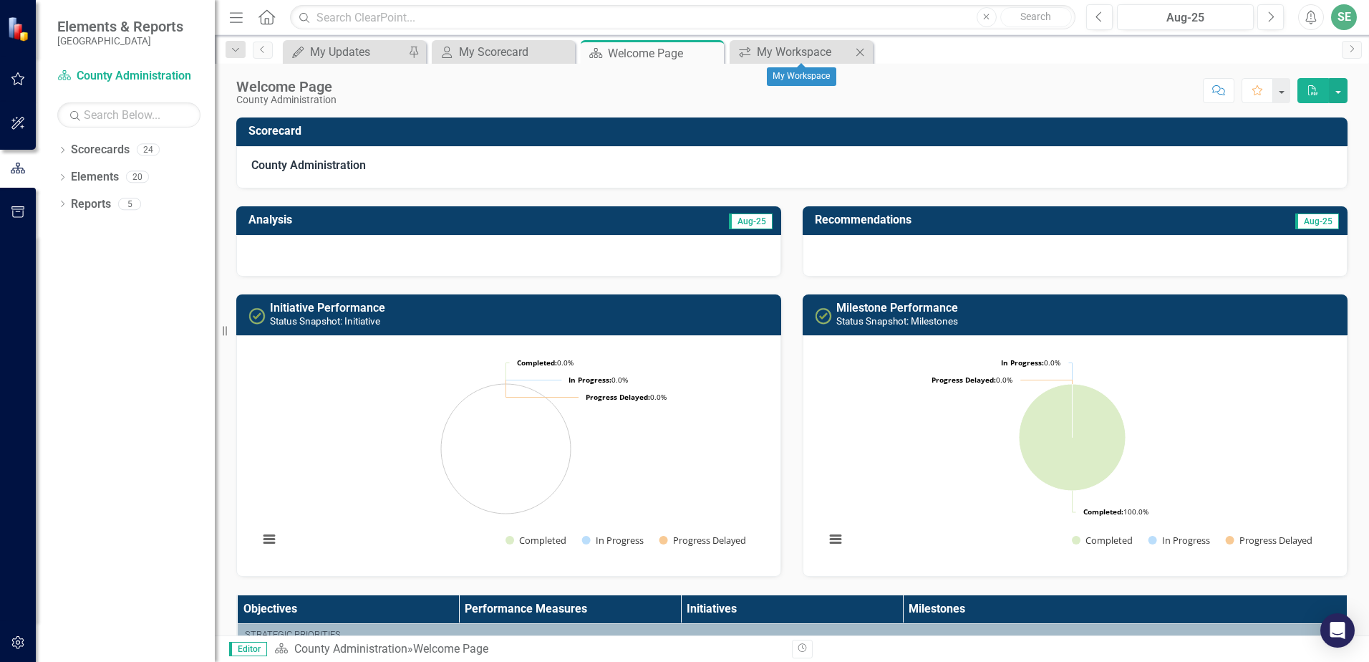
click at [862, 53] on icon at bounding box center [861, 52] width 8 height 8
click at [560, 54] on icon at bounding box center [563, 52] width 8 height 8
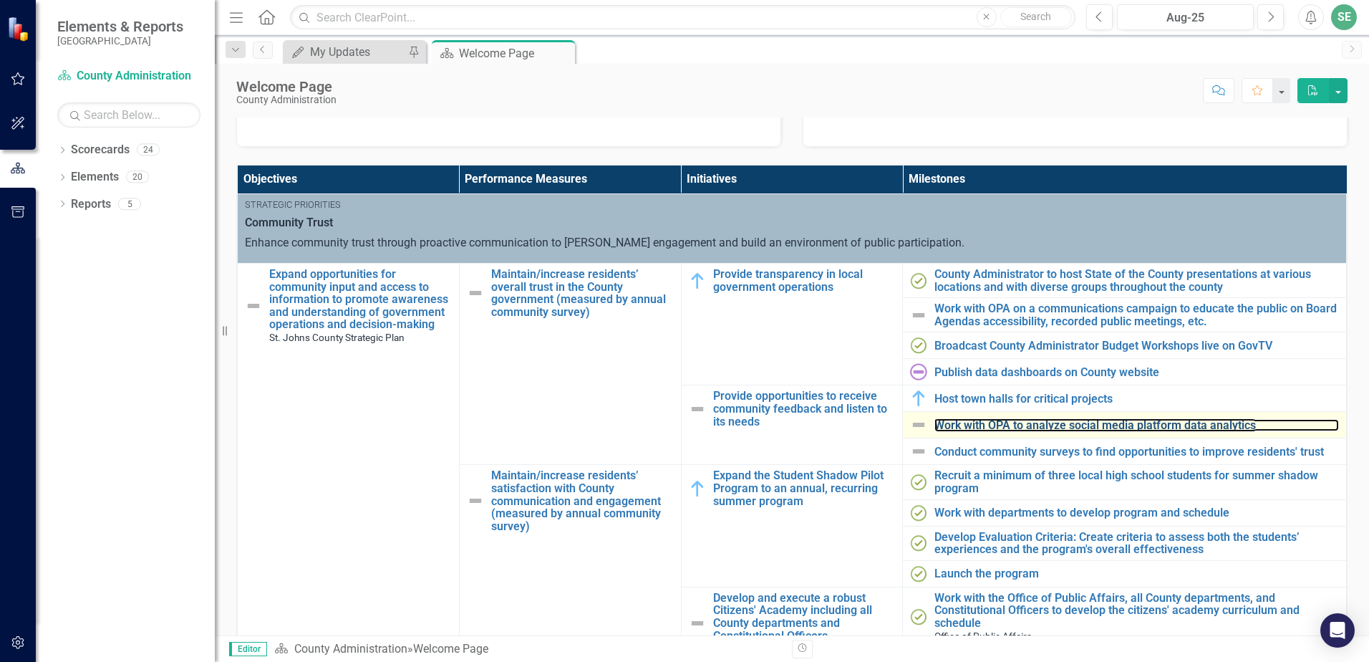
drag, startPoint x: 999, startPoint y: 428, endPoint x: 1003, endPoint y: 437, distance: 10.3
click at [999, 428] on link "Work with OPA to analyze social media platform data analytics" at bounding box center [1137, 425] width 405 height 13
